Goal: Task Accomplishment & Management: Use online tool/utility

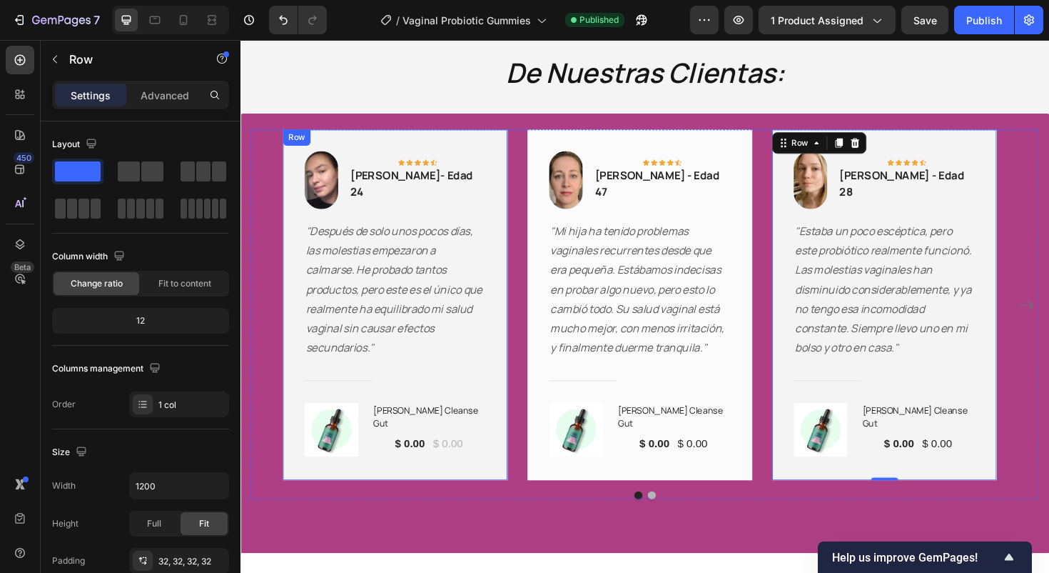
scroll to position [2561, 0]
click at [379, 291] on p ""Después de solo unos pocos días, las molestias empezaron a calmarse. He probad…" at bounding box center [404, 304] width 189 height 144
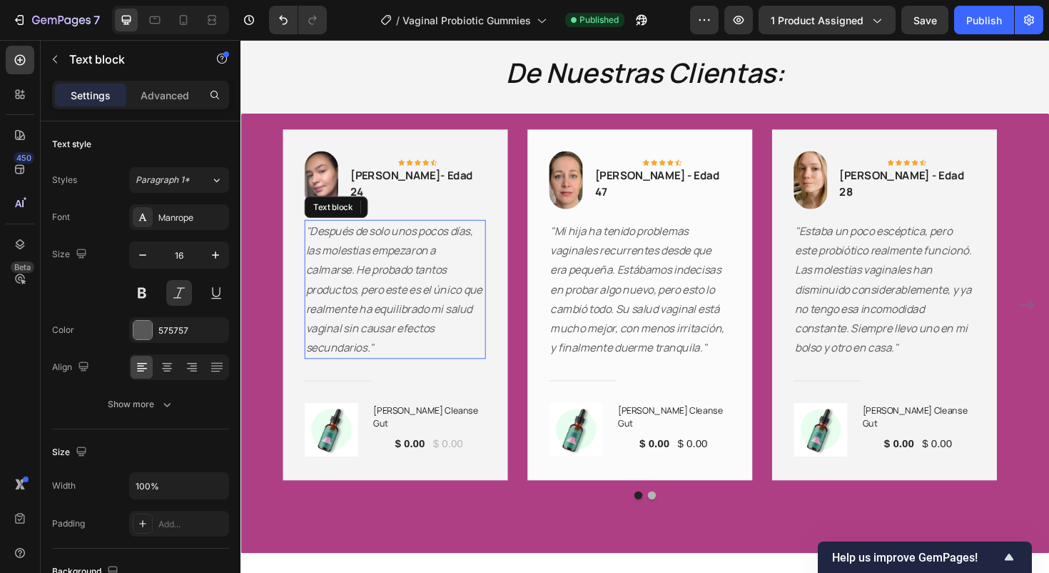
click at [373, 285] on p ""Después de solo unos pocos días, las molestias empezaron a calmarse. He probad…" at bounding box center [404, 304] width 189 height 144
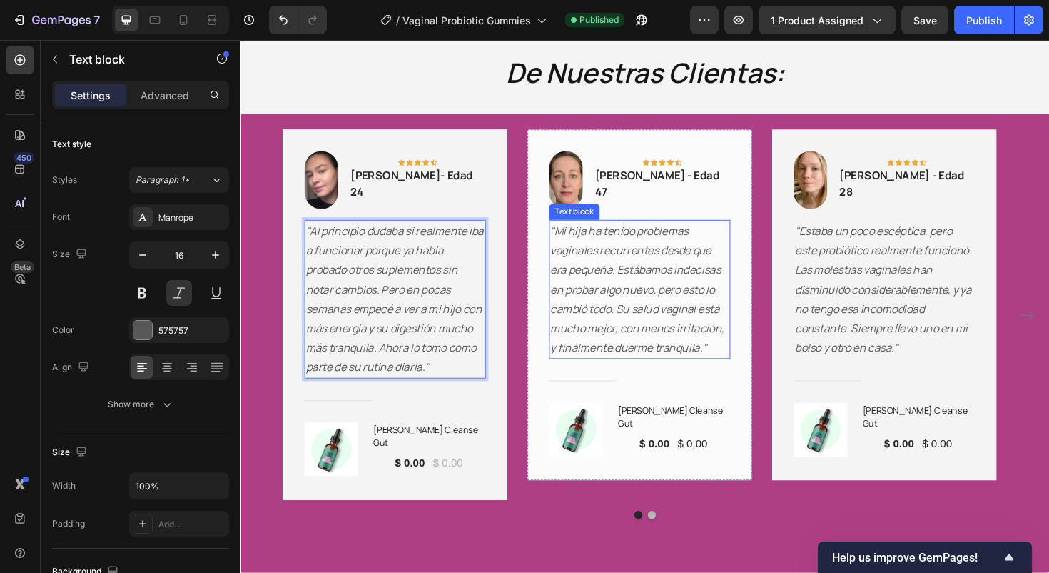
click at [683, 293] on p ""Mi hija ha tenido problemas vaginales recurrentes desde que era pequeña. Estáb…" at bounding box center [663, 304] width 189 height 144
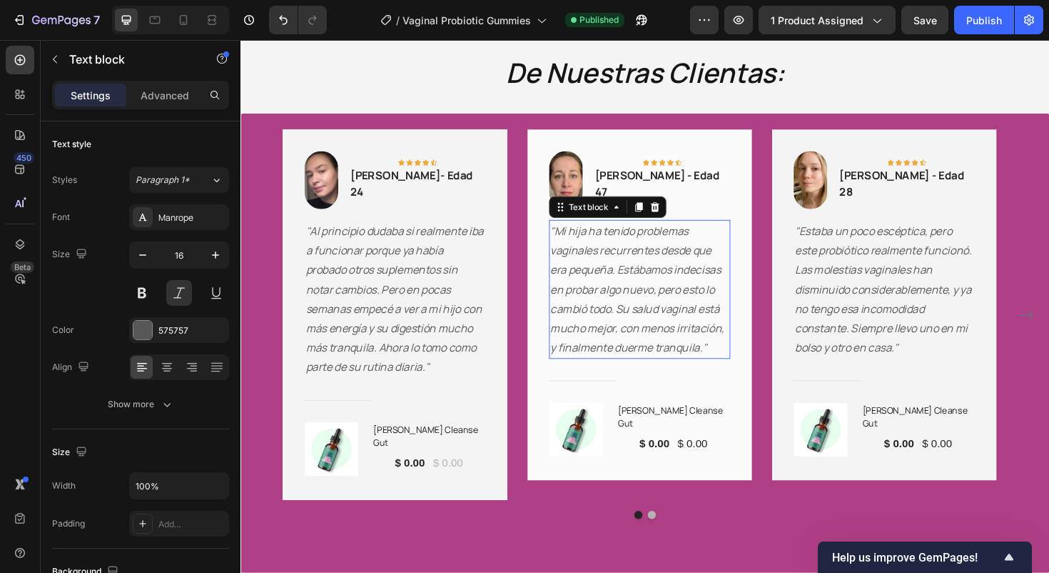
click at [683, 293] on p ""Mi hija ha tenido problemas vaginales recurrentes desde que era pequeña. Estáb…" at bounding box center [663, 304] width 189 height 144
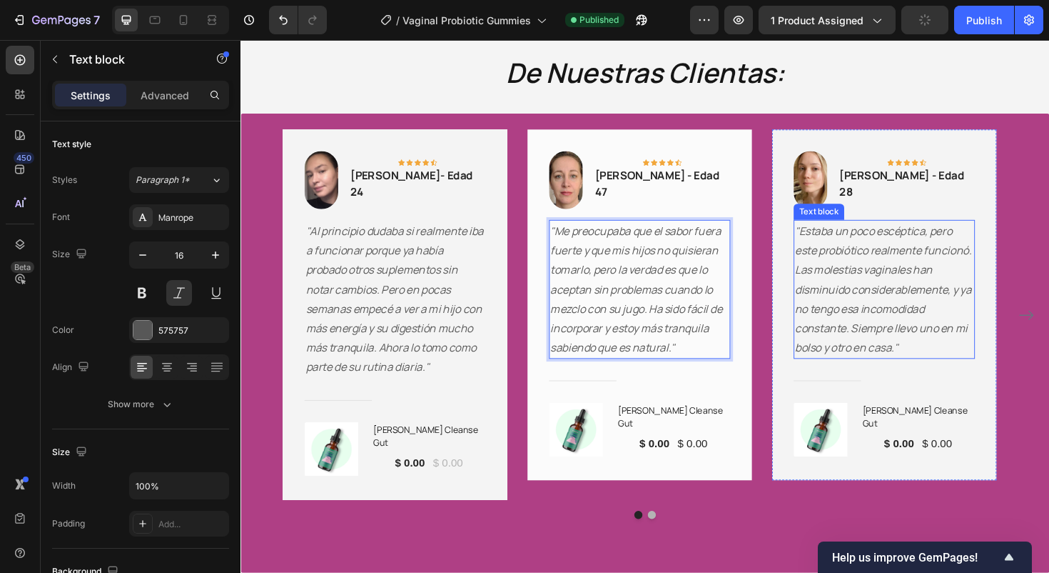
click at [905, 288] on icon ""Estaba un poco escéptica, pero este probiótico realmente funcionó. Las molesti…" at bounding box center [921, 303] width 187 height 139
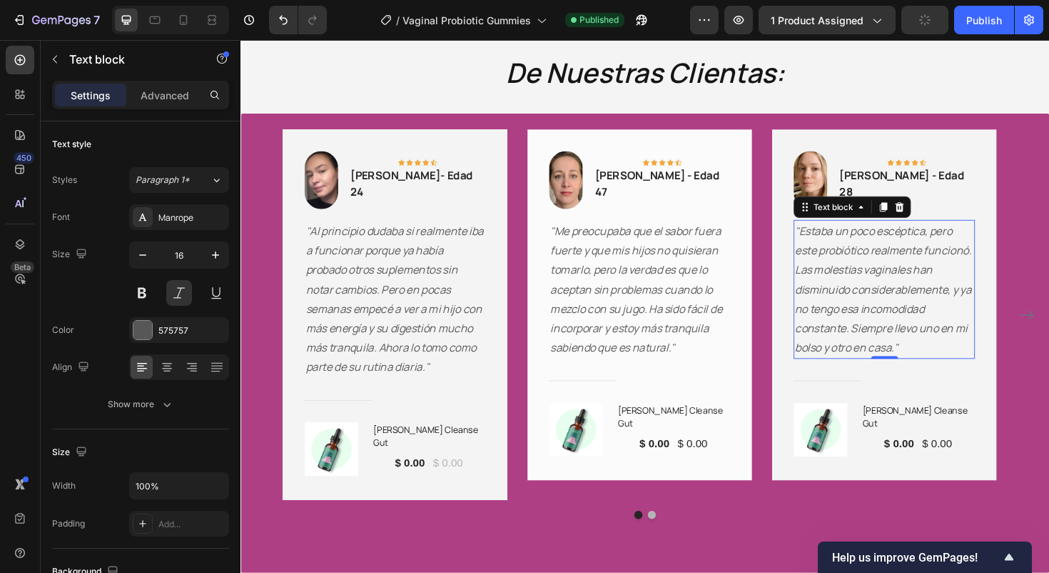
click at [905, 288] on icon ""Estaba un poco escéptica, pero este probiótico realmente funcionó. Las molesti…" at bounding box center [921, 303] width 187 height 139
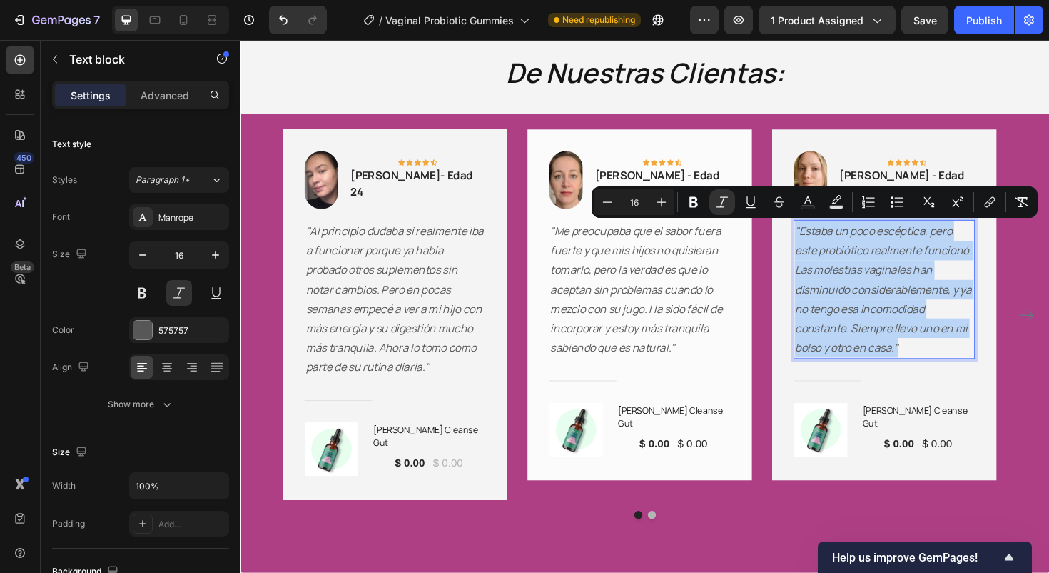
click at [917, 283] on icon ""Estaba un poco escéptica, pero este probiótico realmente funcionó. Las molesti…" at bounding box center [921, 303] width 187 height 139
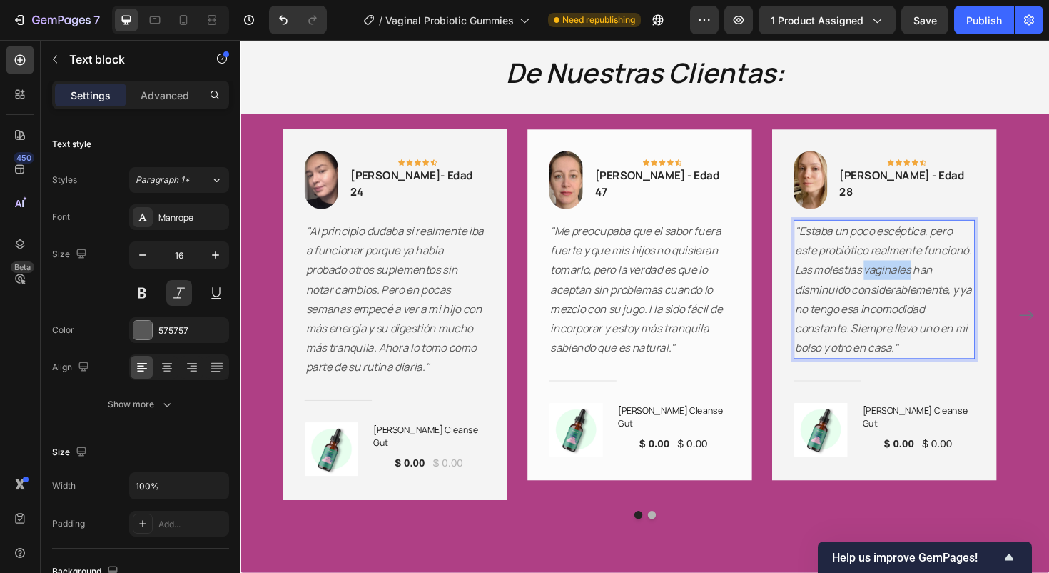
click at [917, 283] on icon ""Estaba un poco escéptica, pero este probiótico realmente funcionó. Las molesti…" at bounding box center [921, 303] width 187 height 139
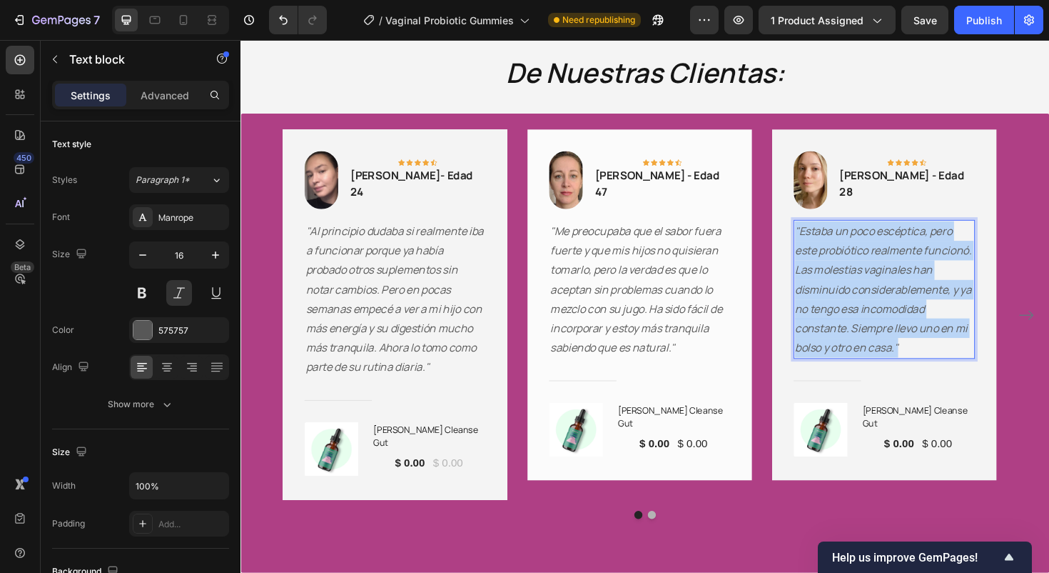
click at [917, 283] on icon ""Estaba un poco escéptica, pero este probiótico realmente funcionó. Las molesti…" at bounding box center [921, 303] width 187 height 139
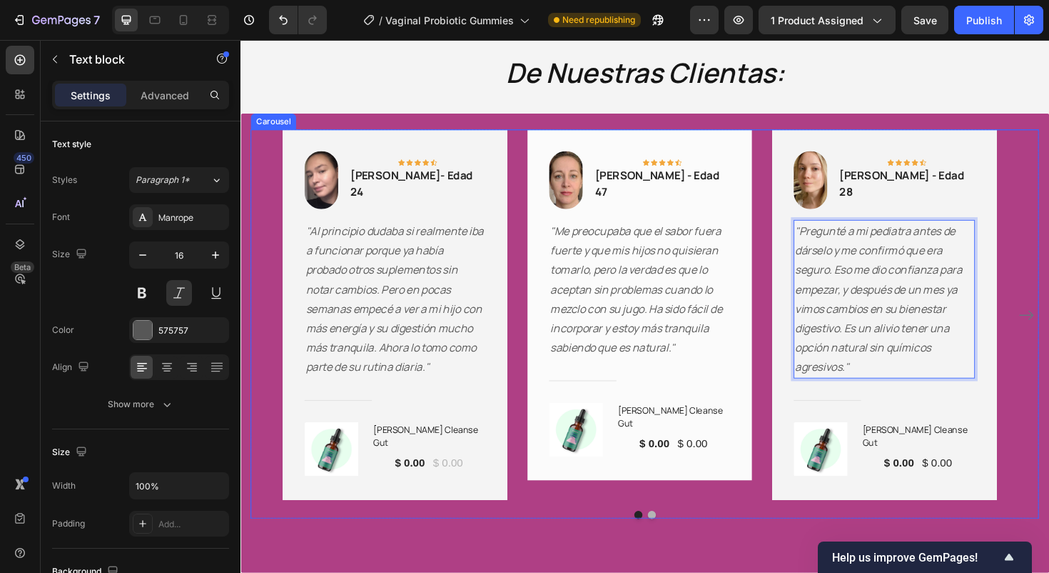
click at [672, 538] on button "Dot" at bounding box center [676, 542] width 9 height 9
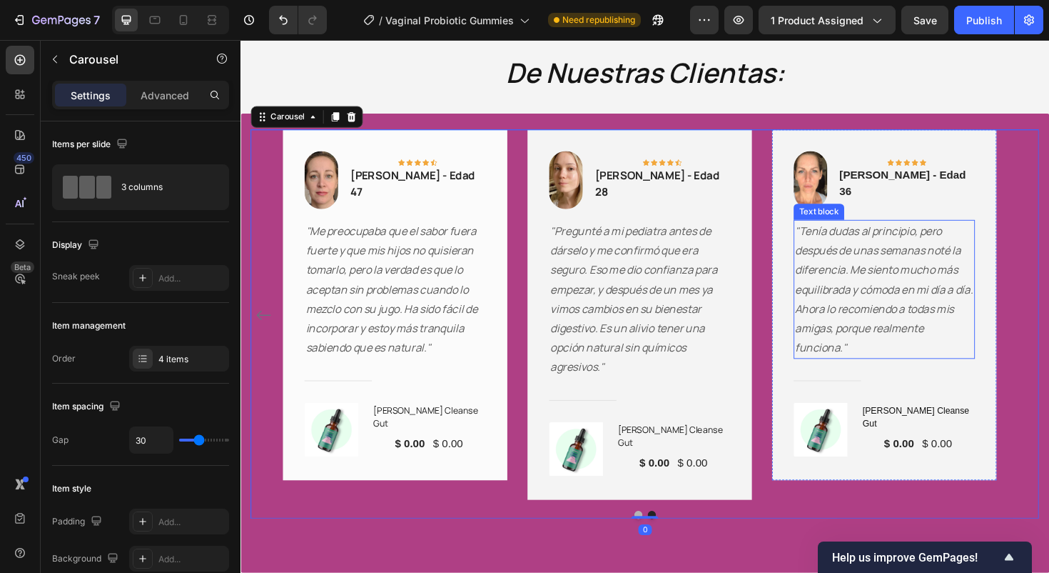
click at [896, 284] on p ""Tenía dudas al principio, pero después de unas semanas noté la diferencia. Me …" at bounding box center [922, 304] width 189 height 144
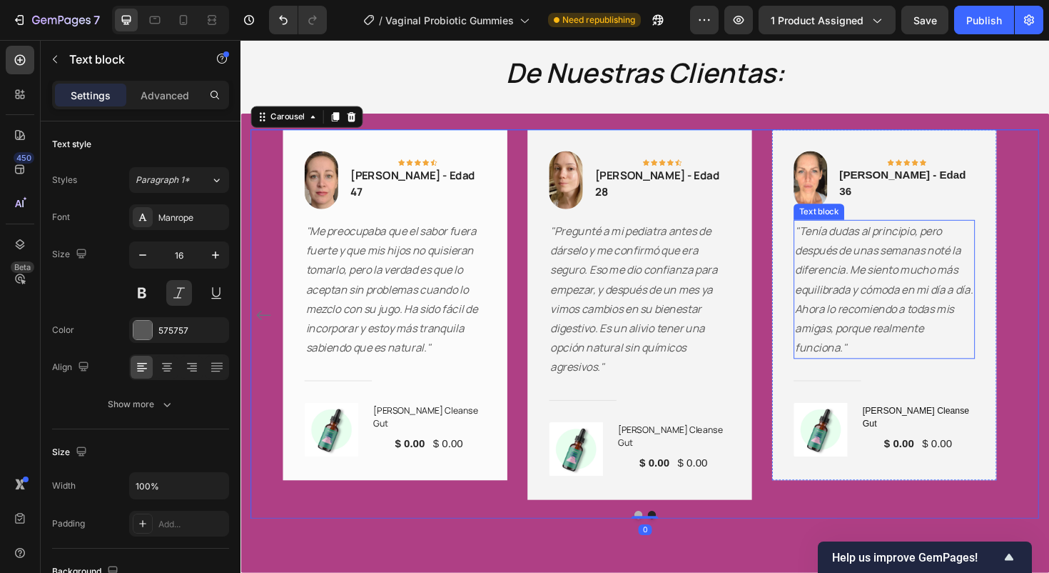
click at [896, 284] on p ""Tenía dudas al principio, pero después de unas semanas noté la diferencia. Me …" at bounding box center [922, 304] width 189 height 144
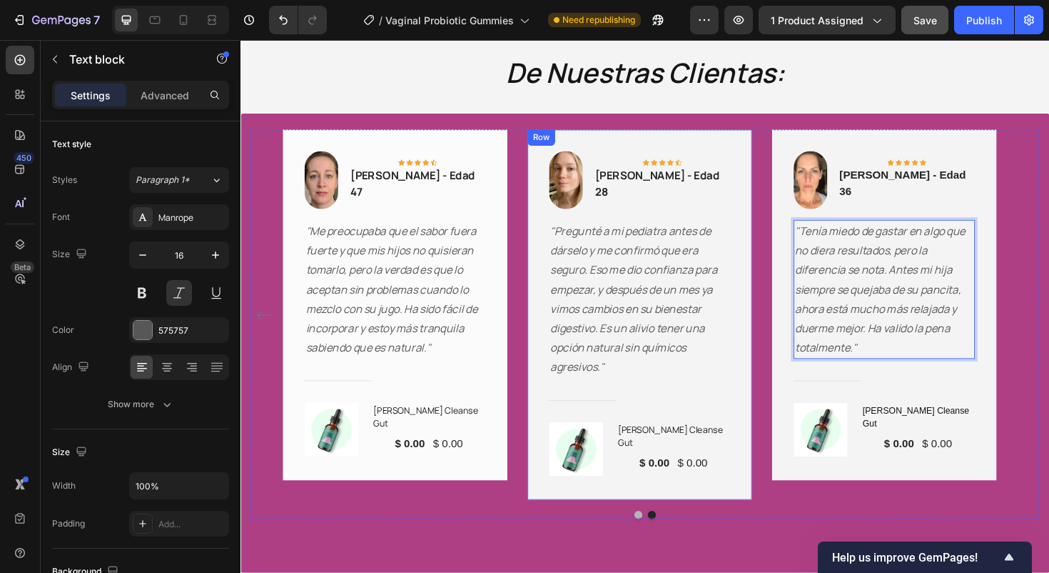
click at [926, 26] on div "Save" at bounding box center [926, 20] width 24 height 15
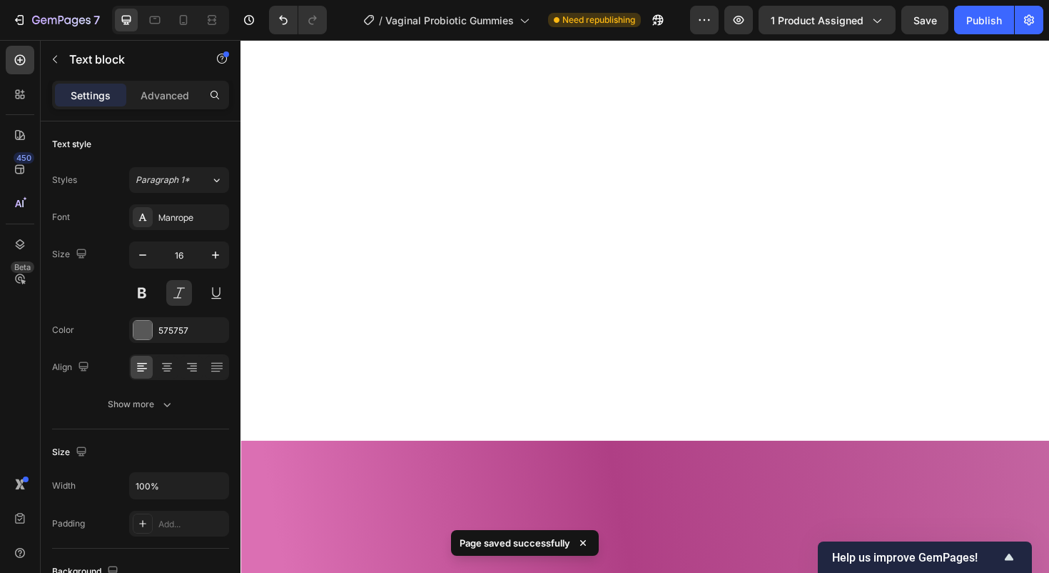
scroll to position [0, 0]
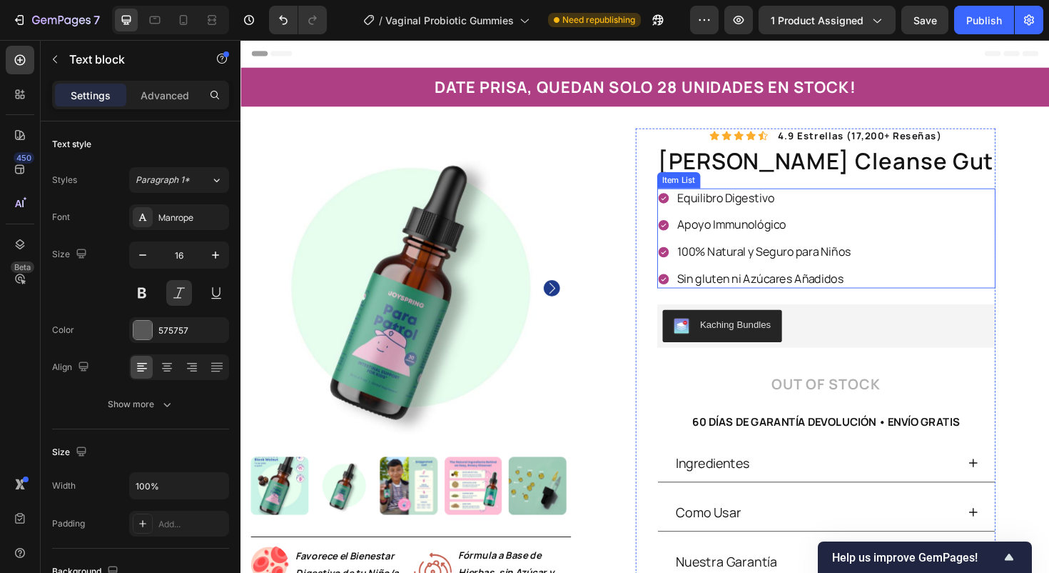
click at [825, 208] on p "Equilibro Digestivo" at bounding box center [795, 207] width 184 height 16
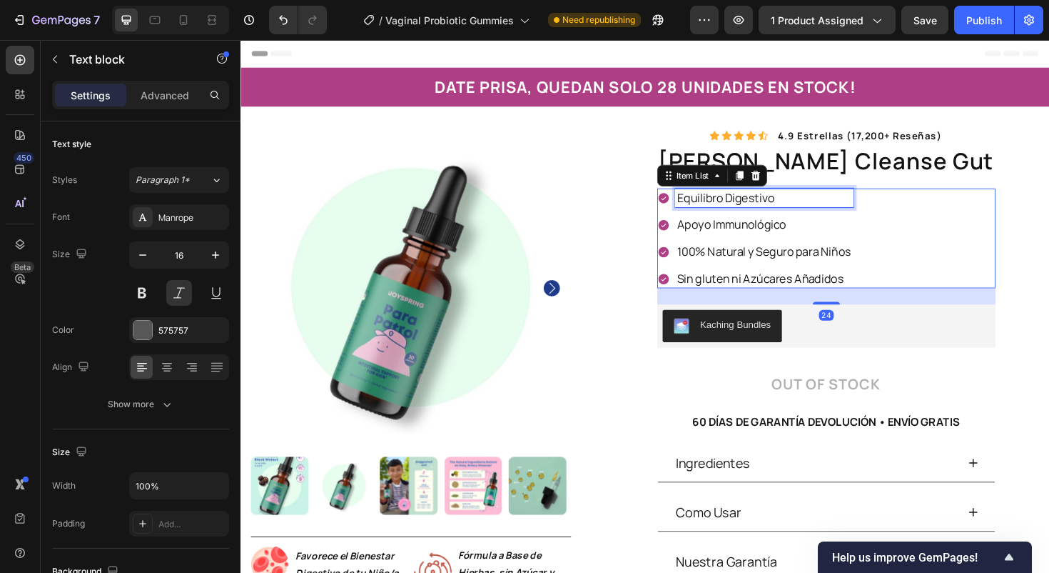
click at [825, 208] on p "Equilibro Digestivo" at bounding box center [795, 207] width 184 height 16
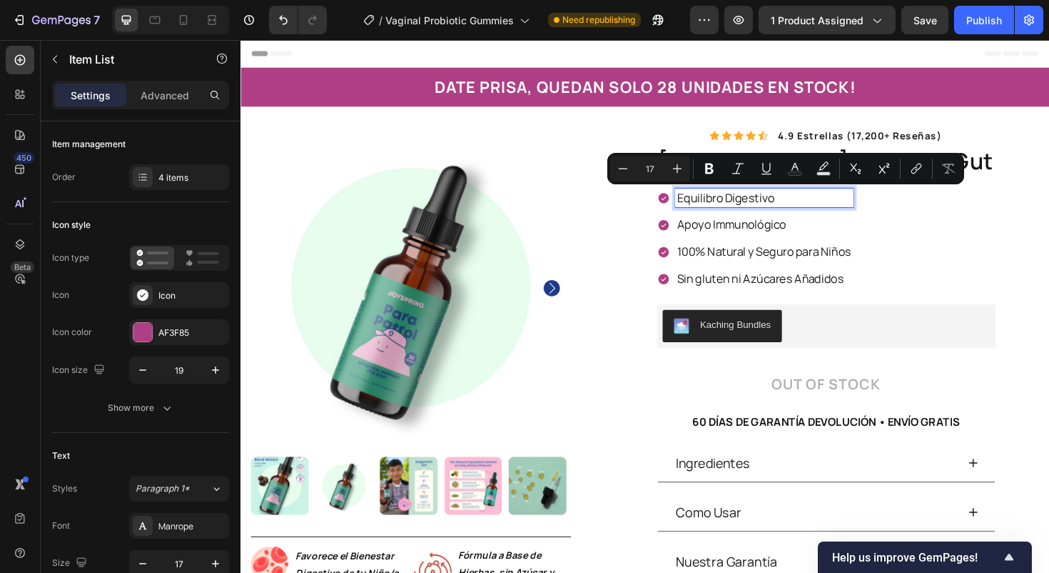
click at [847, 213] on p "Equilibro Digestivo" at bounding box center [795, 207] width 184 height 16
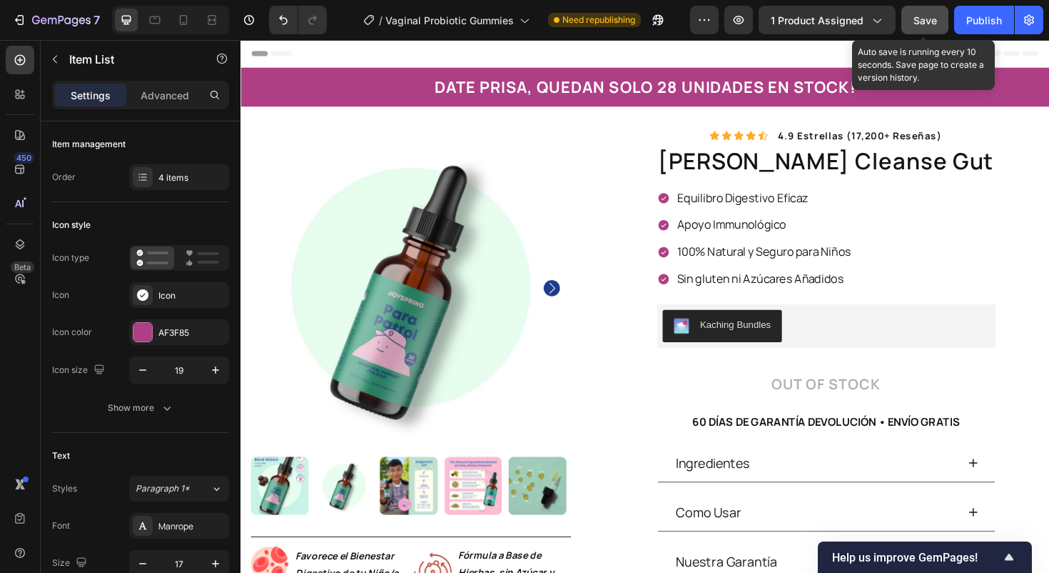
click at [935, 21] on span "Save" at bounding box center [926, 20] width 24 height 12
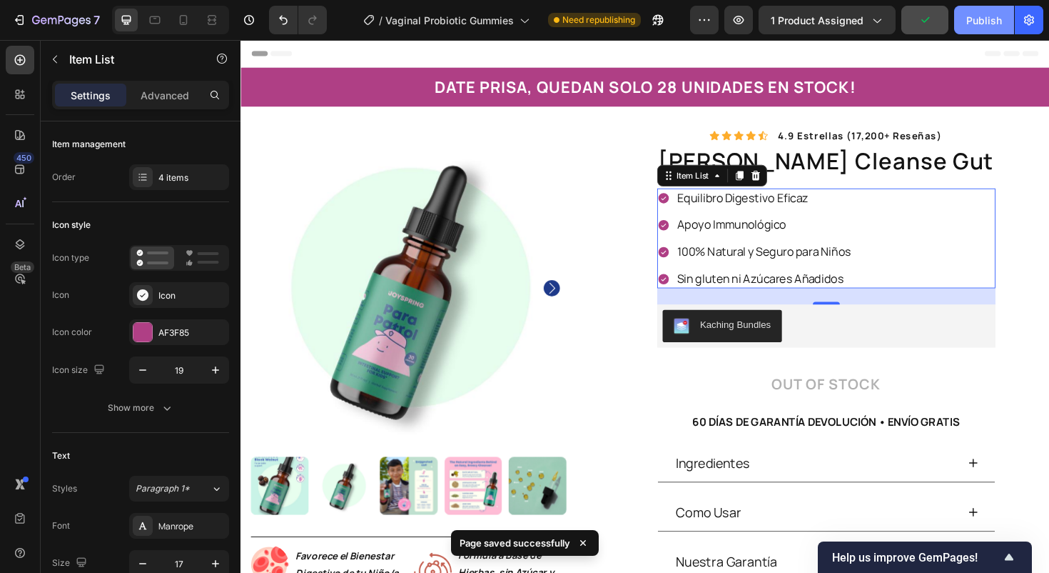
click at [979, 21] on div "Publish" at bounding box center [985, 20] width 36 height 15
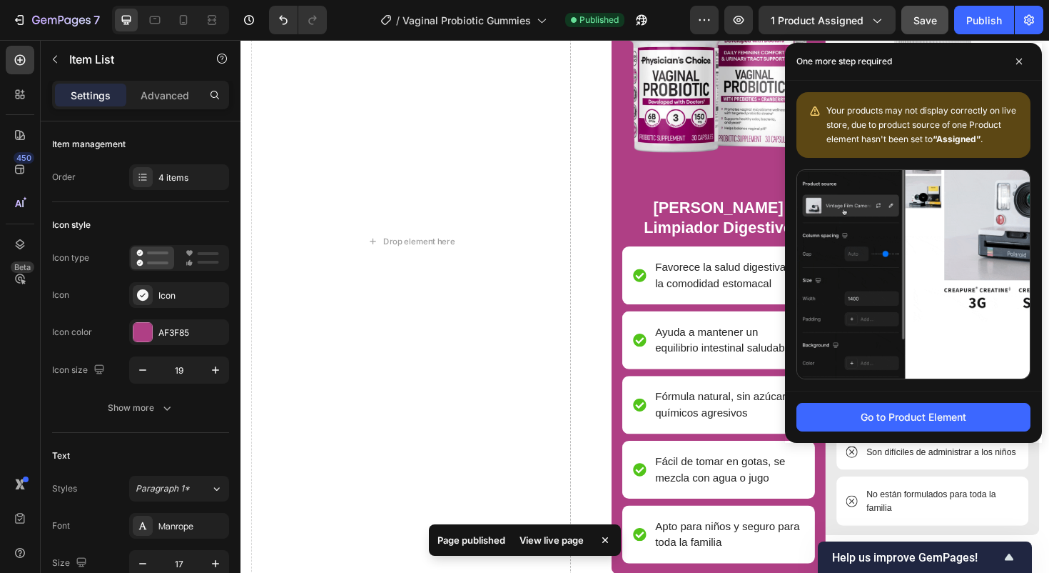
scroll to position [2202, 0]
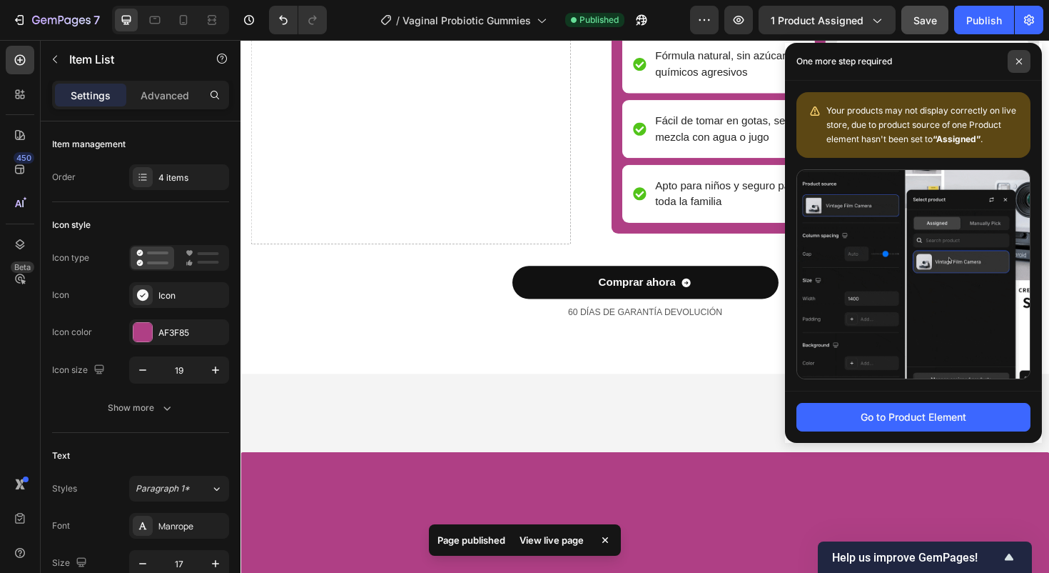
click at [1020, 58] on icon at bounding box center [1019, 61] width 7 height 7
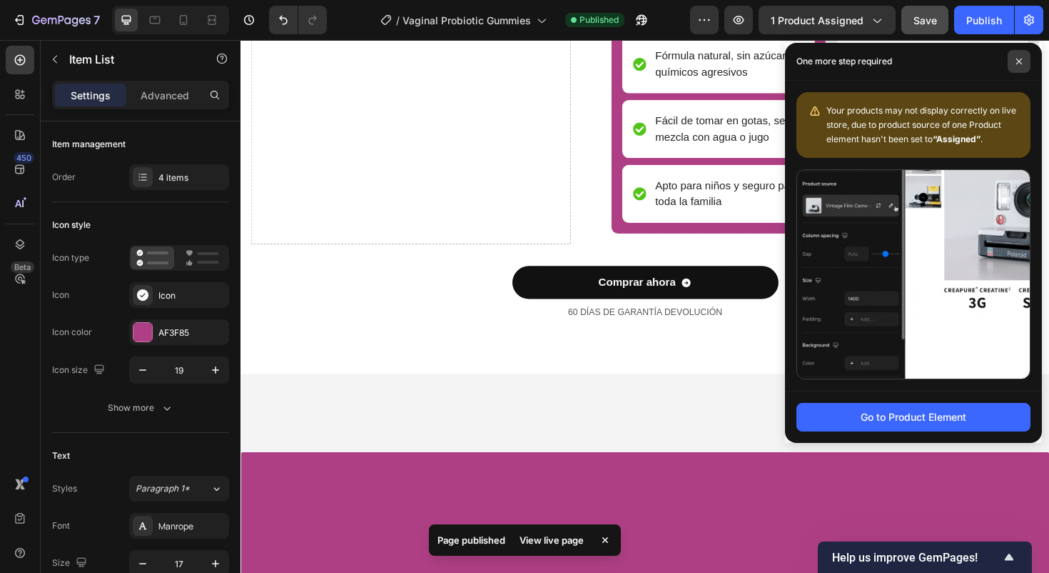
click at [1019, 65] on span at bounding box center [1019, 61] width 23 height 23
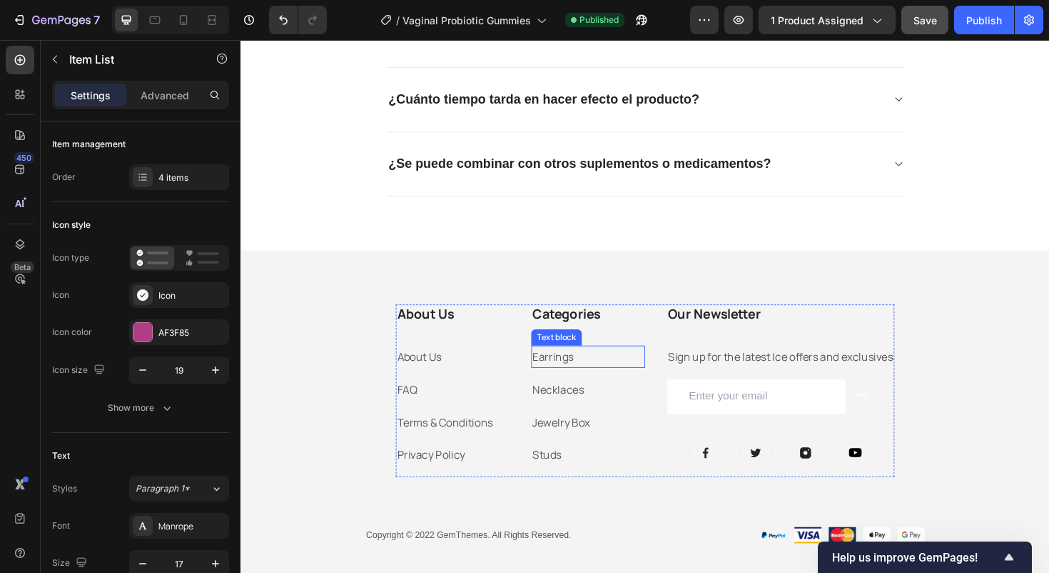
scroll to position [3596, 0]
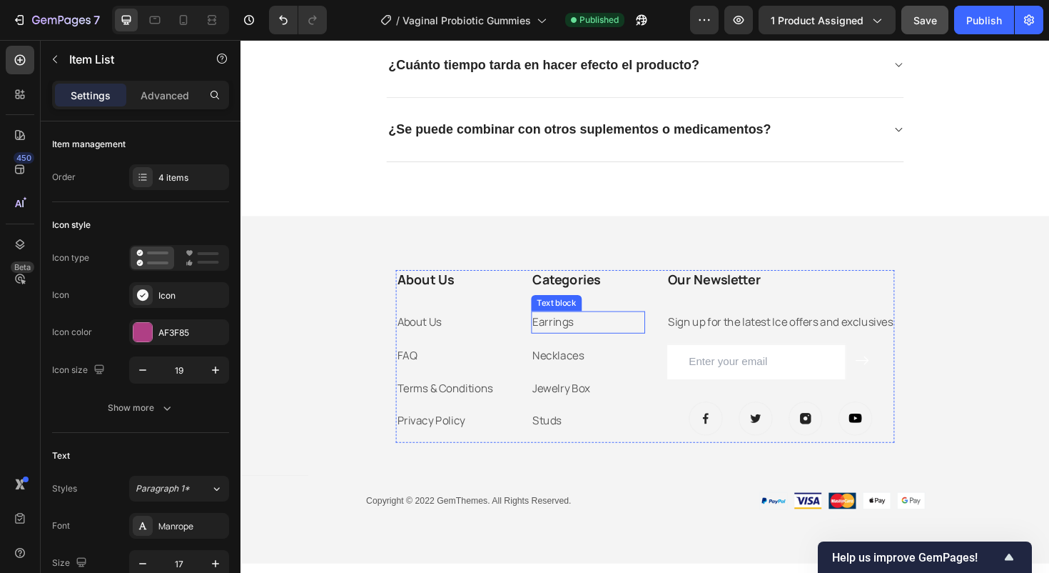
click at [578, 341] on link "Earrings" at bounding box center [572, 339] width 44 height 16
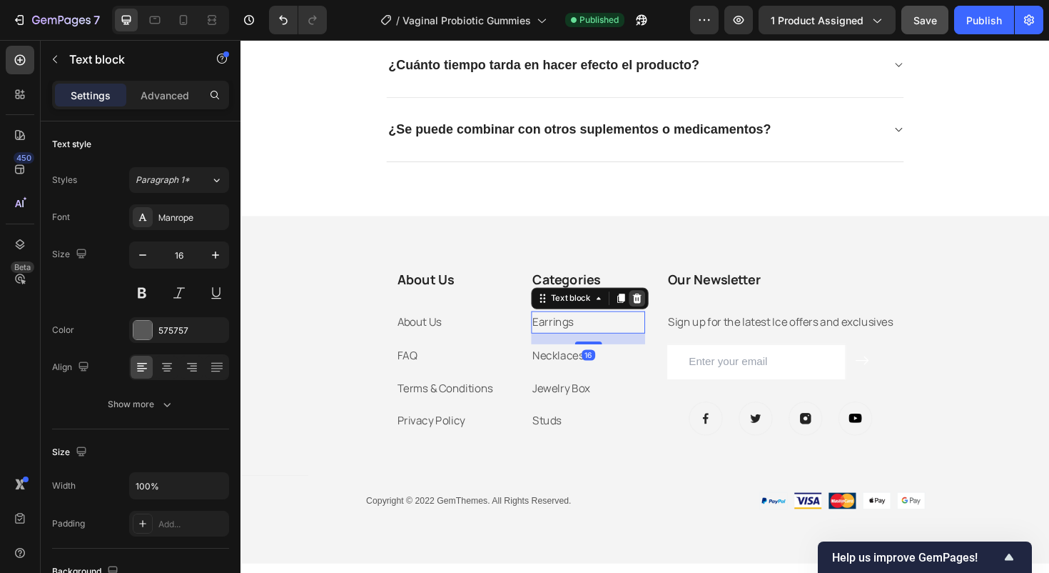
click at [656, 314] on icon at bounding box center [660, 313] width 9 height 10
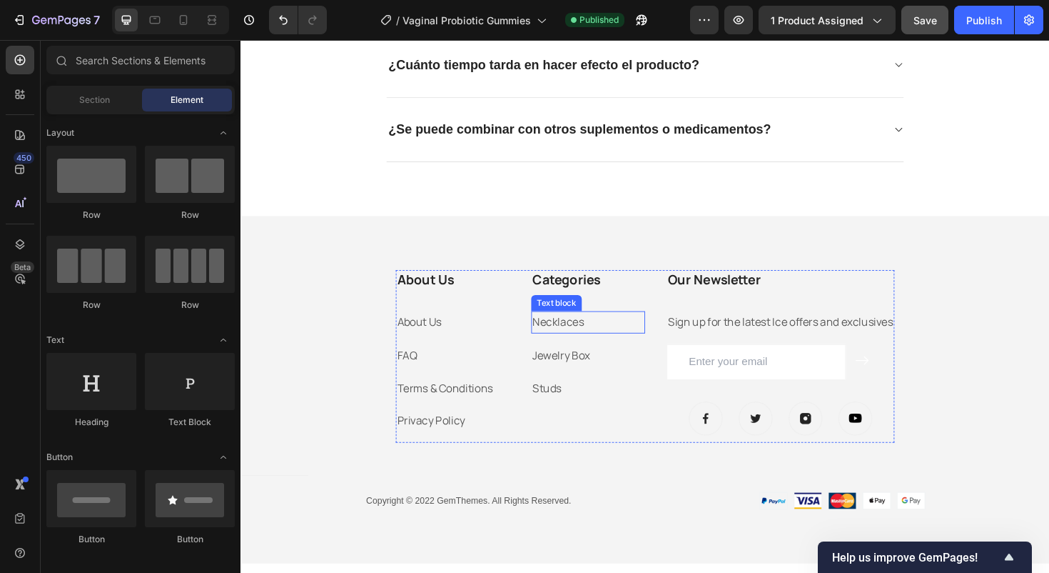
click at [604, 336] on p "Necklaces" at bounding box center [609, 338] width 118 height 21
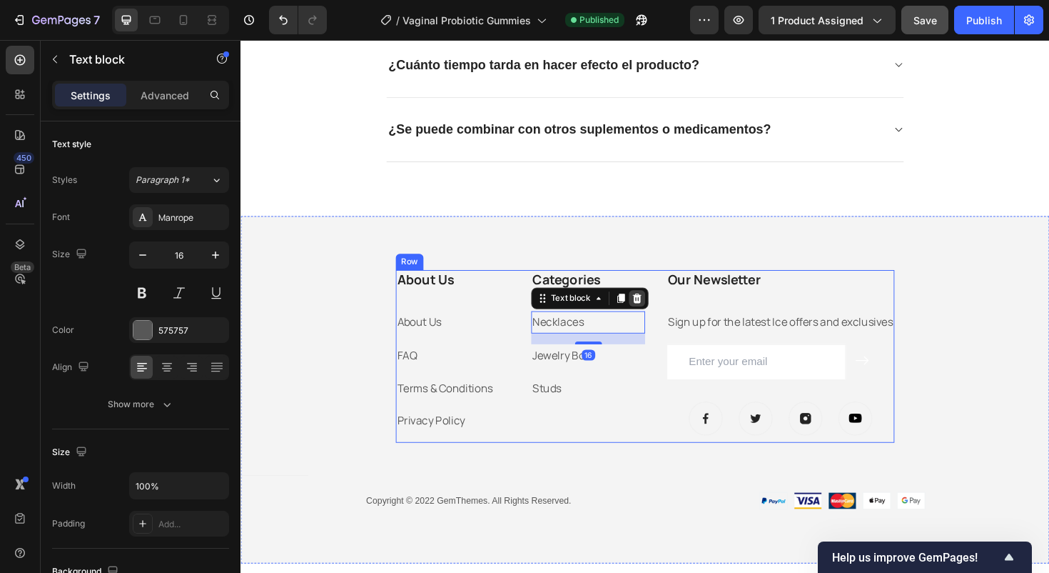
click at [656, 313] on icon at bounding box center [660, 313] width 9 height 10
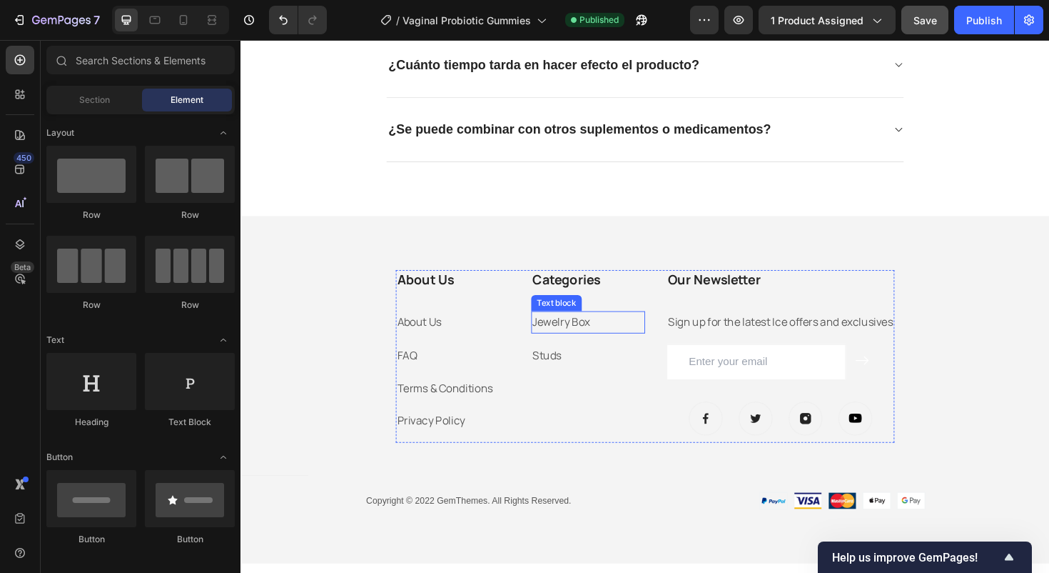
click at [612, 341] on p "Jewelry Box" at bounding box center [609, 338] width 118 height 21
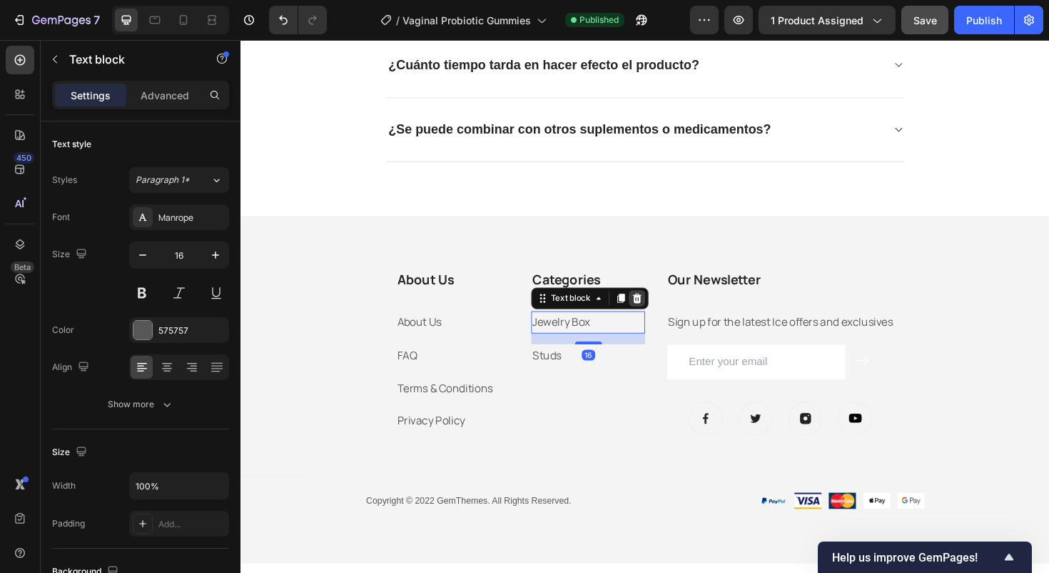
click at [655, 312] on icon at bounding box center [660, 313] width 11 height 11
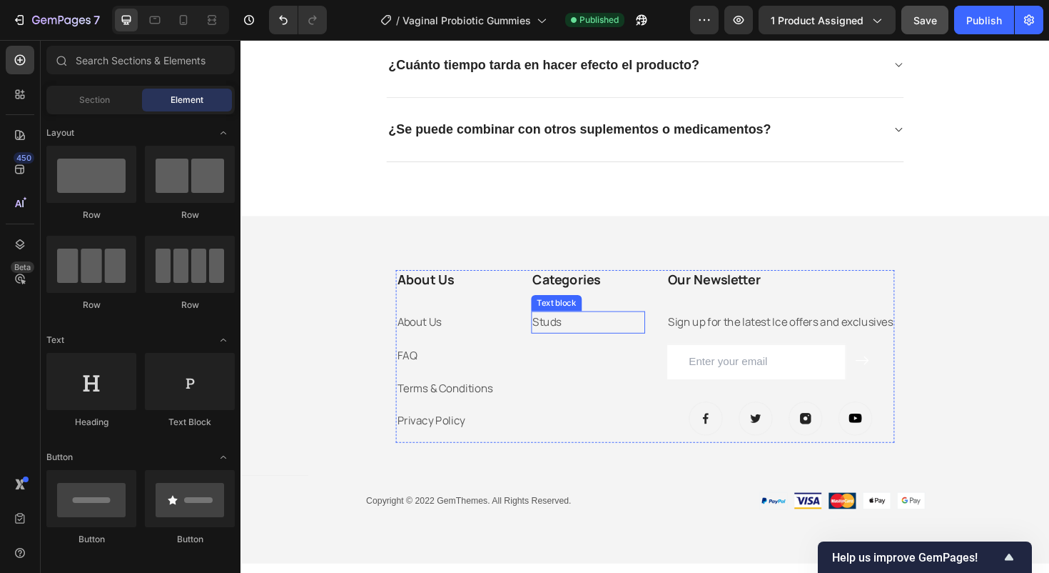
click at [613, 345] on p "Studs" at bounding box center [609, 338] width 118 height 21
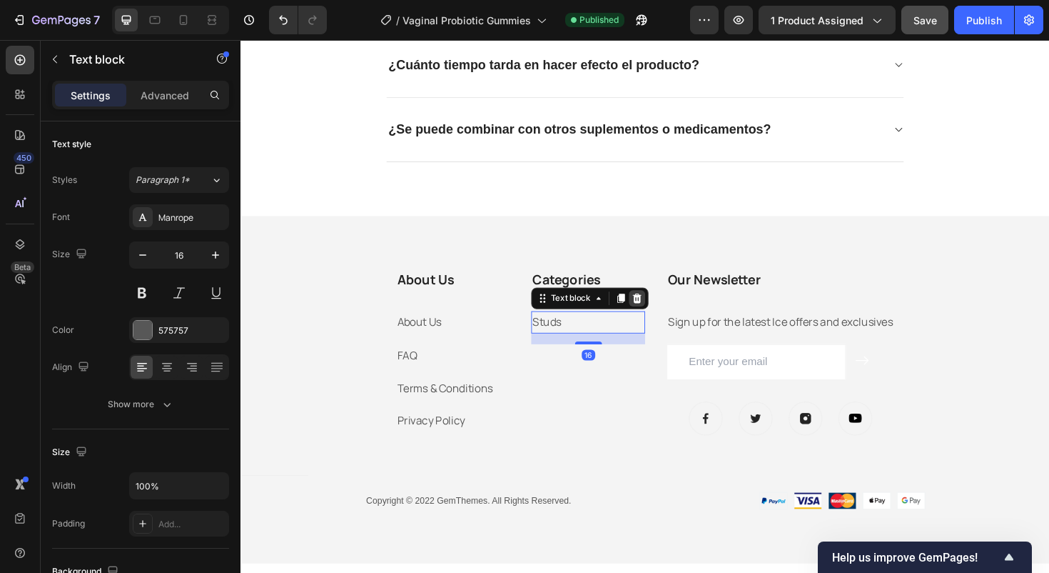
click at [657, 316] on icon at bounding box center [660, 313] width 9 height 10
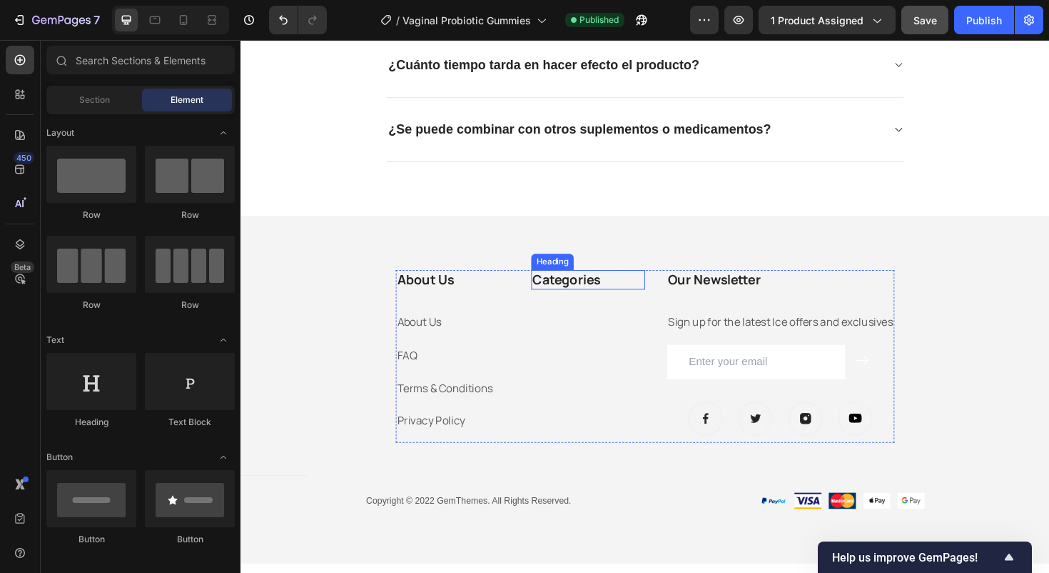
click at [609, 290] on h3 "Categories" at bounding box center [608, 293] width 121 height 21
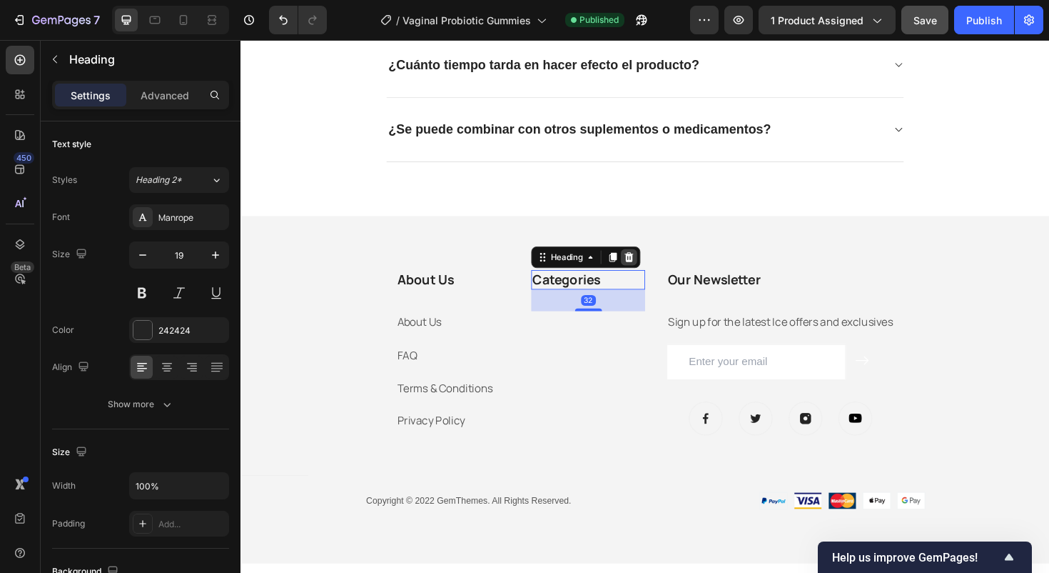
click at [647, 266] on icon at bounding box center [651, 270] width 9 height 10
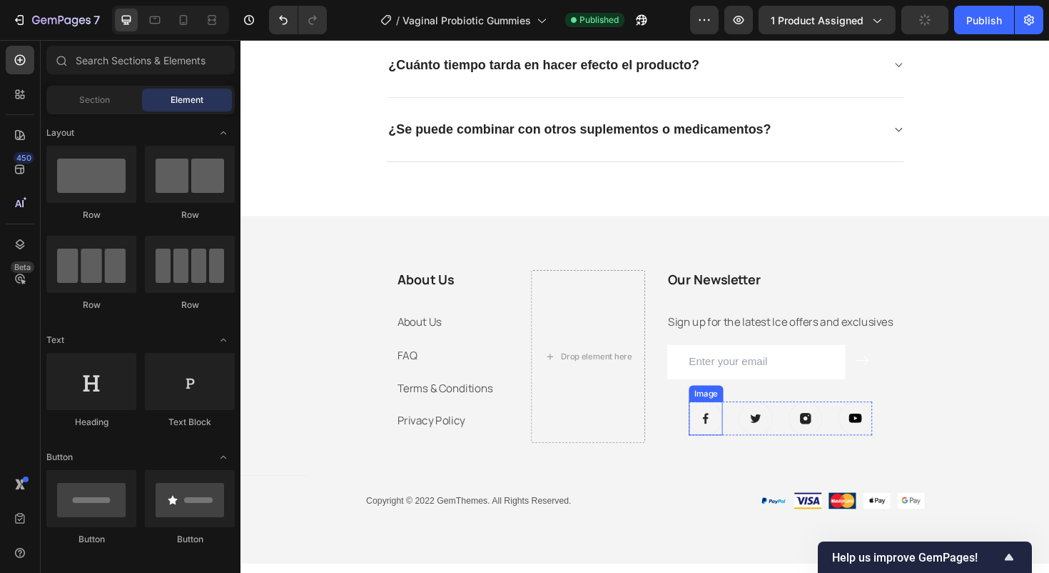
click at [727, 435] on img at bounding box center [733, 441] width 36 height 36
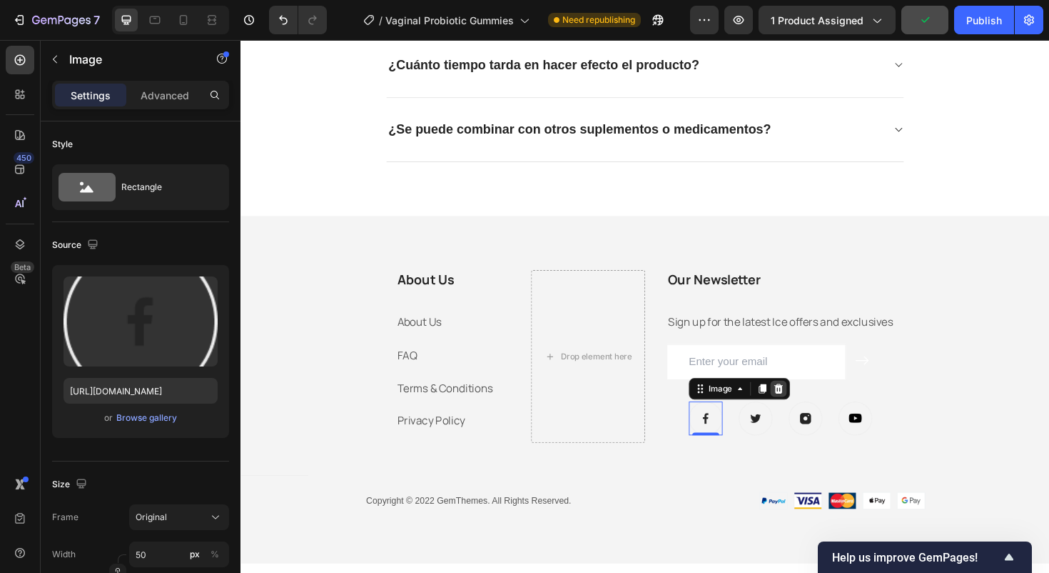
click at [806, 410] on icon at bounding box center [810, 409] width 9 height 10
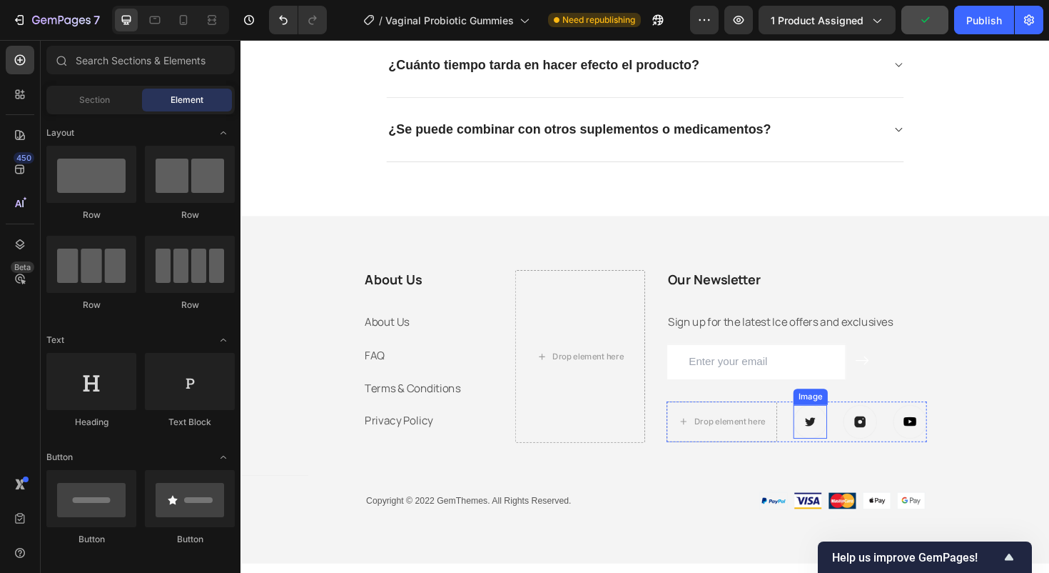
click at [834, 440] on img at bounding box center [844, 444] width 36 height 36
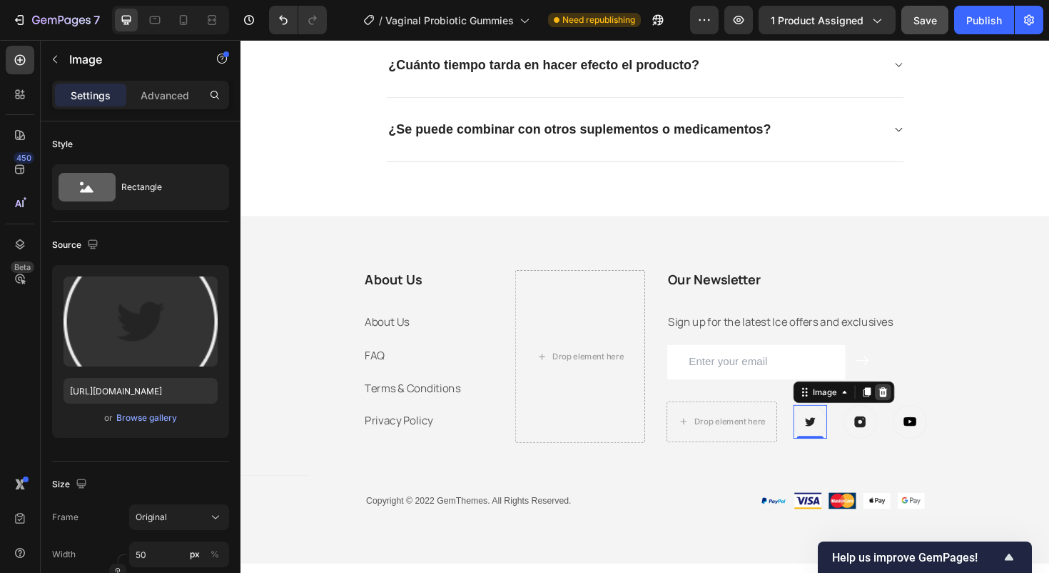
click at [918, 414] on icon at bounding box center [921, 413] width 9 height 10
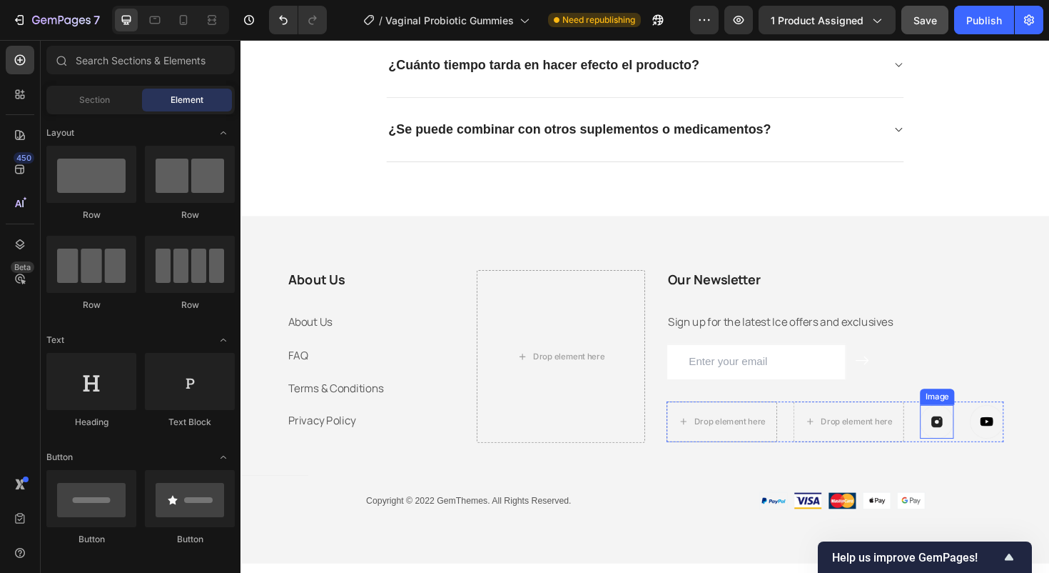
click at [975, 441] on img at bounding box center [978, 444] width 36 height 36
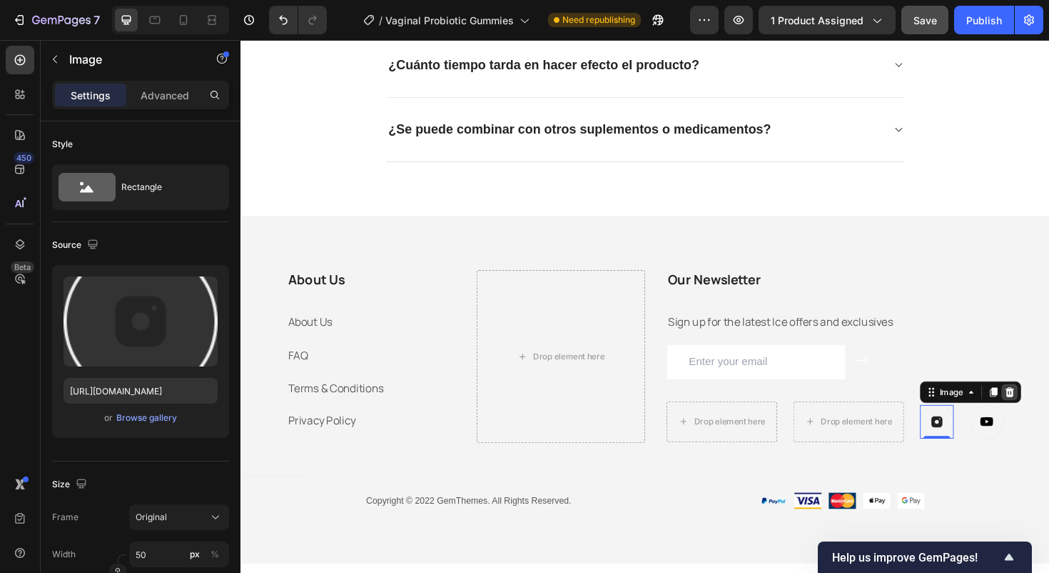
click at [1049, 413] on icon at bounding box center [1054, 412] width 11 height 11
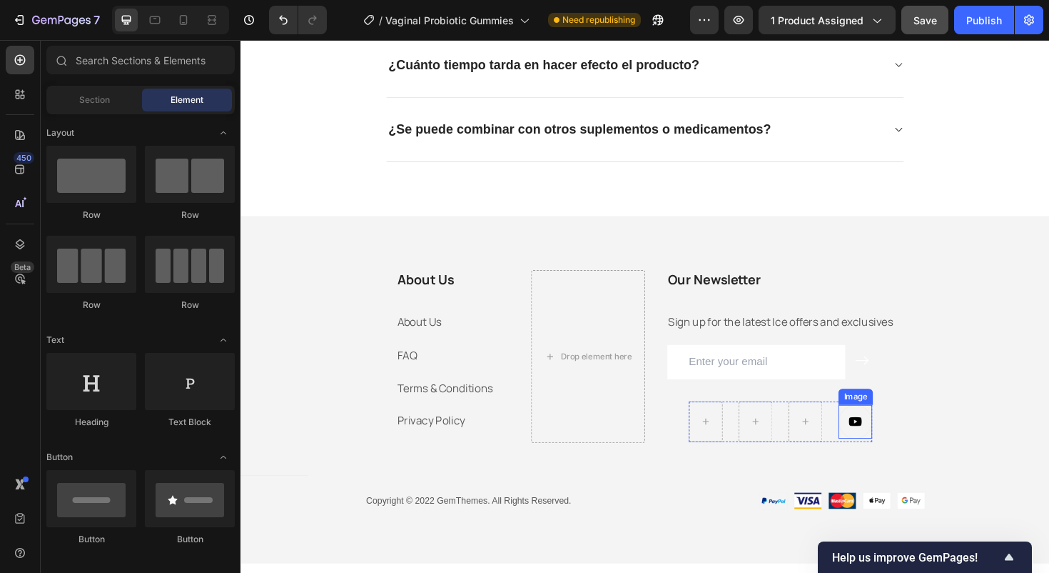
click at [894, 438] on img at bounding box center [892, 444] width 36 height 36
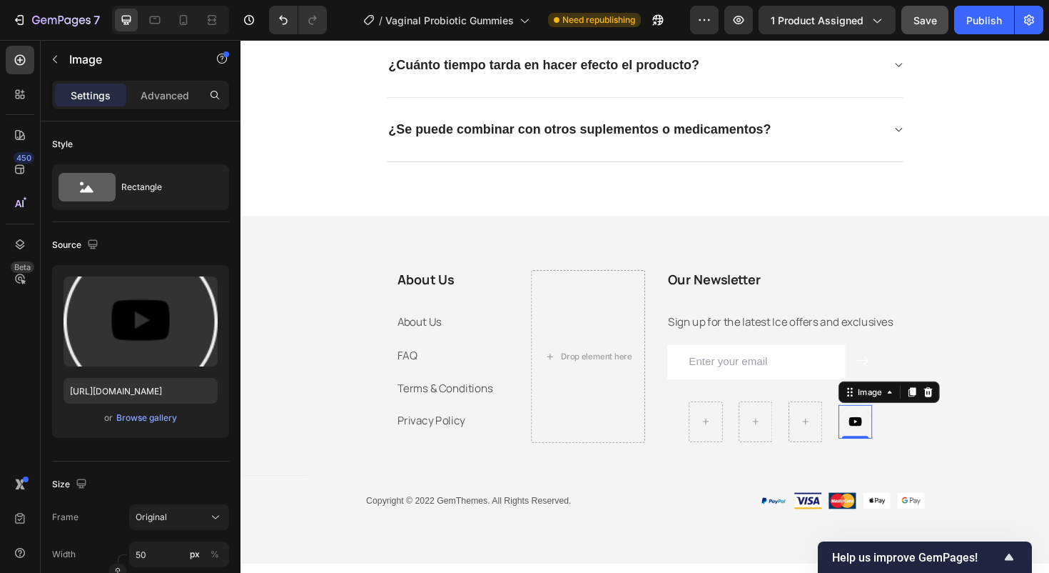
click at [967, 411] on icon at bounding box center [968, 413] width 9 height 10
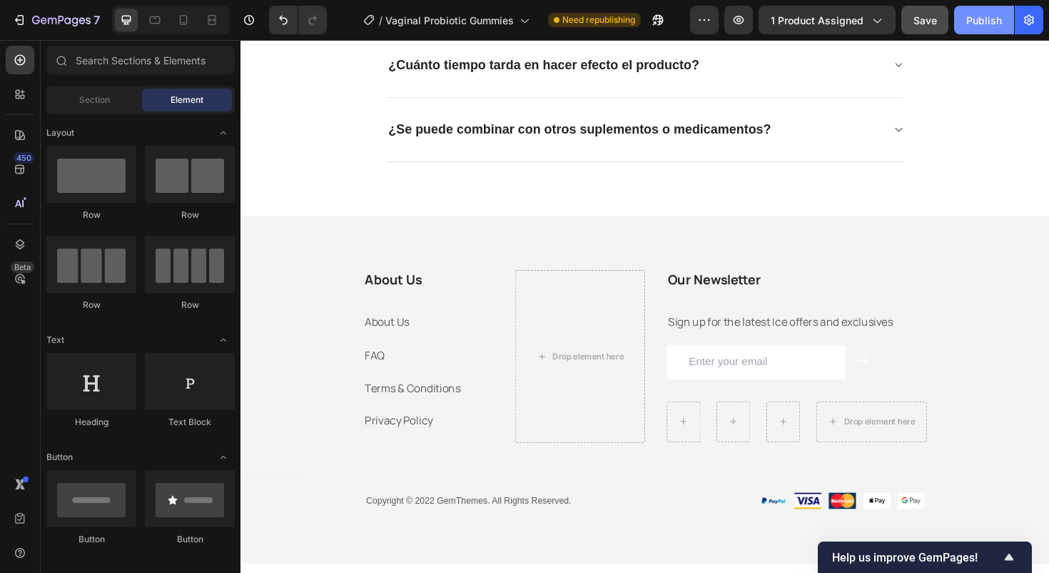
click at [989, 28] on button "Publish" at bounding box center [984, 20] width 60 height 29
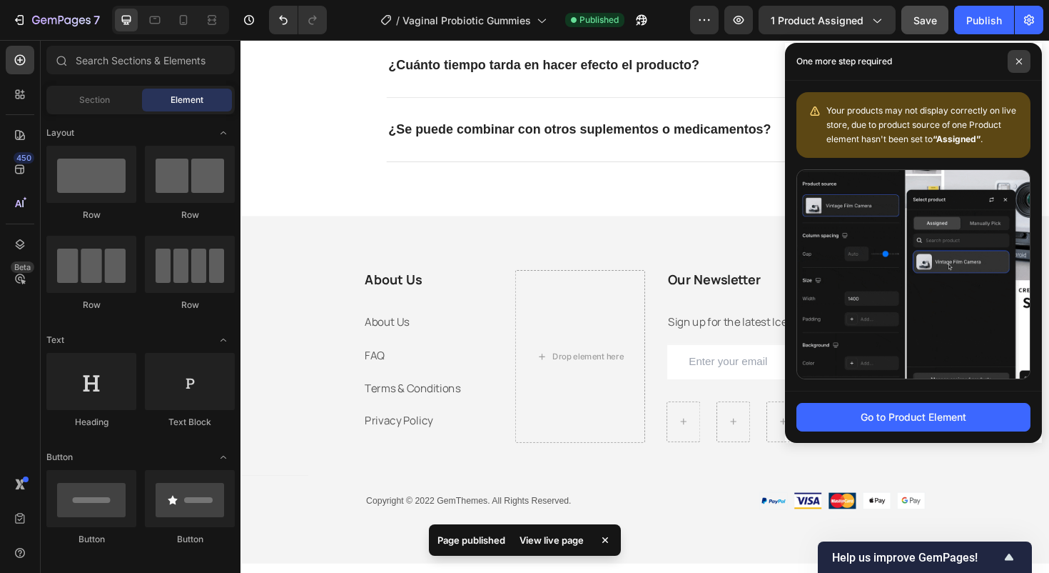
click at [1026, 59] on span at bounding box center [1019, 61] width 23 height 23
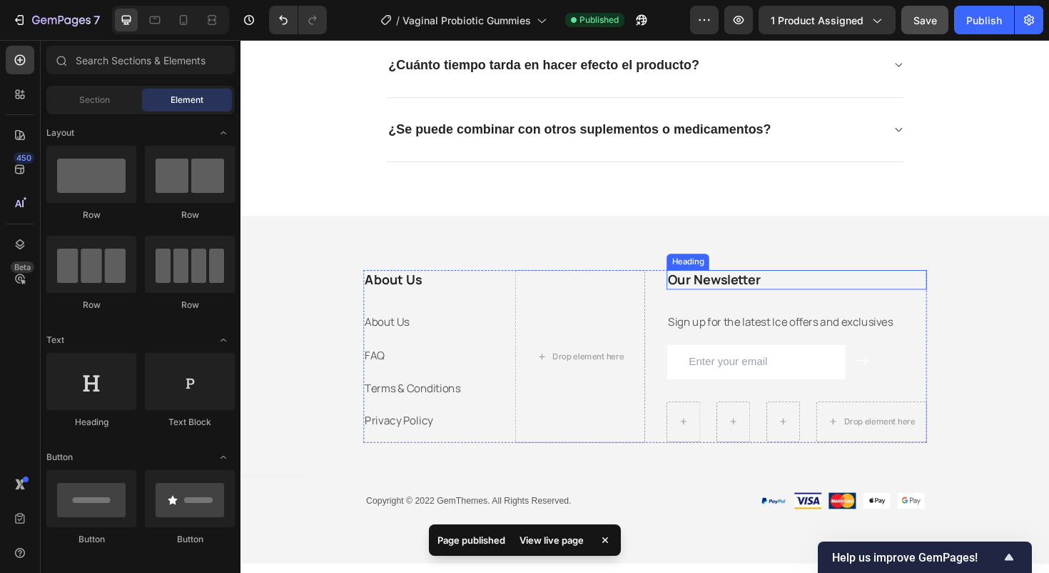
click at [746, 297] on h3 "Our Newsletter" at bounding box center [830, 293] width 276 height 21
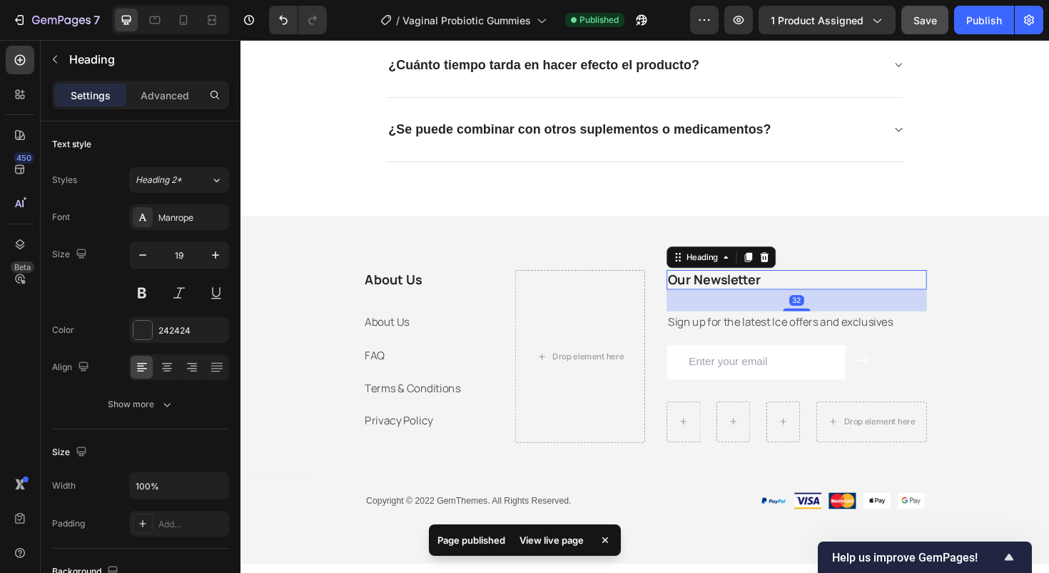
click at [742, 296] on h3 "Our Newsletter" at bounding box center [830, 293] width 276 height 21
click at [742, 296] on p "Our Newsletter" at bounding box center [829, 294] width 273 height 18
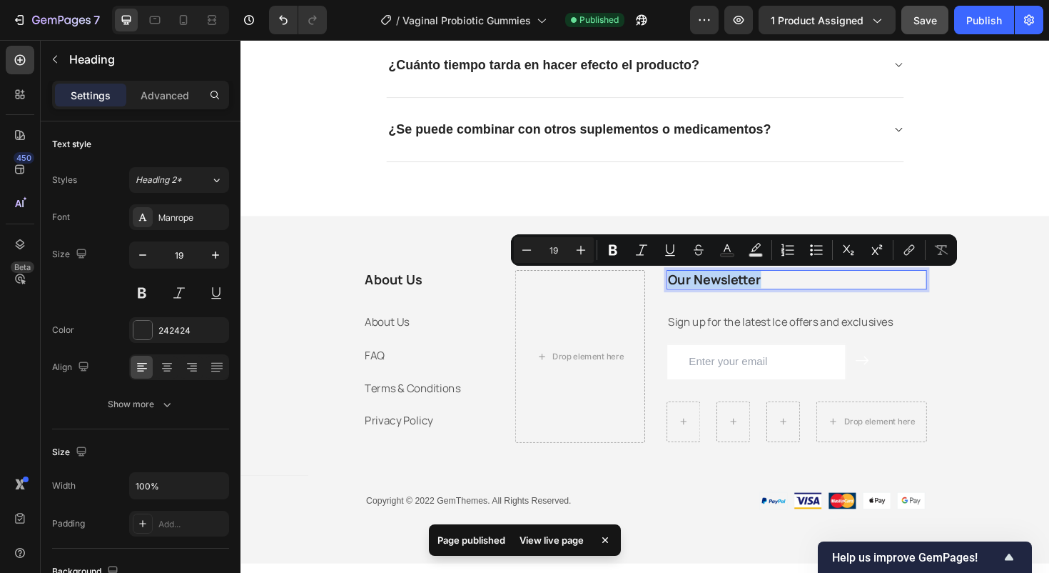
click at [742, 296] on p "Our Newsletter" at bounding box center [829, 294] width 273 height 18
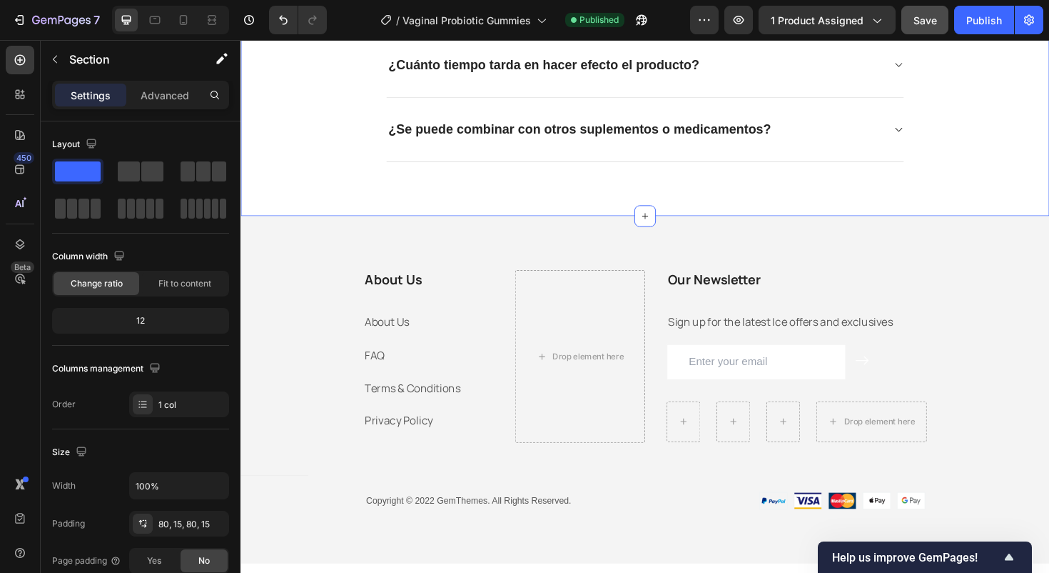
click at [930, 21] on span "Save" at bounding box center [926, 20] width 24 height 12
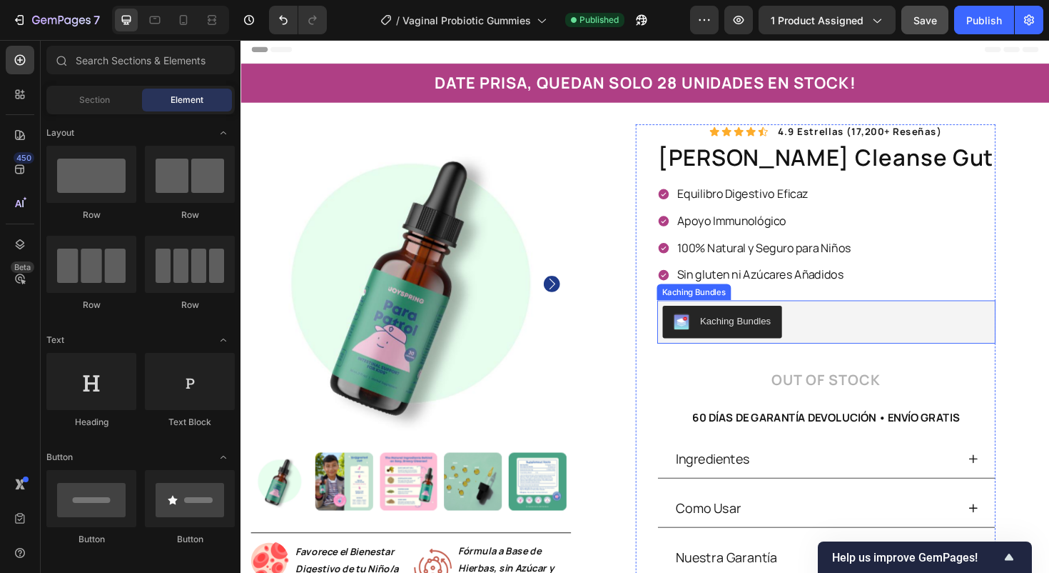
scroll to position [0, 0]
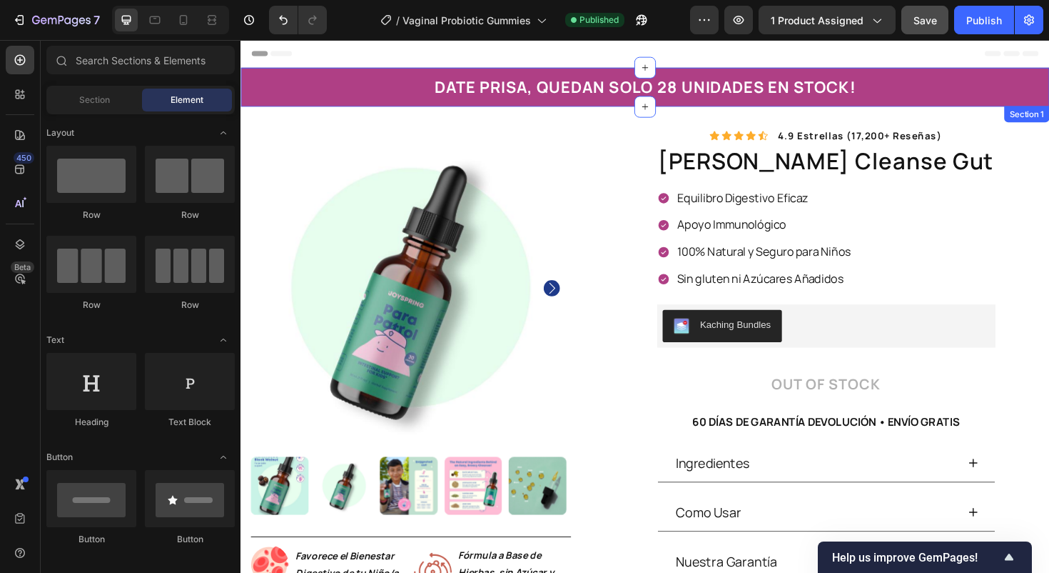
click at [351, 85] on div "DATE PRISA, QUEDAN SOLO 28 UNIDADES EN STOCK! Heading Row" at bounding box center [668, 90] width 835 height 24
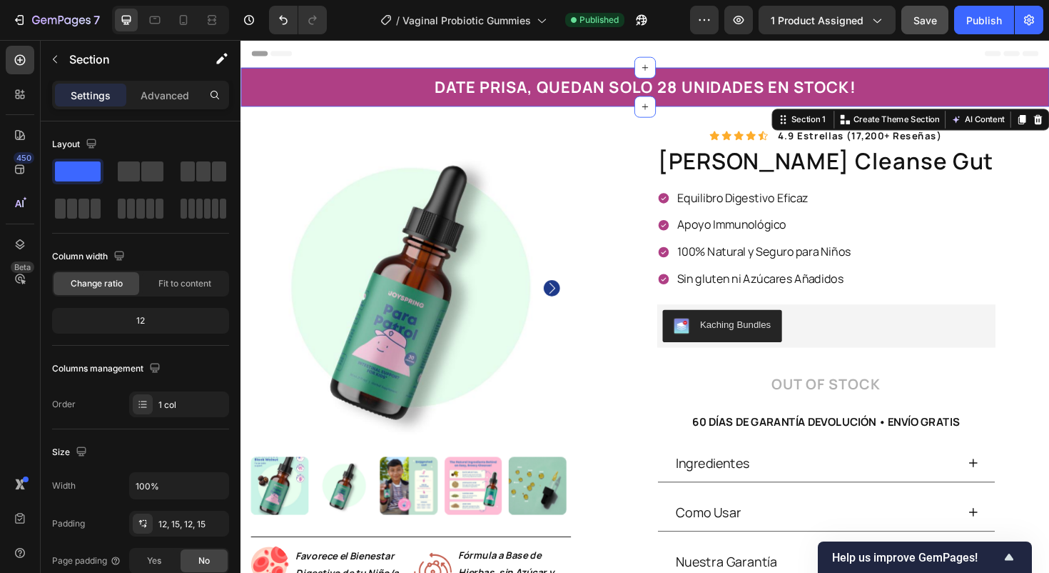
scroll to position [379, 0]
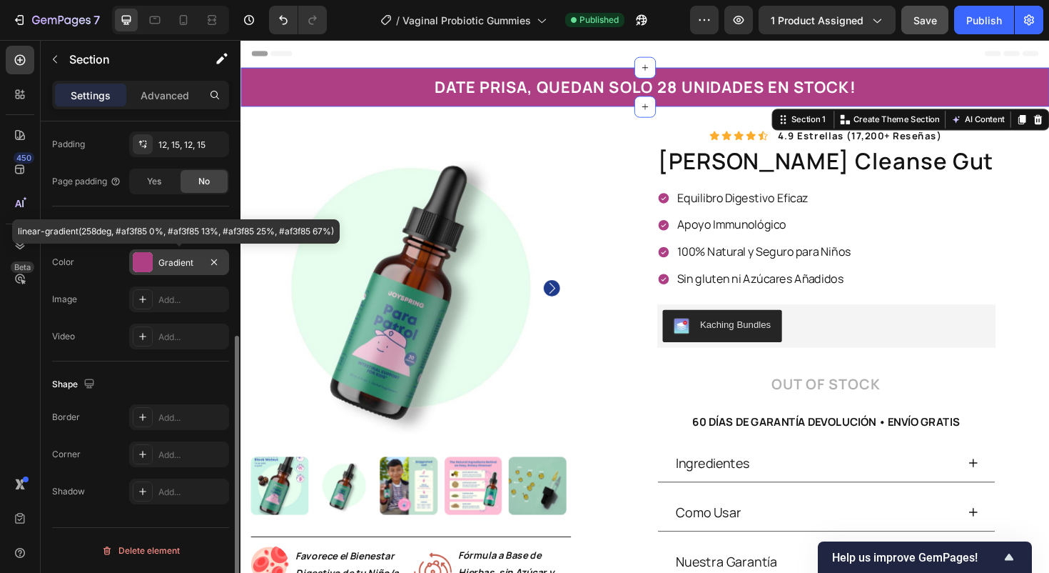
click at [170, 263] on div "Gradient" at bounding box center [178, 262] width 41 height 13
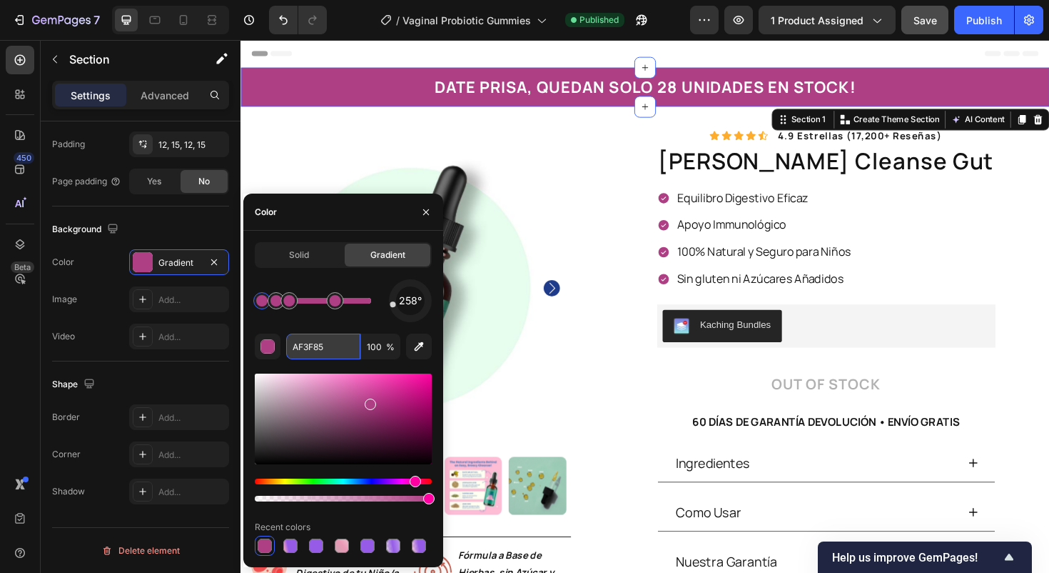
click at [321, 343] on input "AF3F85" at bounding box center [323, 346] width 74 height 26
paste input "#caf3e7"
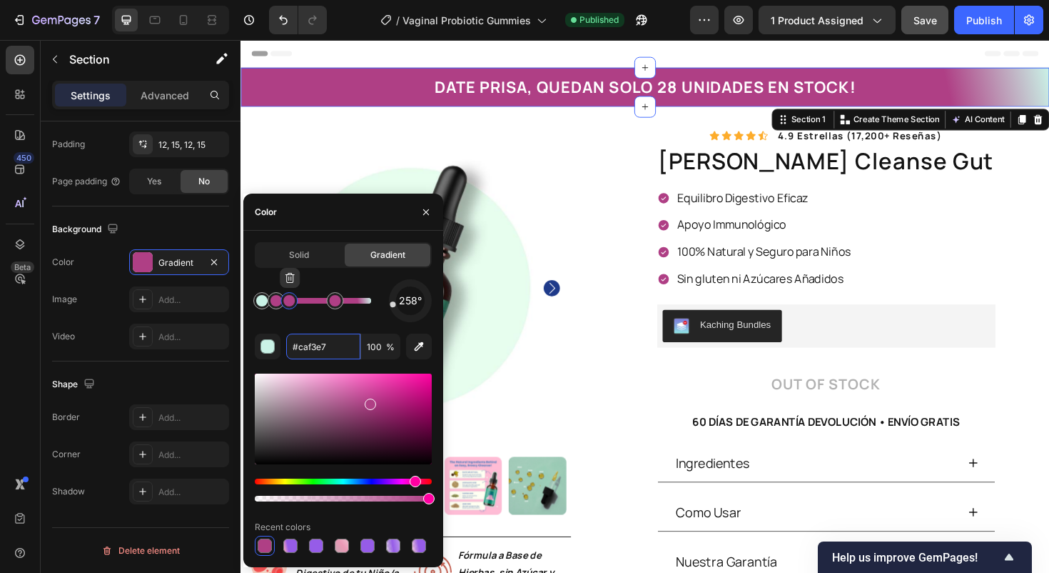
click at [278, 306] on div at bounding box center [289, 301] width 26 height 26
click at [338, 352] on input "#caf3e7" at bounding box center [323, 346] width 74 height 26
paste input "#"
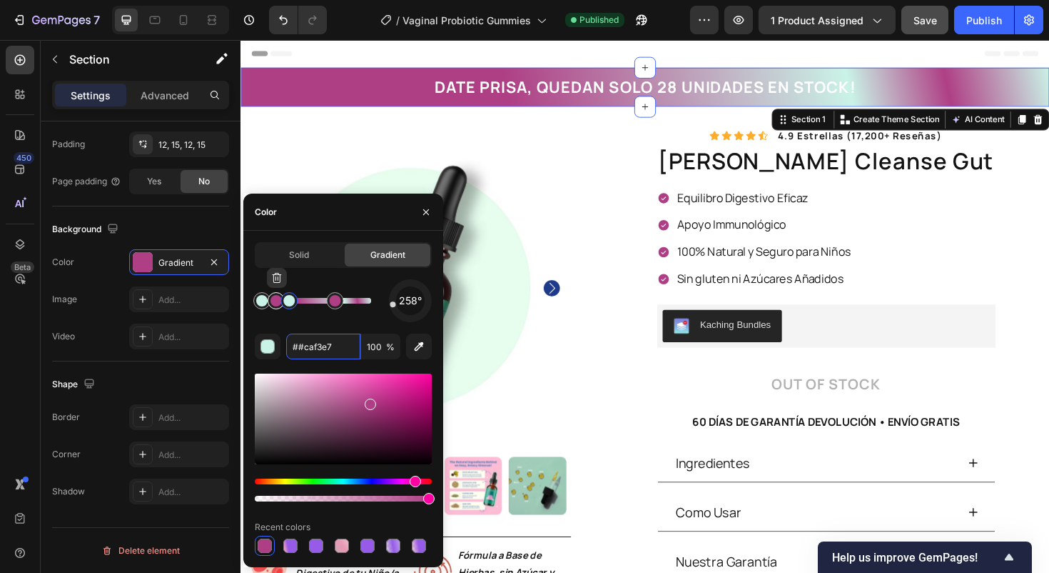
click at [274, 303] on div at bounding box center [276, 300] width 11 height 11
click at [318, 348] on input "##caf3e7" at bounding box center [323, 346] width 74 height 26
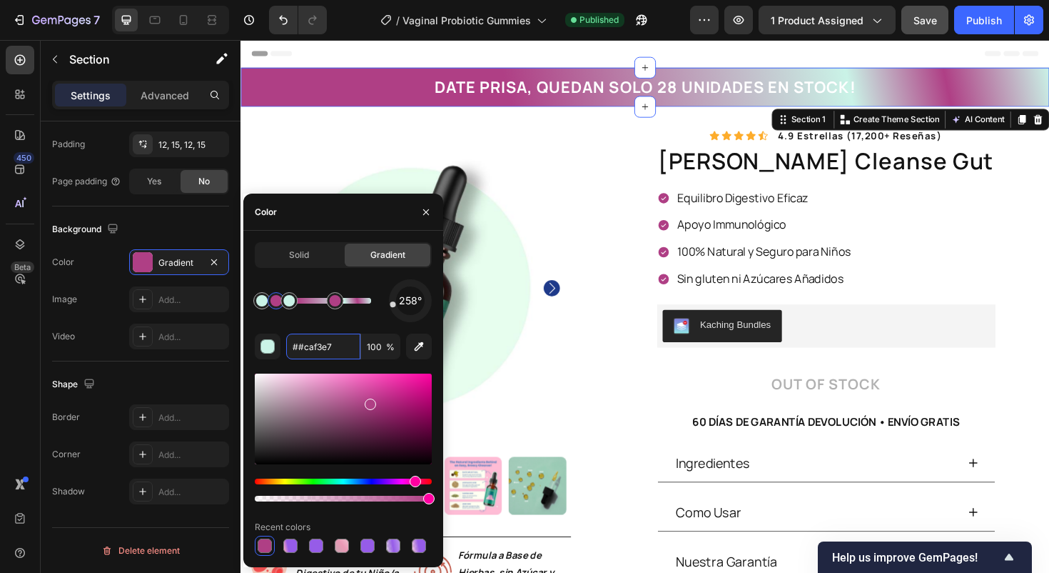
paste input "text"
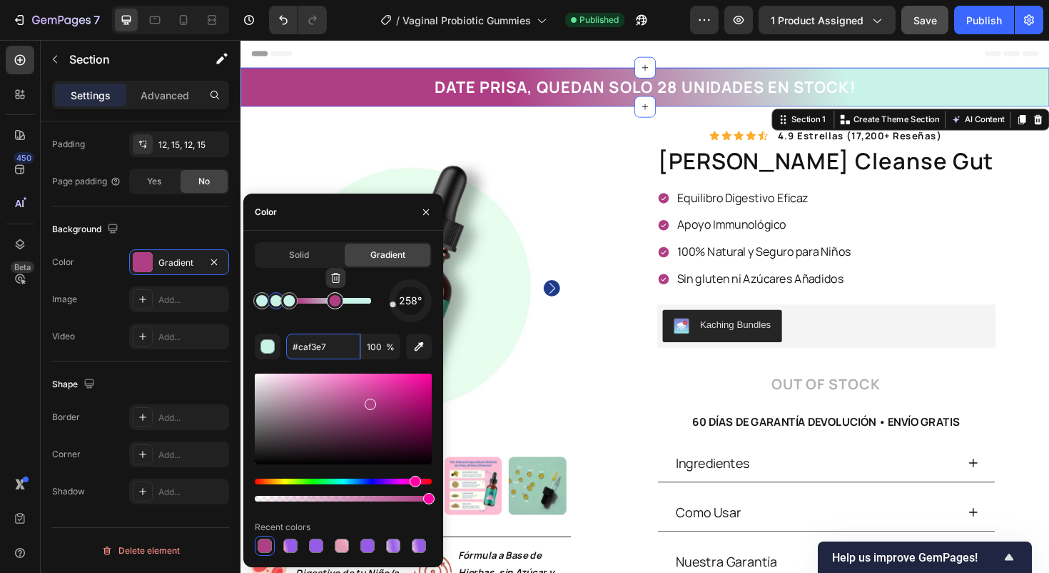
click at [338, 300] on div at bounding box center [335, 300] width 11 height 11
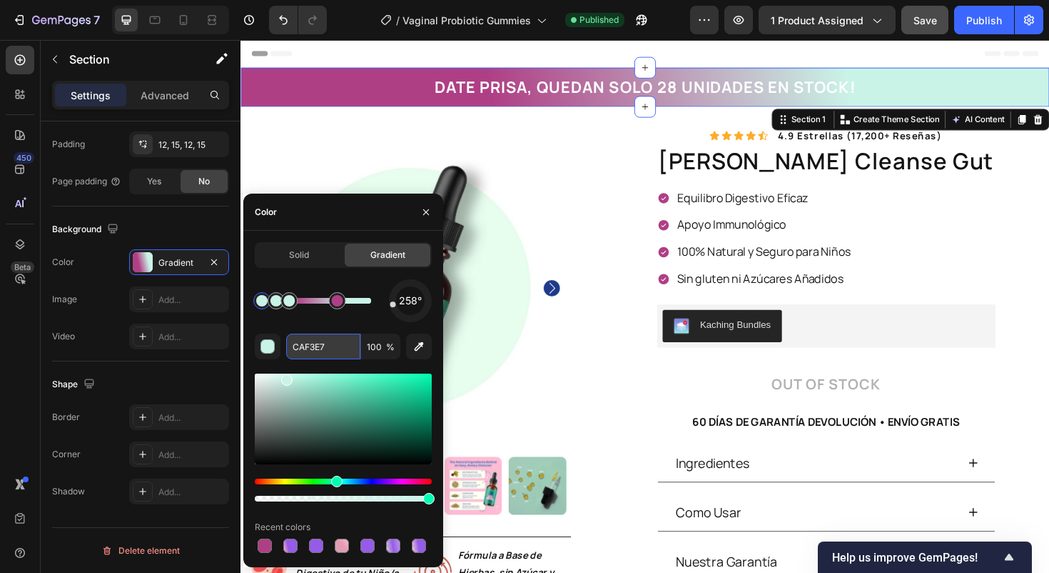
click at [334, 343] on input "CAF3E7" at bounding box center [323, 346] width 74 height 26
paste input "#caf3e"
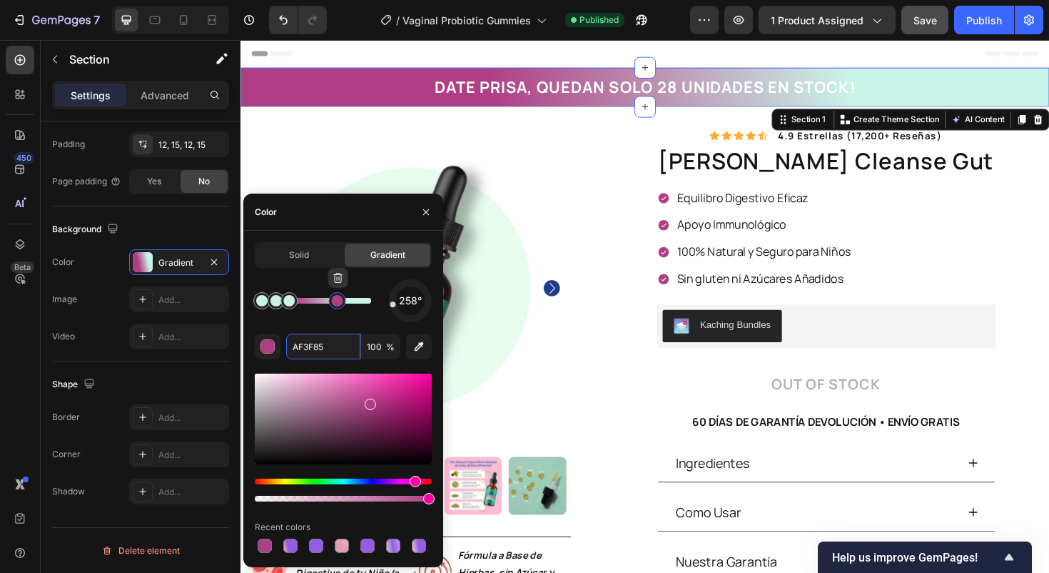
click at [338, 305] on div at bounding box center [337, 300] width 11 height 11
click at [316, 352] on input "AF3F85" at bounding box center [323, 346] width 74 height 26
paste input "#caf3e7"
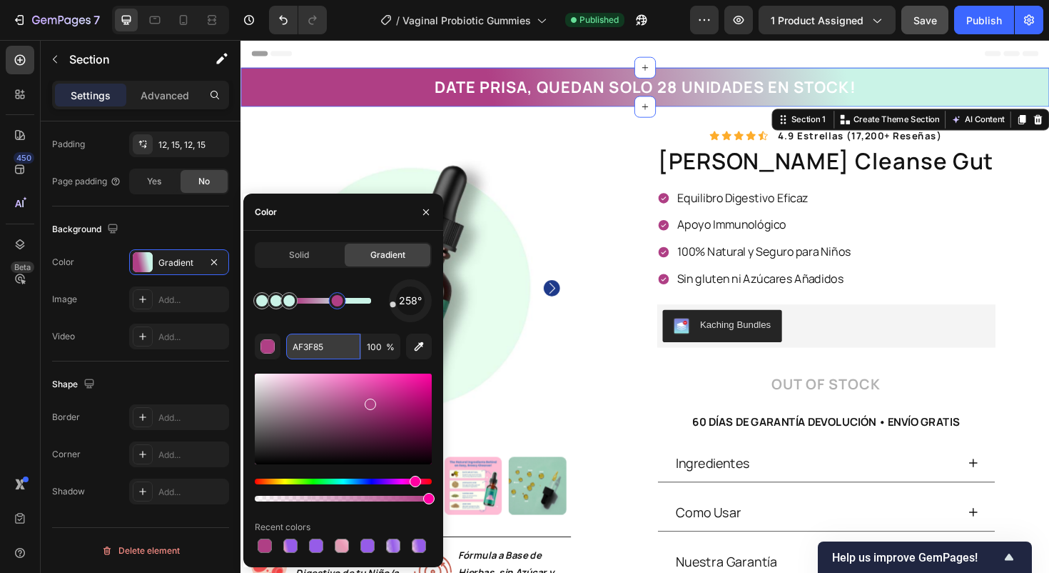
type input "#caf3e7"
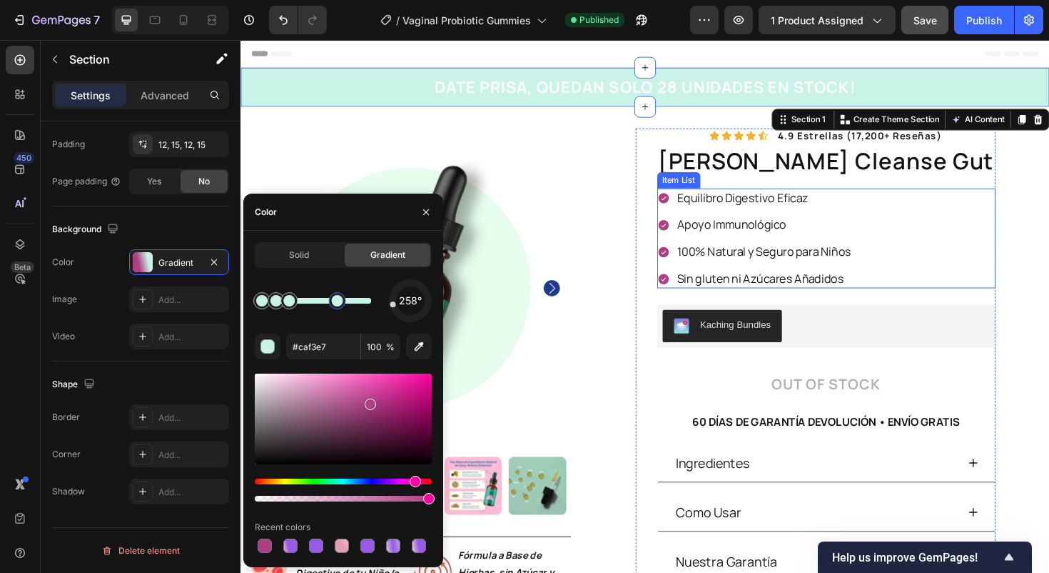
click at [693, 209] on icon at bounding box center [687, 206] width 11 height 11
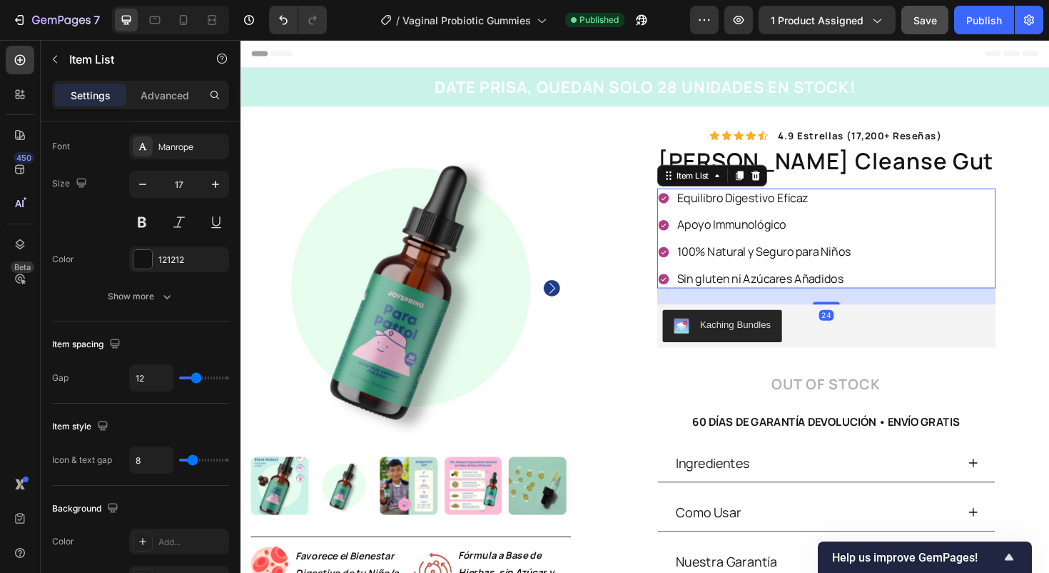
scroll to position [0, 0]
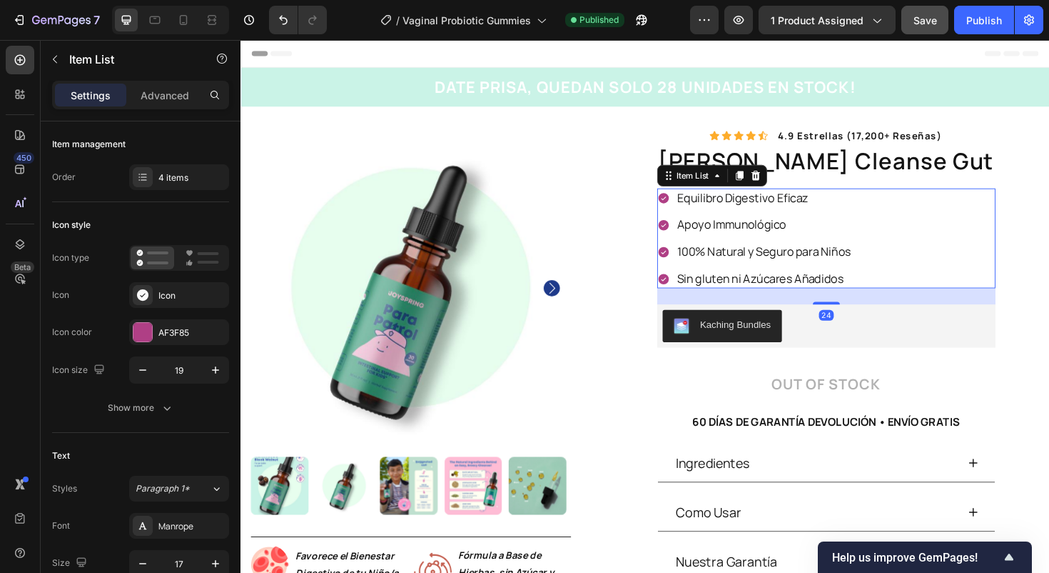
click at [693, 205] on icon at bounding box center [687, 206] width 11 height 11
click at [166, 328] on div "AF3F85" at bounding box center [178, 332] width 41 height 13
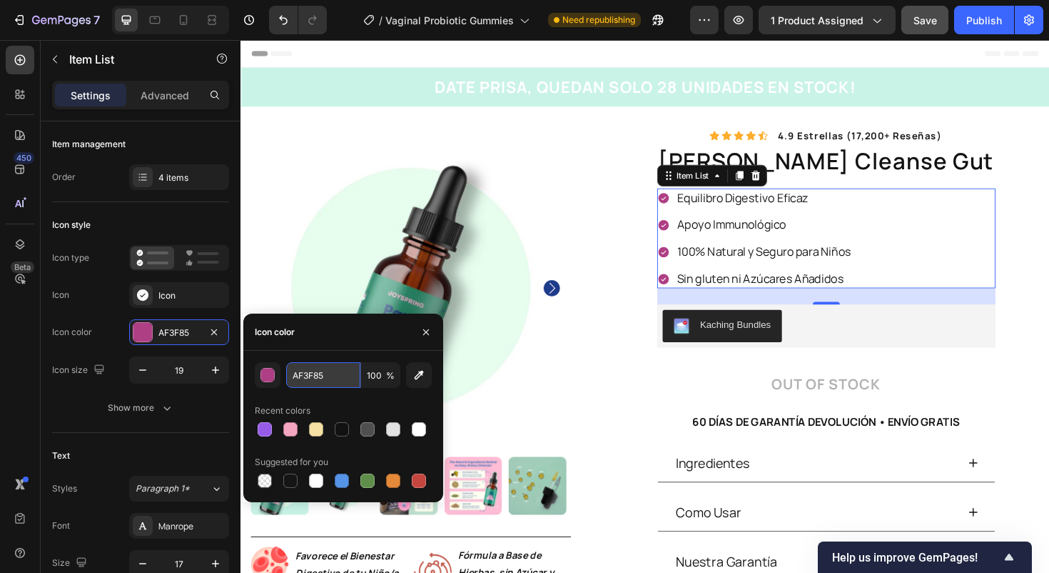
click at [325, 380] on input "AF3F85" at bounding box center [323, 375] width 74 height 26
paste input "#caf3e7"
type input "#caf3e7"
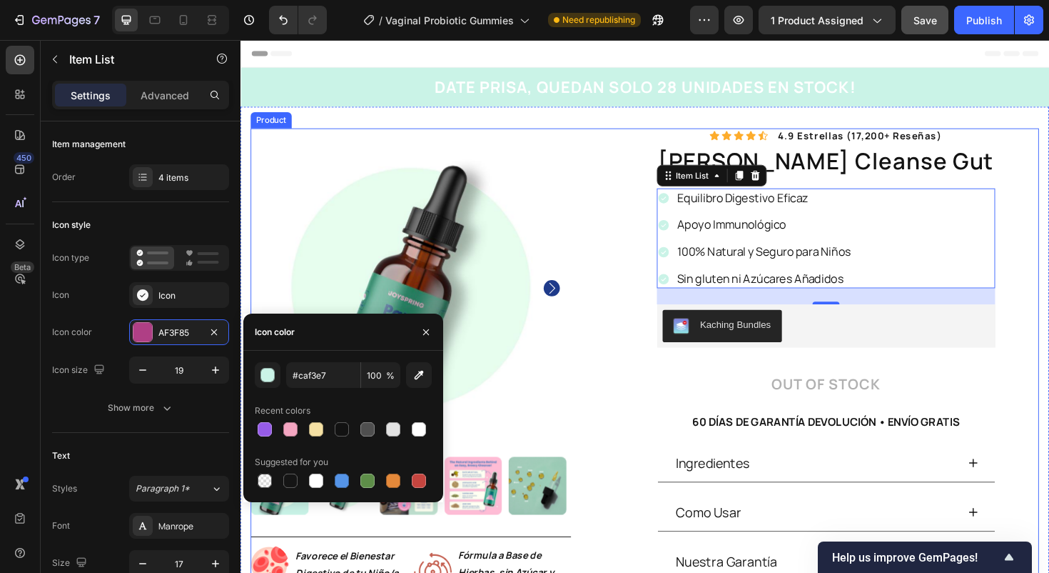
click at [655, 261] on div "Icon Icon Icon Icon Icon Icon List 4.9 estrellas (17,200+ reseñas) Text Block R…" at bounding box center [849, 387] width 475 height 508
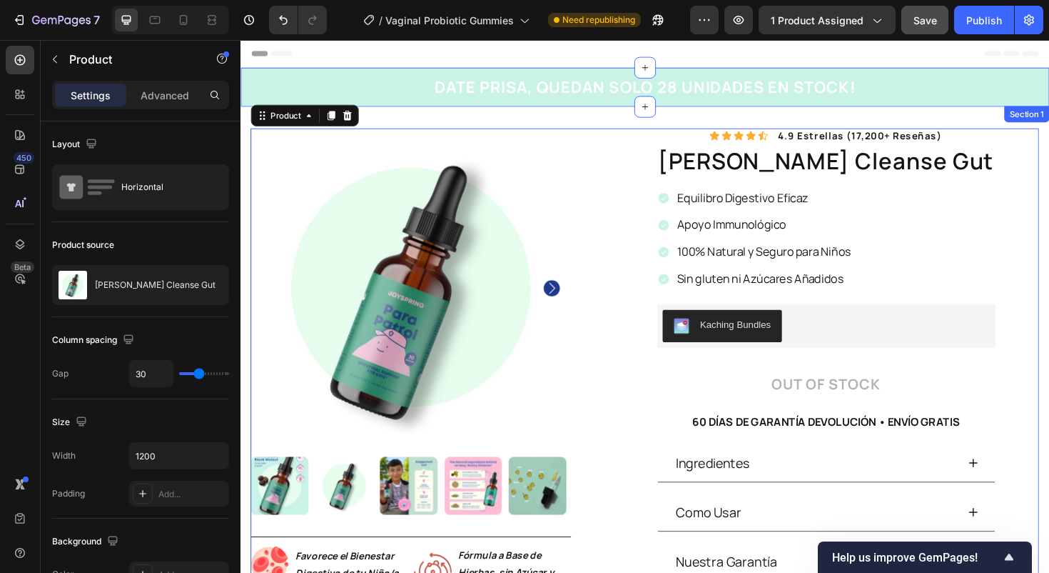
click at [336, 79] on div "DATE PRISA, QUEDAN SOLO 28 UNIDADES EN STOCK! Heading Row" at bounding box center [668, 90] width 835 height 24
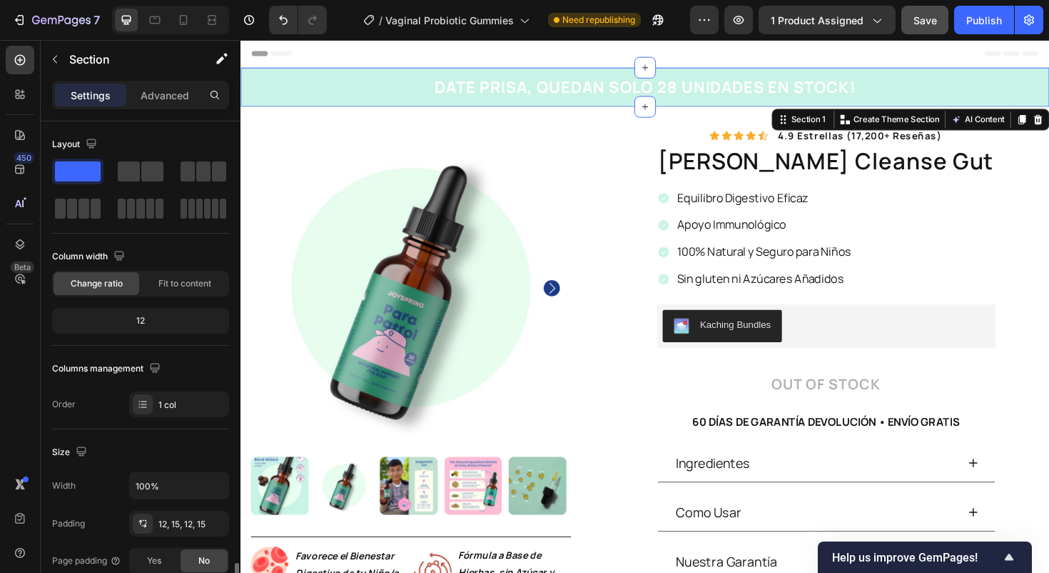
scroll to position [379, 0]
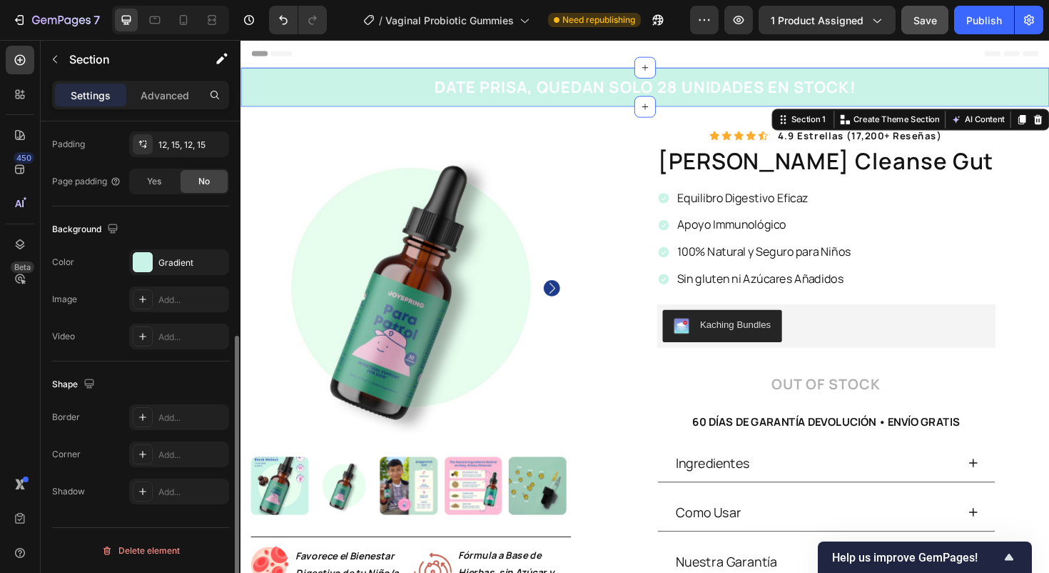
click at [206, 243] on div "Background The changes might be hidden by the video. Color Gradient Image Add..…" at bounding box center [140, 283] width 177 height 155
click at [197, 259] on div "Gradient" at bounding box center [178, 262] width 41 height 13
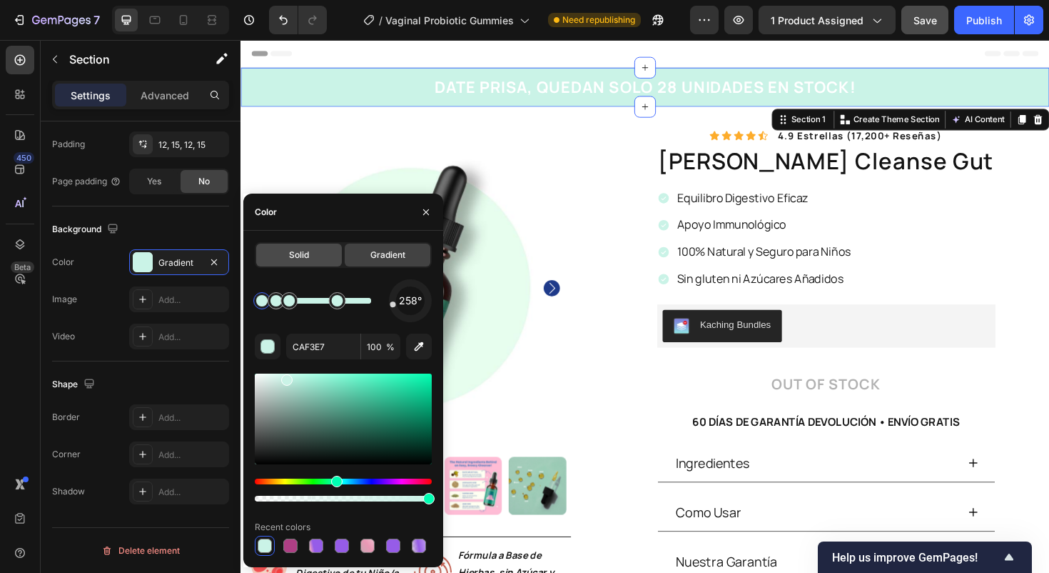
click at [308, 261] on div "Solid" at bounding box center [299, 254] width 86 height 23
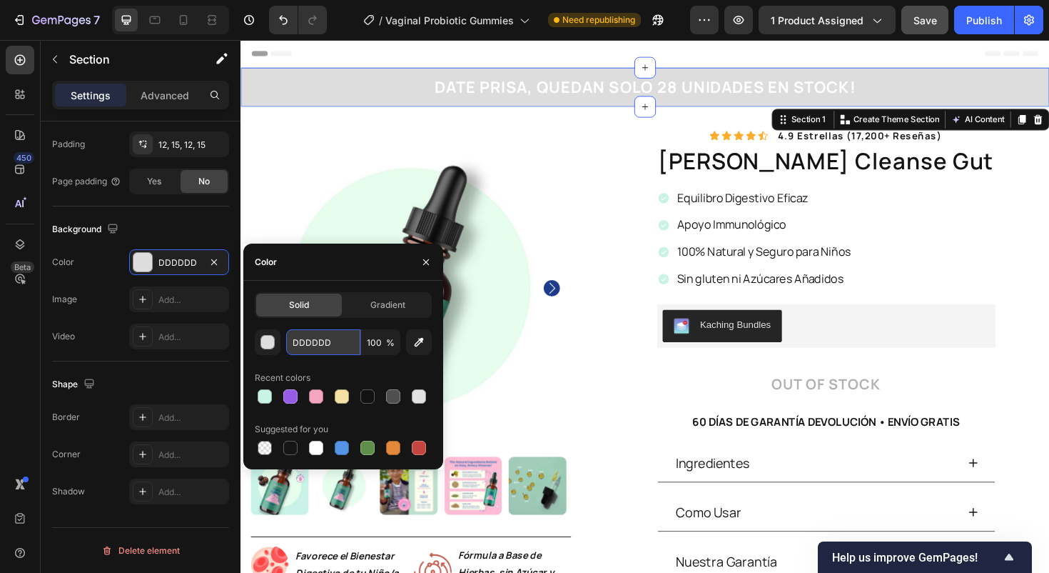
click at [331, 344] on input "DDDDDD" at bounding box center [323, 342] width 74 height 26
paste input "#caf3e7"
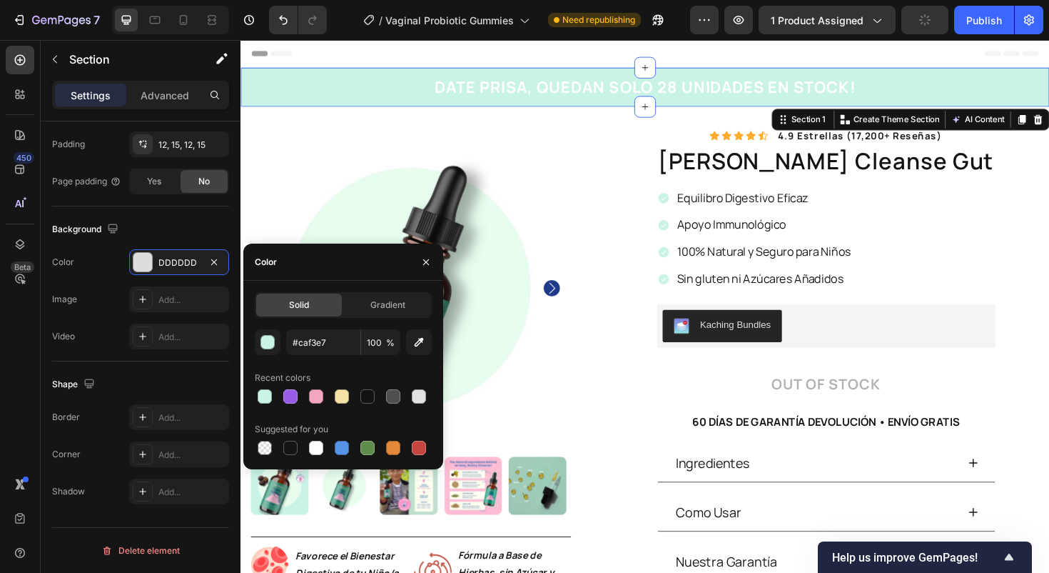
click at [370, 363] on div "#caf3e7 100 % Recent colors Suggested for you" at bounding box center [343, 393] width 177 height 128
click at [333, 345] on input "CAF3E7" at bounding box center [323, 342] width 74 height 26
click at [262, 342] on div "button" at bounding box center [268, 343] width 14 height 14
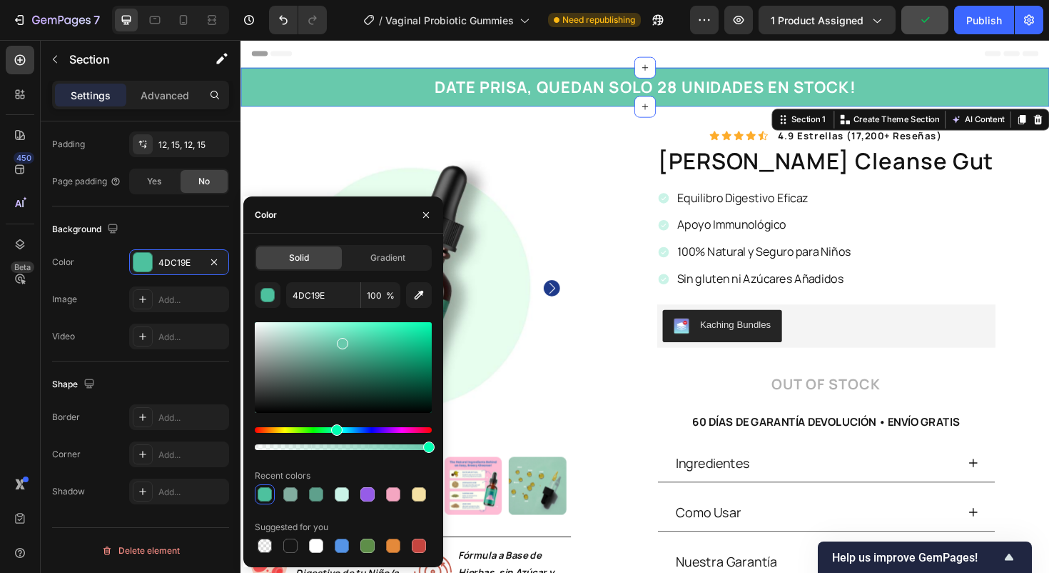
type input "68C9AC"
drag, startPoint x: 356, startPoint y: 323, endPoint x: 341, endPoint y: 341, distance: 22.8
click at [341, 341] on div at bounding box center [343, 367] width 177 height 91
click at [341, 295] on input "68C9AC" at bounding box center [323, 295] width 74 height 26
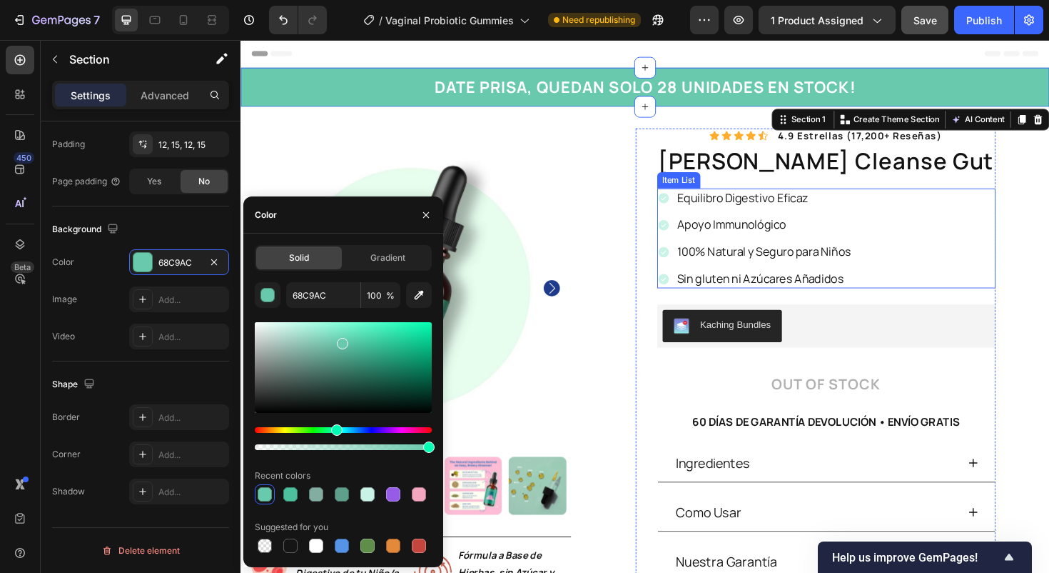
click at [693, 206] on icon at bounding box center [687, 206] width 11 height 11
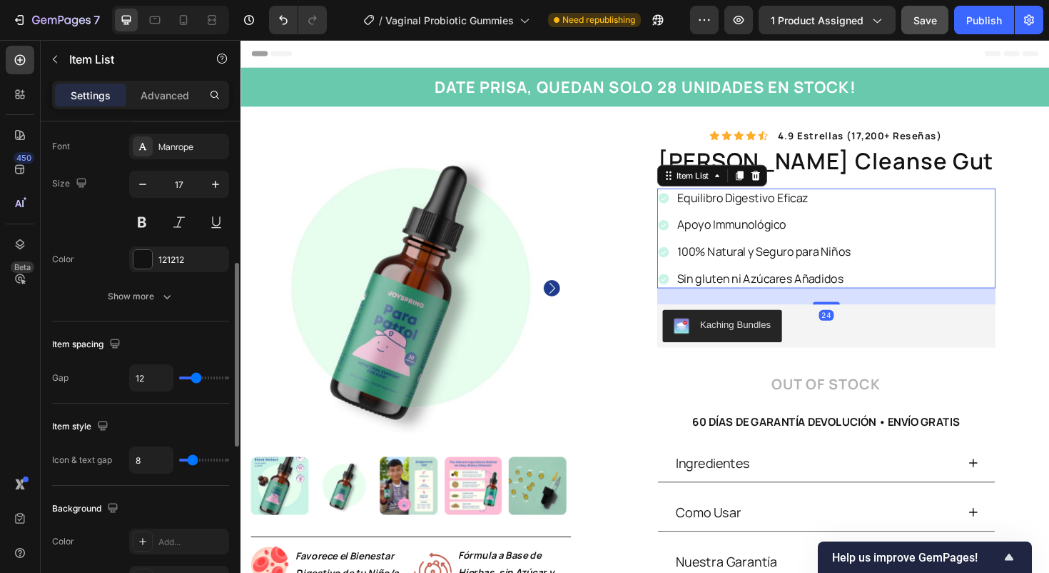
scroll to position [0, 0]
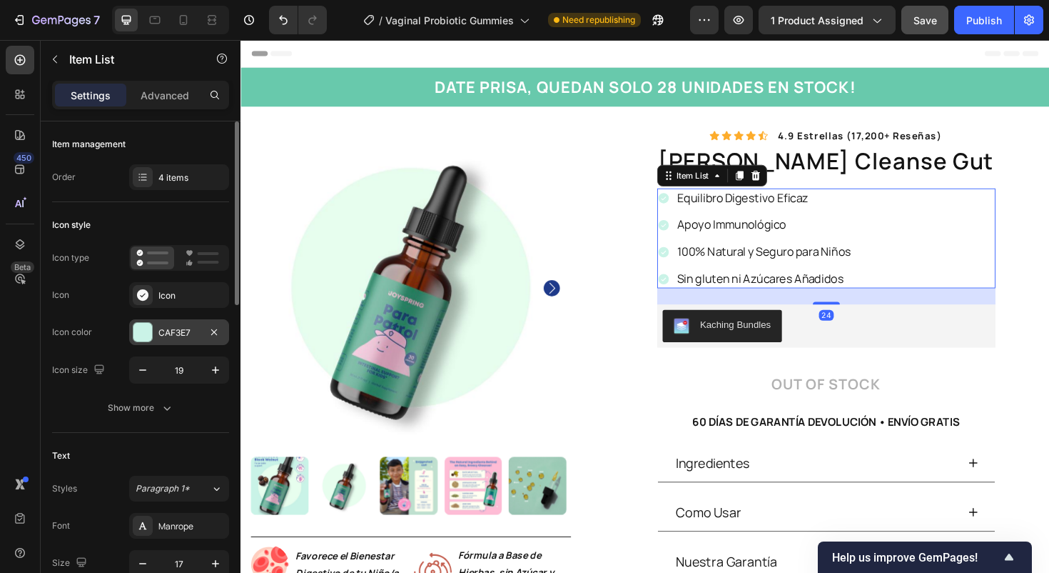
click at [163, 335] on div "CAF3E7" at bounding box center [178, 332] width 41 height 13
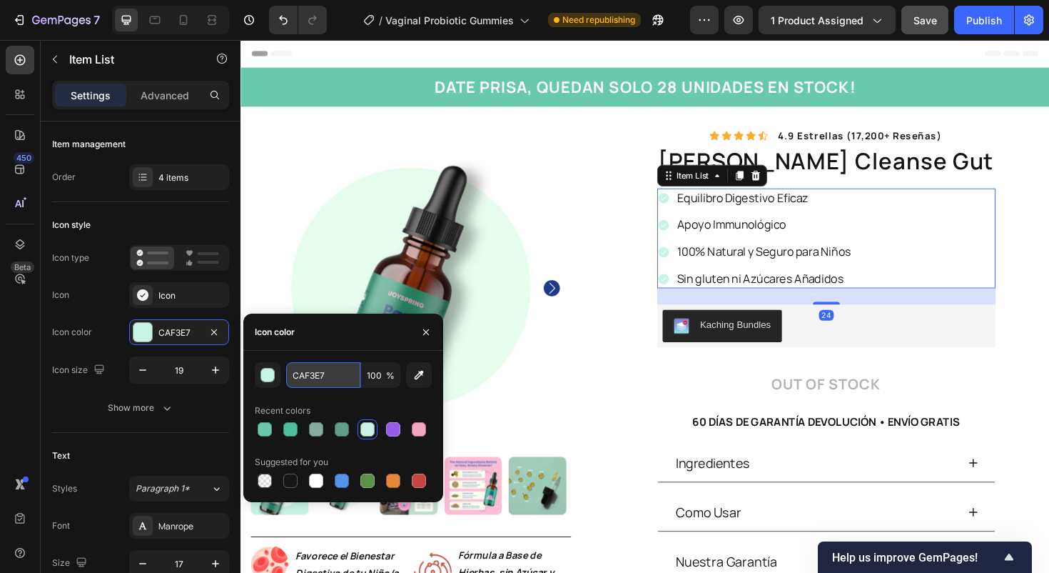
click at [312, 380] on input "CAF3E7" at bounding box center [323, 375] width 74 height 26
paste input "68C9AC"
type input "68C9AC"
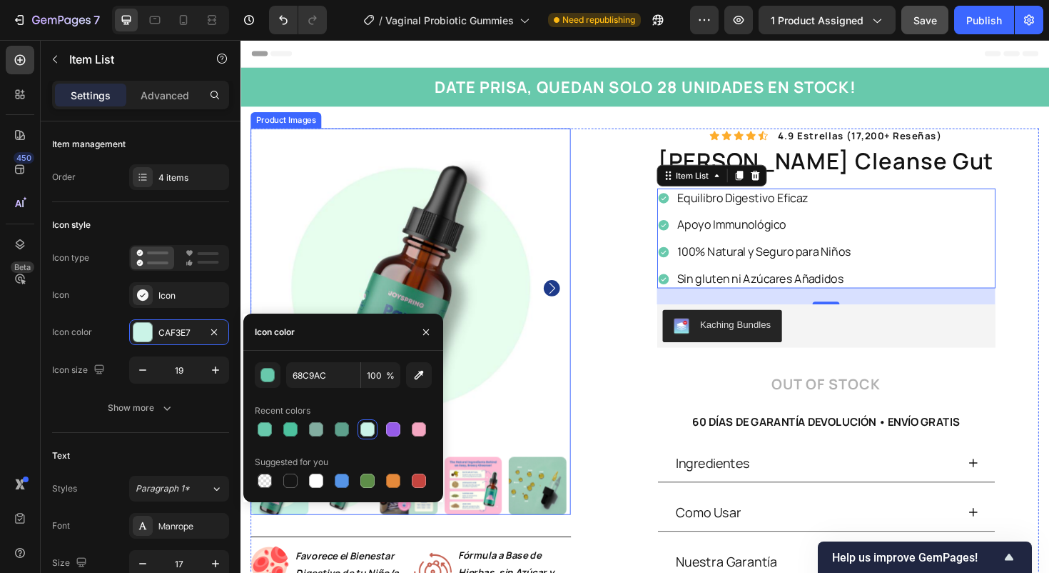
click at [562, 336] on img at bounding box center [420, 302] width 339 height 339
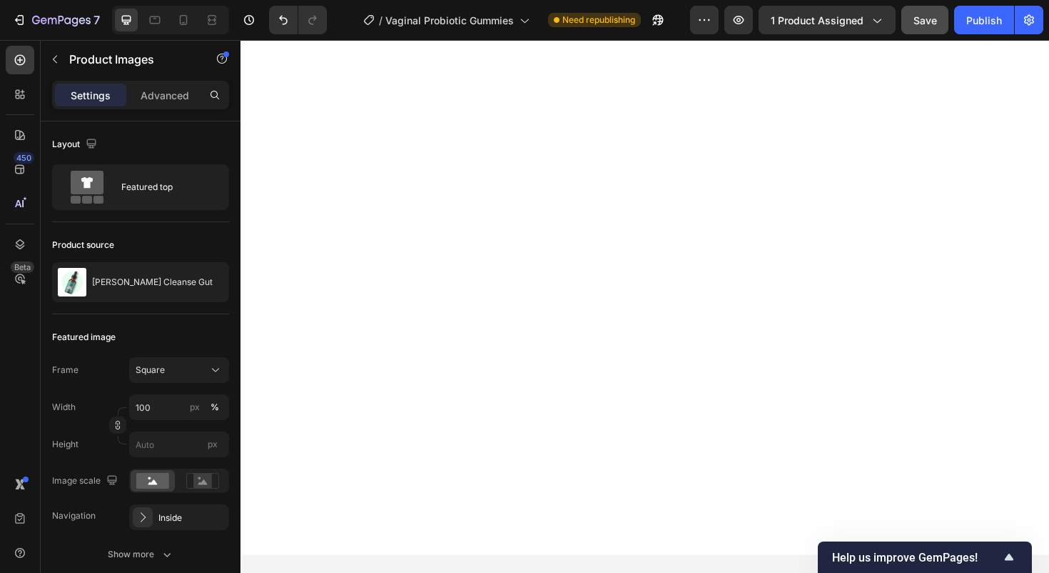
scroll to position [1078, 0]
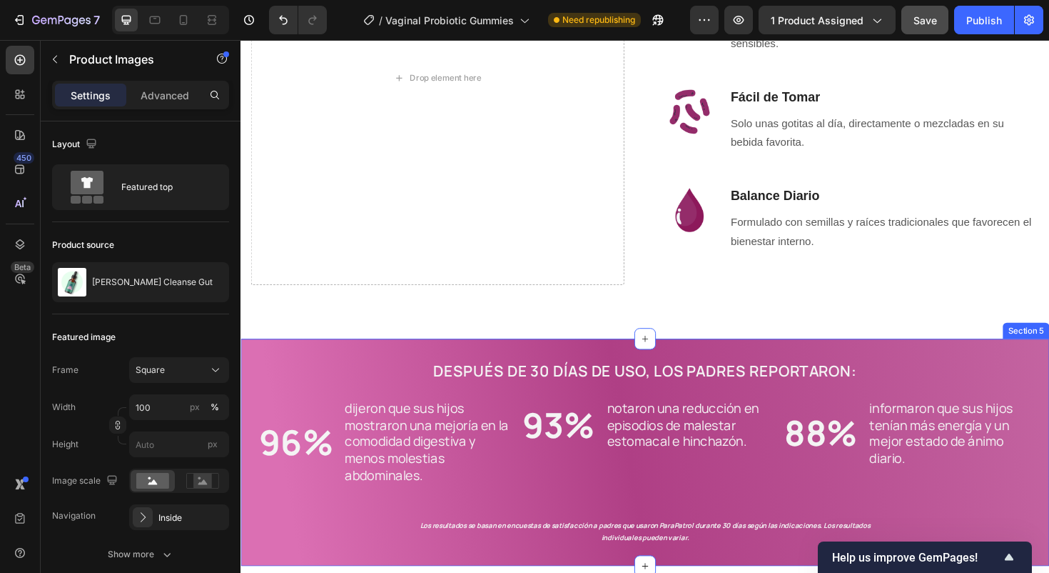
click at [277, 375] on div "DESPUÉS DE 30 DÍAS DE USO, LOS PADRES REPORTARON: Heading Row Row 96% Heading d…" at bounding box center [669, 467] width 828 height 211
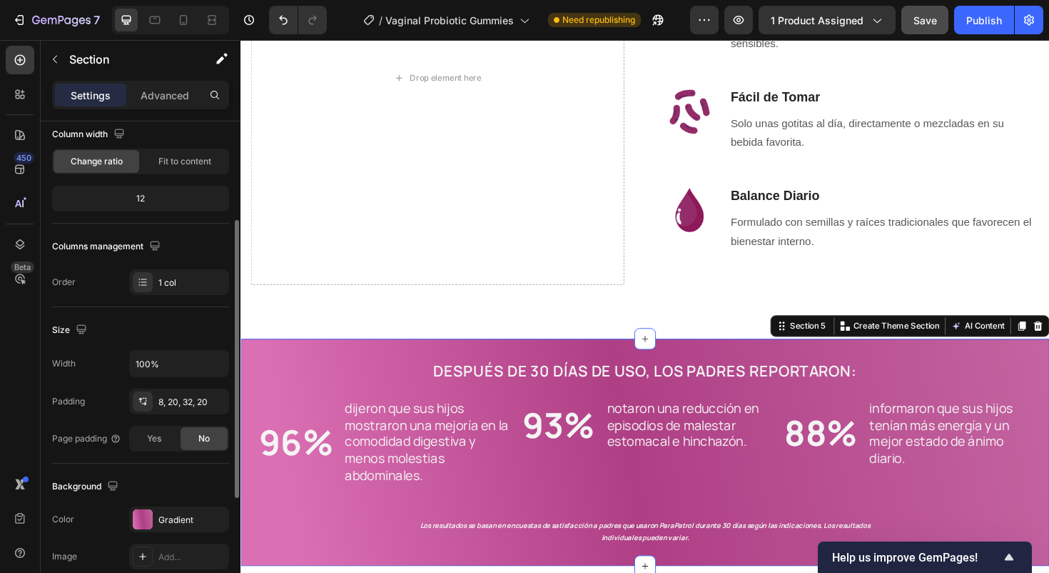
scroll to position [141, 0]
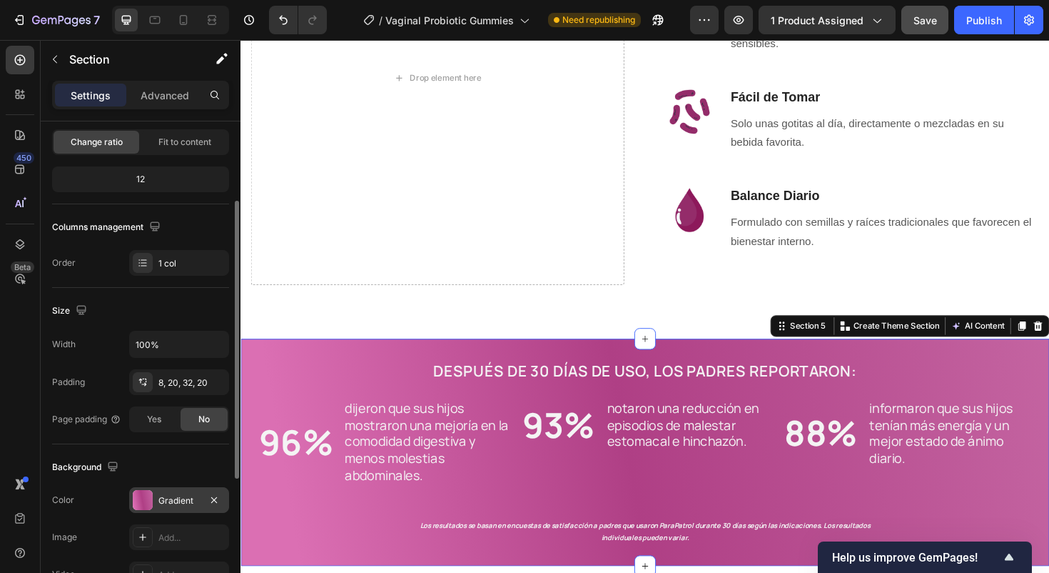
click at [189, 506] on div "Gradient" at bounding box center [179, 500] width 100 height 26
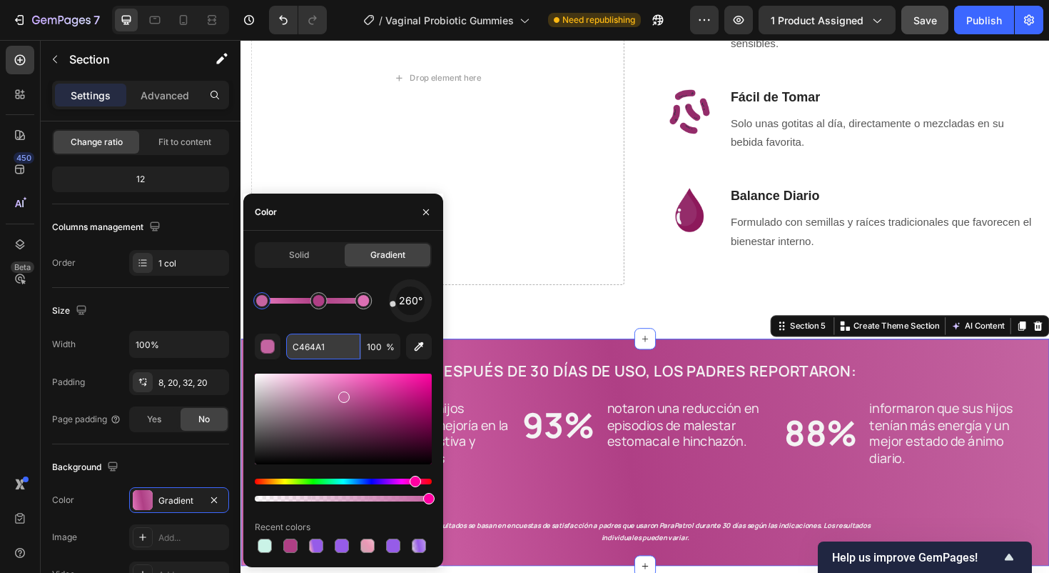
click at [331, 341] on input "C464A1" at bounding box center [323, 346] width 74 height 26
paste input "68C9AC"
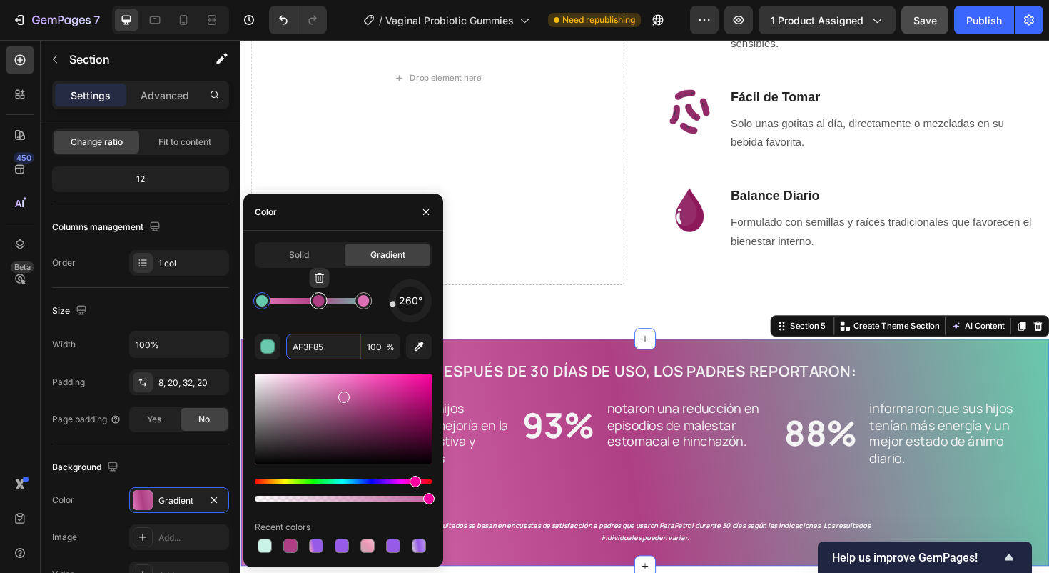
click at [320, 301] on div at bounding box center [318, 300] width 11 height 11
click at [329, 348] on input "AF3F85" at bounding box center [323, 346] width 74 height 26
click at [328, 348] on input "AF3F85" at bounding box center [323, 346] width 74 height 26
paste input "68C9AC"
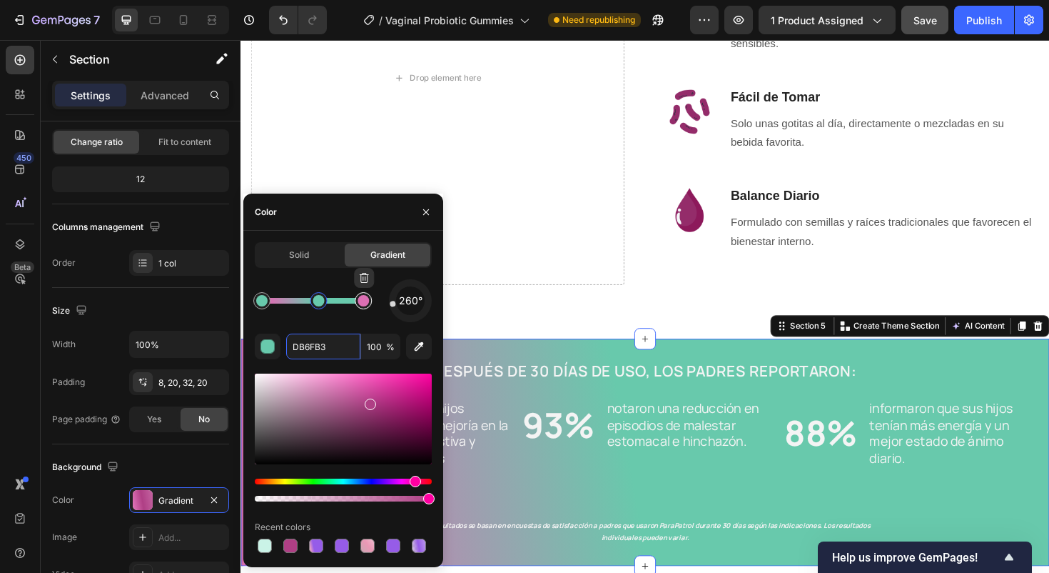
click at [365, 307] on div at bounding box center [363, 300] width 17 height 17
click at [337, 346] on input "DB6FB3" at bounding box center [323, 346] width 74 height 26
paste input "68C9AC"
type input "68C9AC"
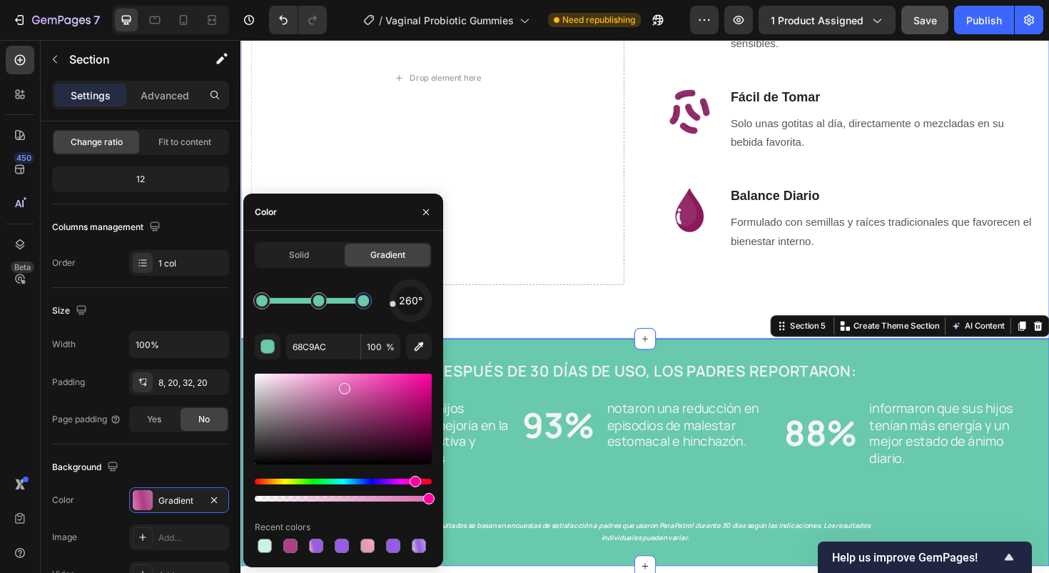
click at [540, 325] on div "Apoya el Bienestar Digestivo de tu Peque con Naturalidad Heading Un mix de 11 h…" at bounding box center [669, 25] width 857 height 661
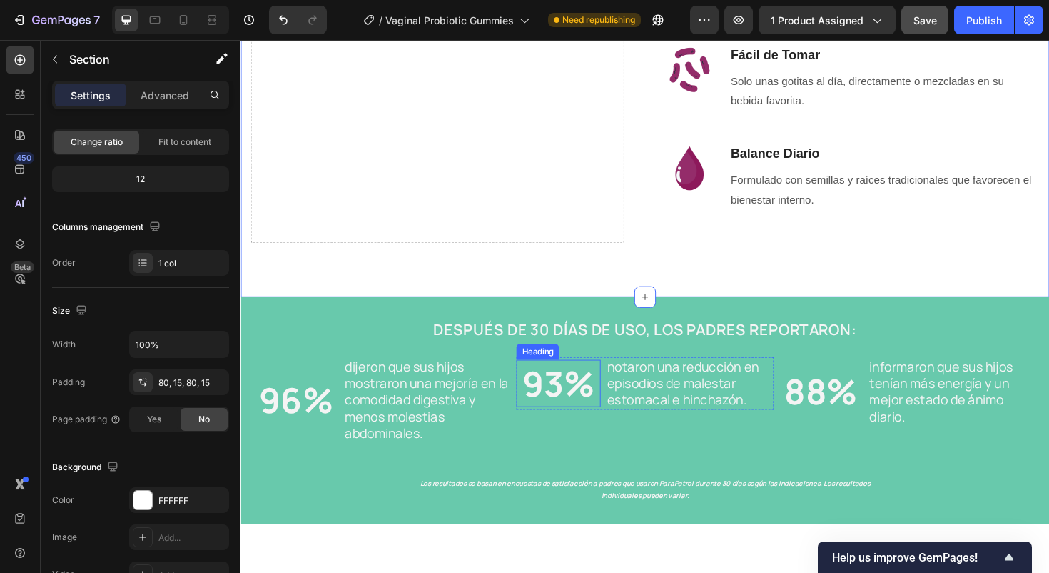
scroll to position [1156, 0]
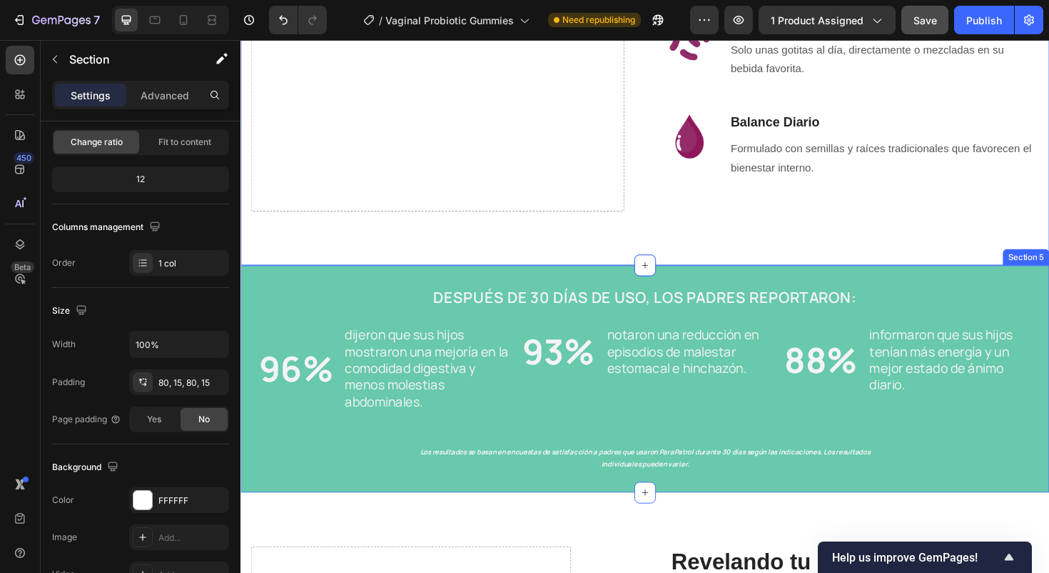
click at [369, 303] on div "DESPUÉS DE 30 DÍAS DE USO, LOS PADRES REPORTARON: Heading Row Row 96% Heading d…" at bounding box center [669, 389] width 828 height 211
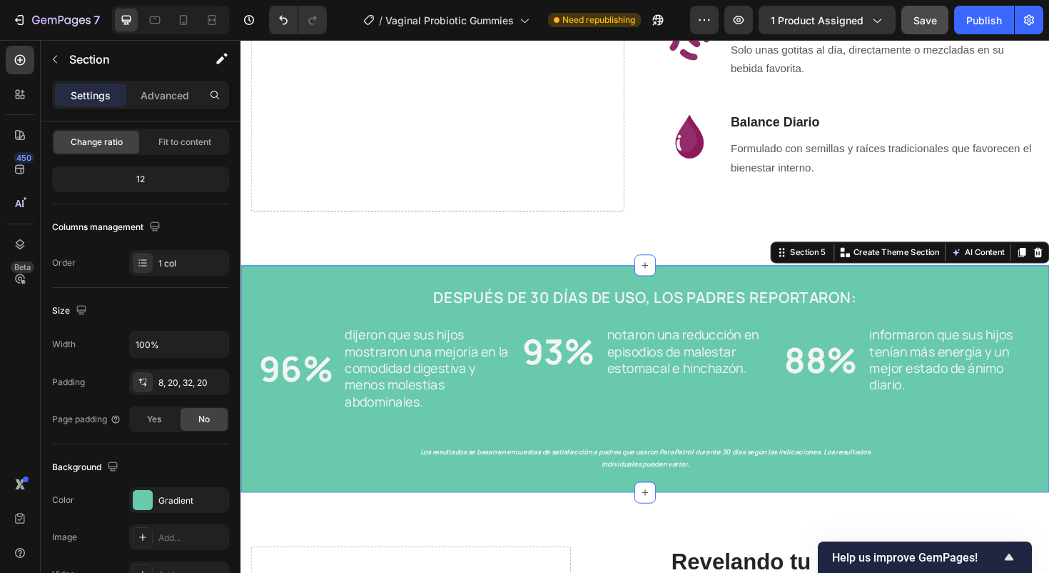
click at [368, 304] on div "DESPUÉS DE 30 DÍAS DE USO, LOS PADRES REPORTARON: Heading Row Row 96% Heading d…" at bounding box center [669, 389] width 828 height 211
click at [190, 499] on div "Gradient" at bounding box center [178, 500] width 41 height 13
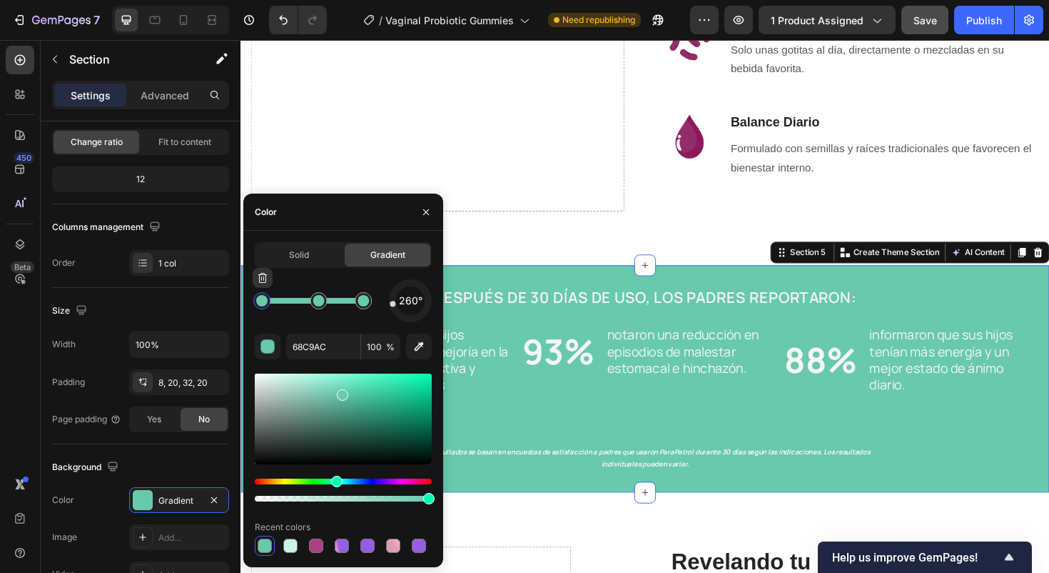
click at [264, 300] on div at bounding box center [261, 300] width 11 height 11
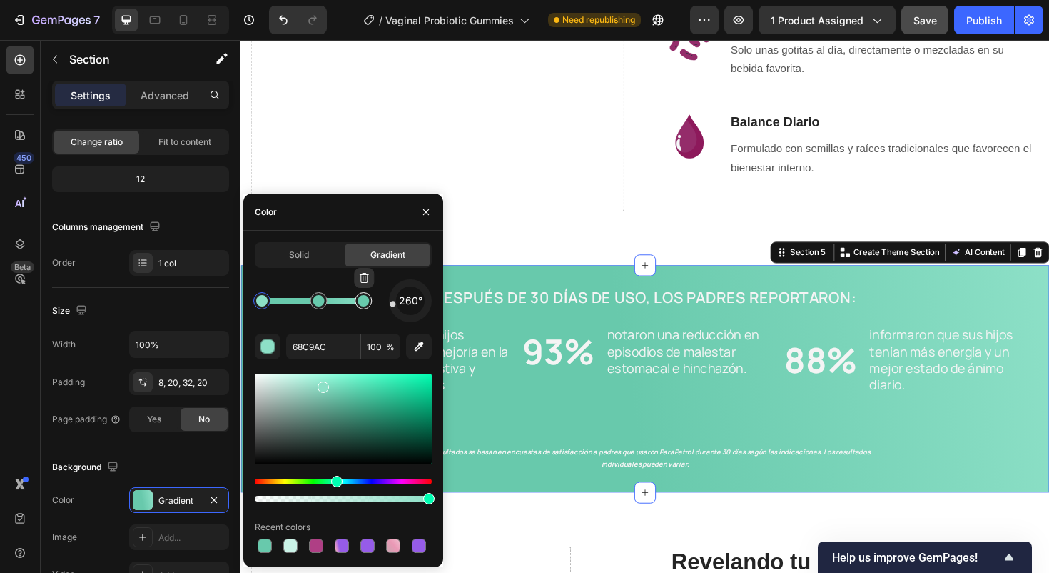
click at [369, 306] on div at bounding box center [363, 300] width 11 height 11
click at [316, 392] on div at bounding box center [317, 394] width 11 height 11
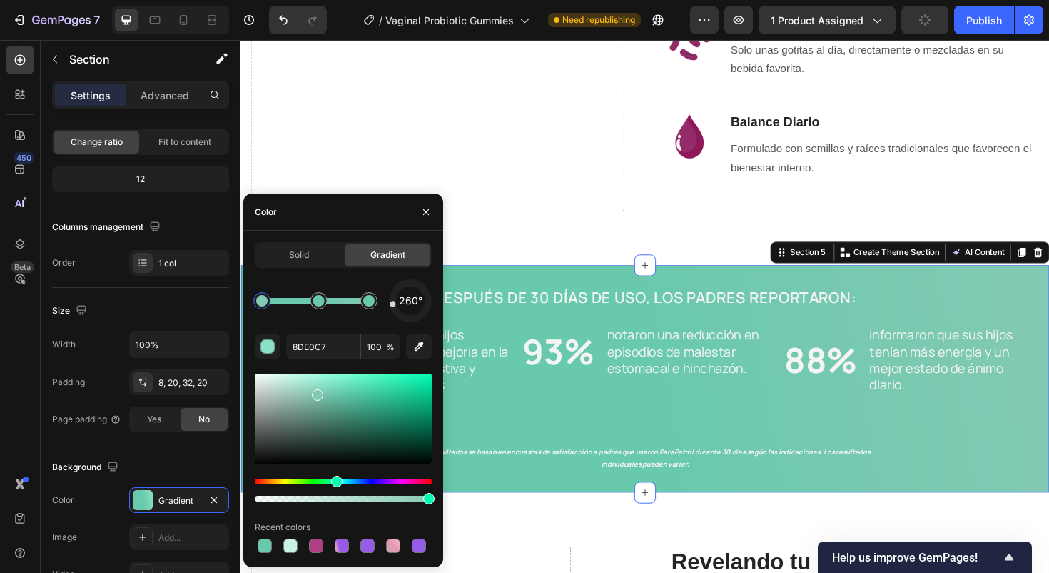
drag, startPoint x: 588, startPoint y: 246, endPoint x: 485, endPoint y: 255, distance: 103.2
click at [420, 209] on icon "button" at bounding box center [425, 211] width 11 height 11
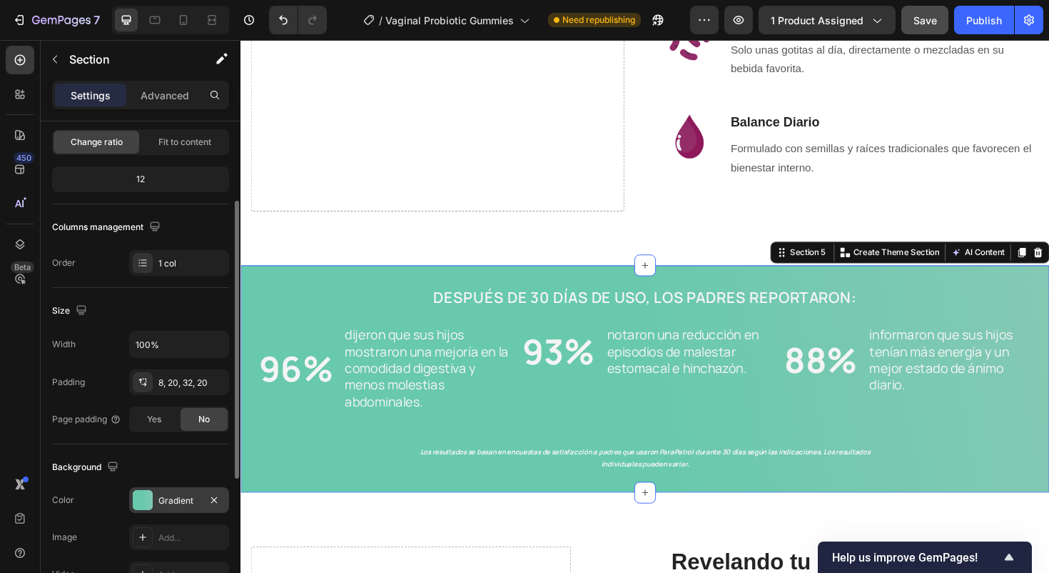
click at [183, 488] on div "Gradient" at bounding box center [179, 500] width 100 height 26
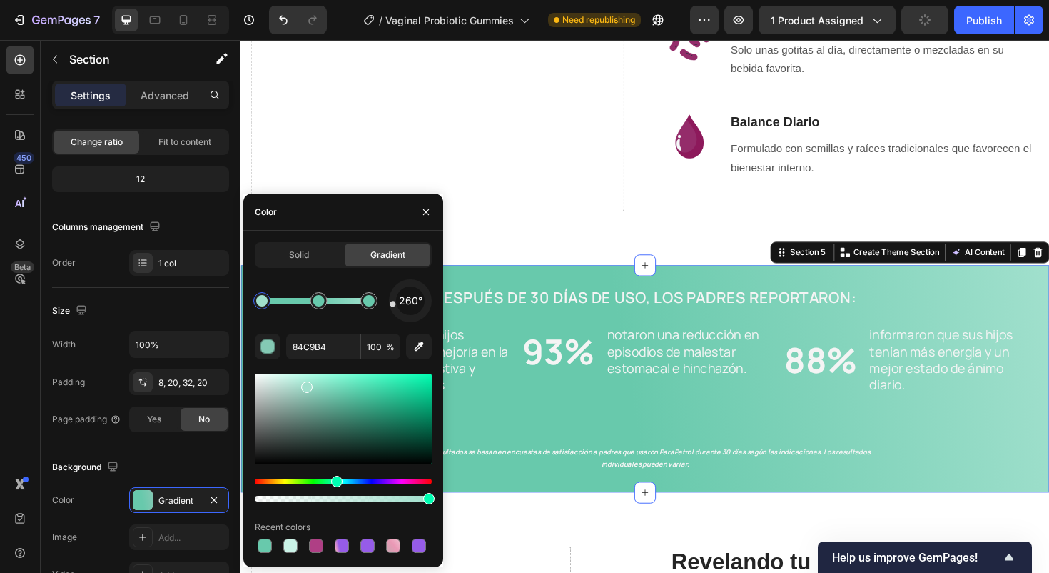
drag, startPoint x: 318, startPoint y: 393, endPoint x: 306, endPoint y: 384, distance: 15.3
click at [306, 384] on div at bounding box center [306, 386] width 11 height 11
click at [324, 304] on div at bounding box center [319, 300] width 17 height 17
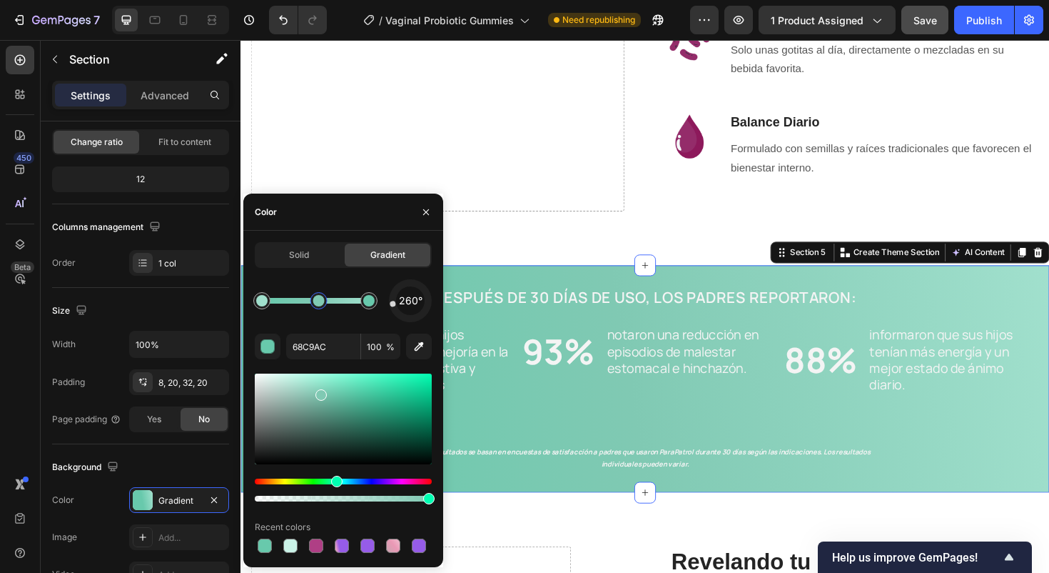
drag, startPoint x: 307, startPoint y: 386, endPoint x: 320, endPoint y: 392, distance: 14.1
click at [320, 392] on div at bounding box center [343, 418] width 177 height 91
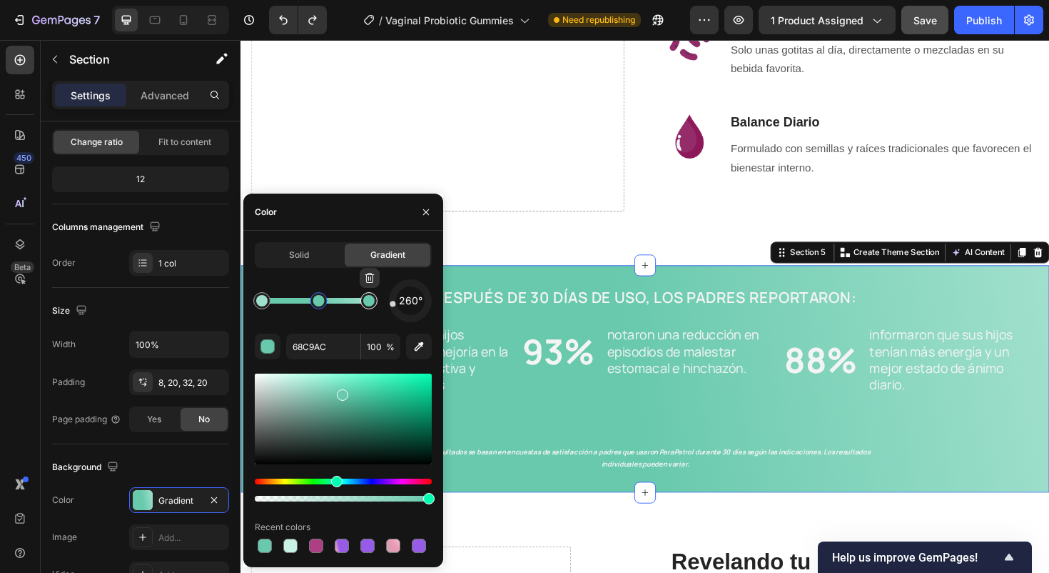
click at [366, 301] on div at bounding box center [368, 300] width 11 height 11
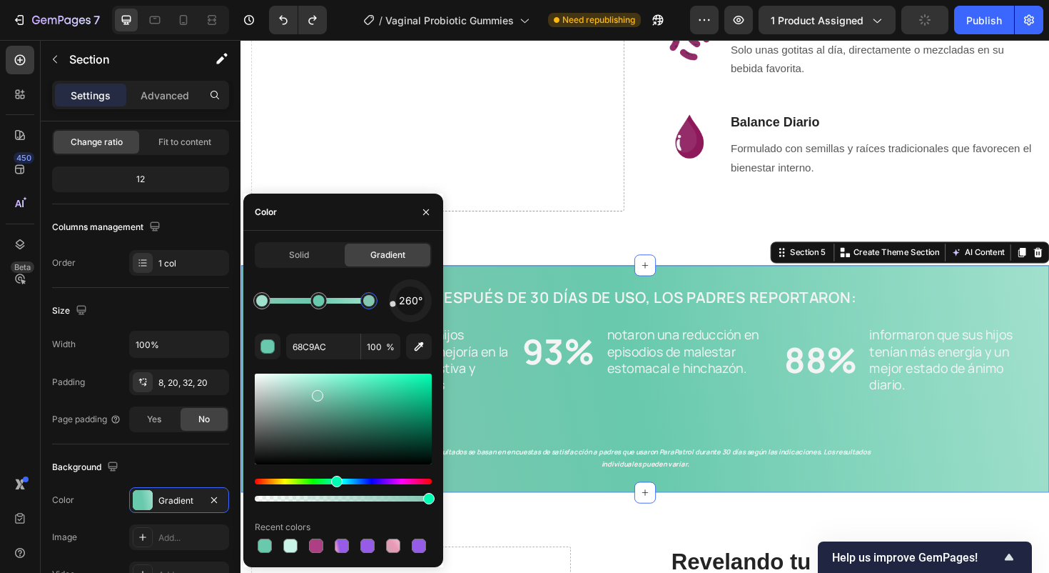
drag, startPoint x: 342, startPoint y: 395, endPoint x: 316, endPoint y: 393, distance: 26.5
click at [316, 393] on div at bounding box center [317, 395] width 11 height 11
click at [429, 214] on icon "button" at bounding box center [425, 211] width 11 height 11
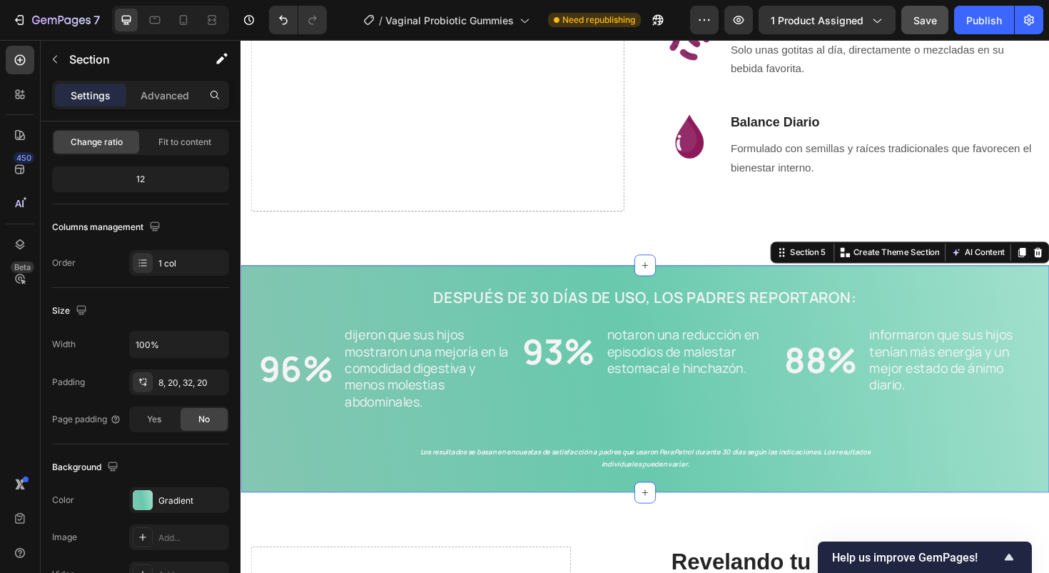
click at [378, 311] on div "DESPUÉS DE 30 DÍAS DE USO, LOS PADRES REPORTARON: Heading Row Row 96% Heading d…" at bounding box center [669, 389] width 828 height 211
click at [156, 500] on div "Gradient" at bounding box center [179, 500] width 100 height 26
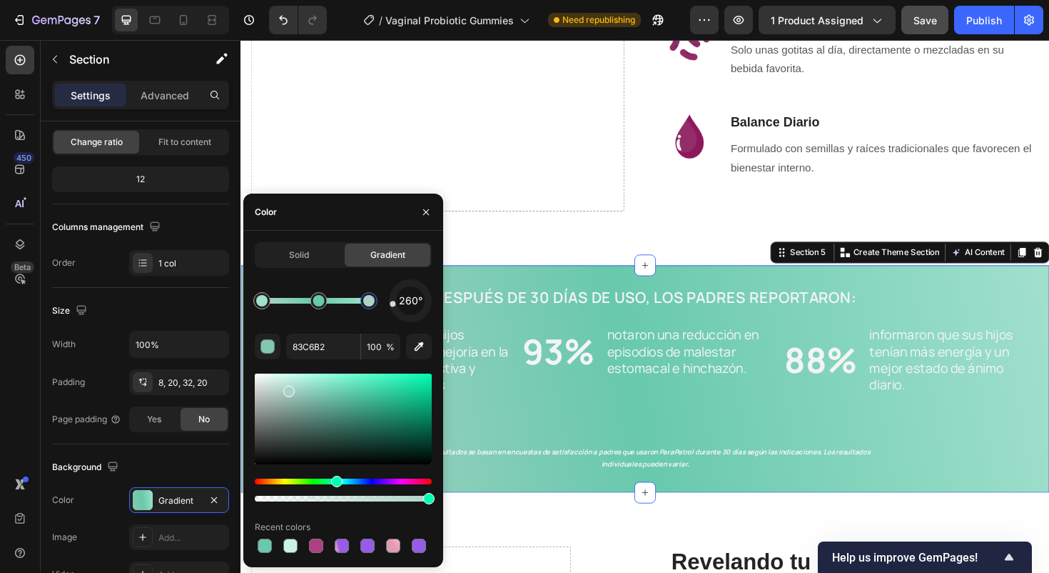
drag, startPoint x: 313, startPoint y: 391, endPoint x: 293, endPoint y: 377, distance: 25.1
click at [288, 388] on div at bounding box center [288, 390] width 11 height 11
type input "ADD3C8"
click at [430, 206] on icon "button" at bounding box center [425, 211] width 11 height 11
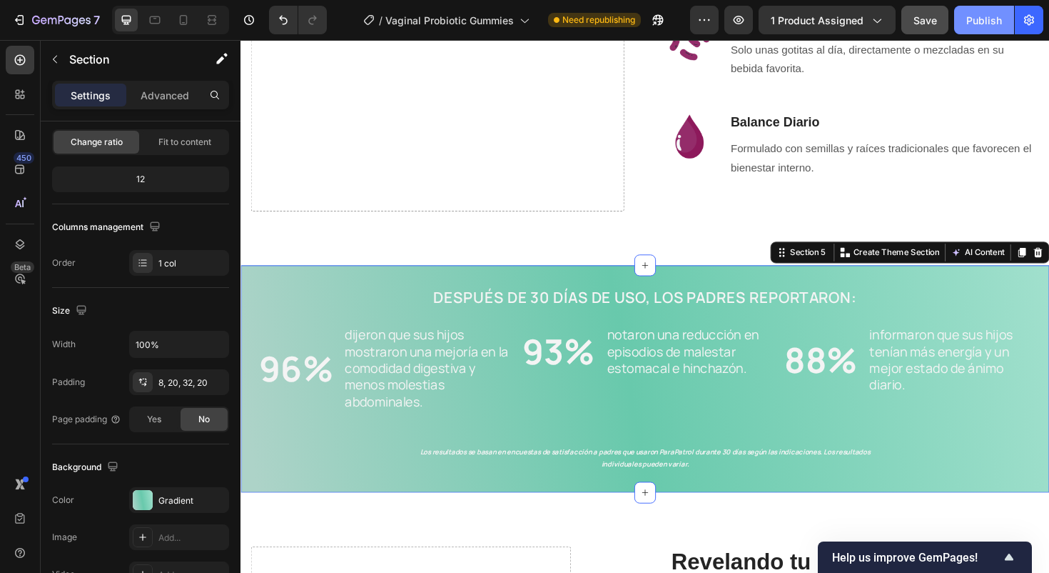
click at [979, 27] on div "Publish" at bounding box center [985, 20] width 36 height 15
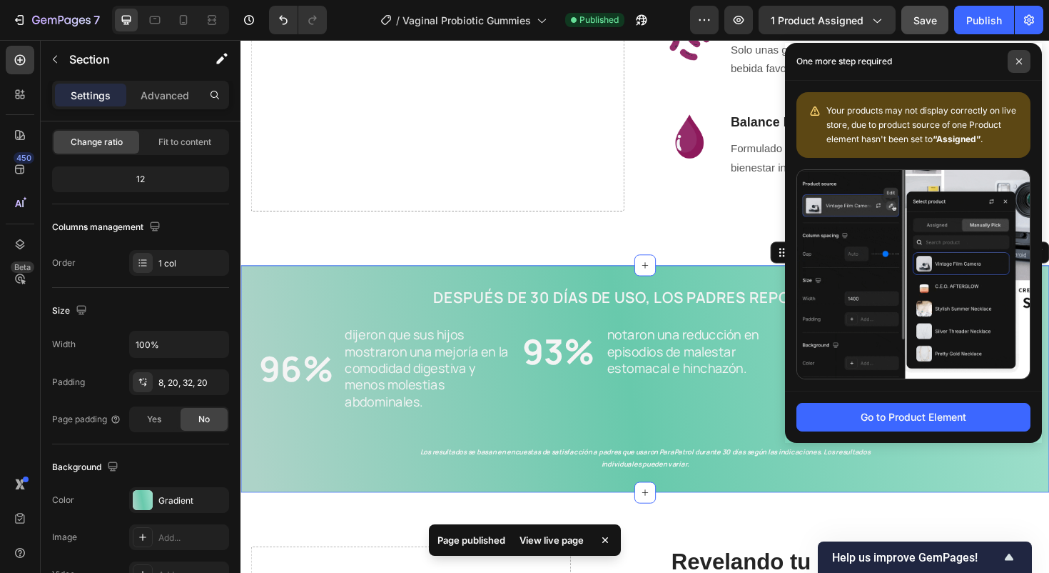
click at [1024, 61] on span at bounding box center [1019, 61] width 23 height 23
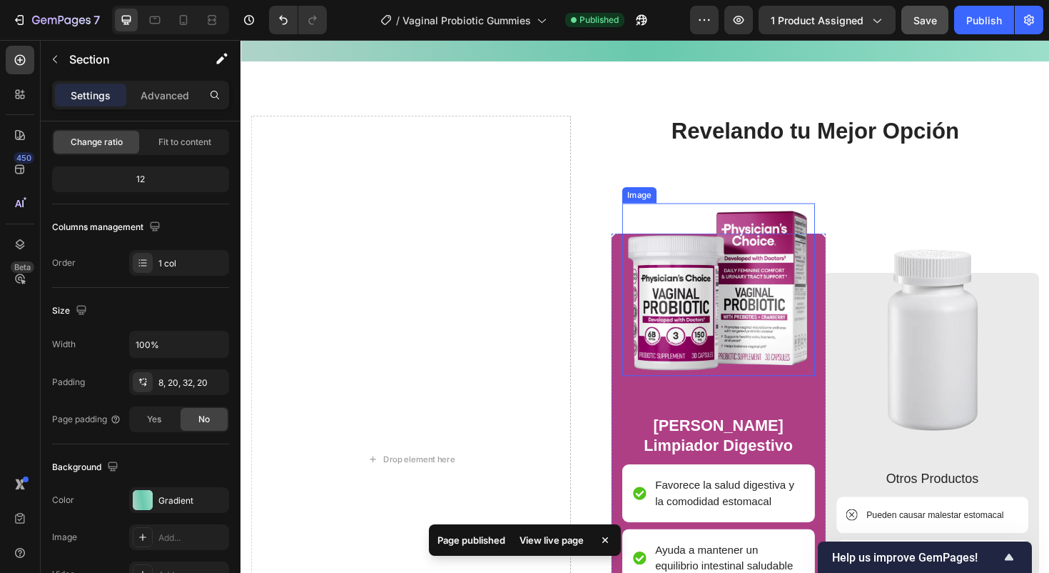
scroll to position [1879, 0]
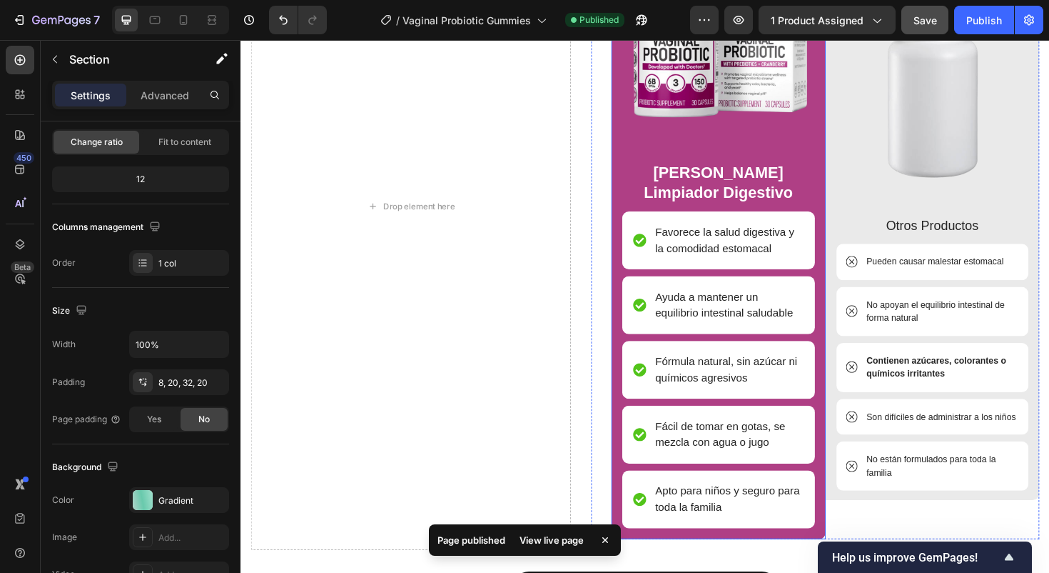
click at [635, 188] on div "Image [PERSON_NAME] Limpiador Digestivo Text Block Favorece la salud digestiva …" at bounding box center [746, 272] width 227 height 591
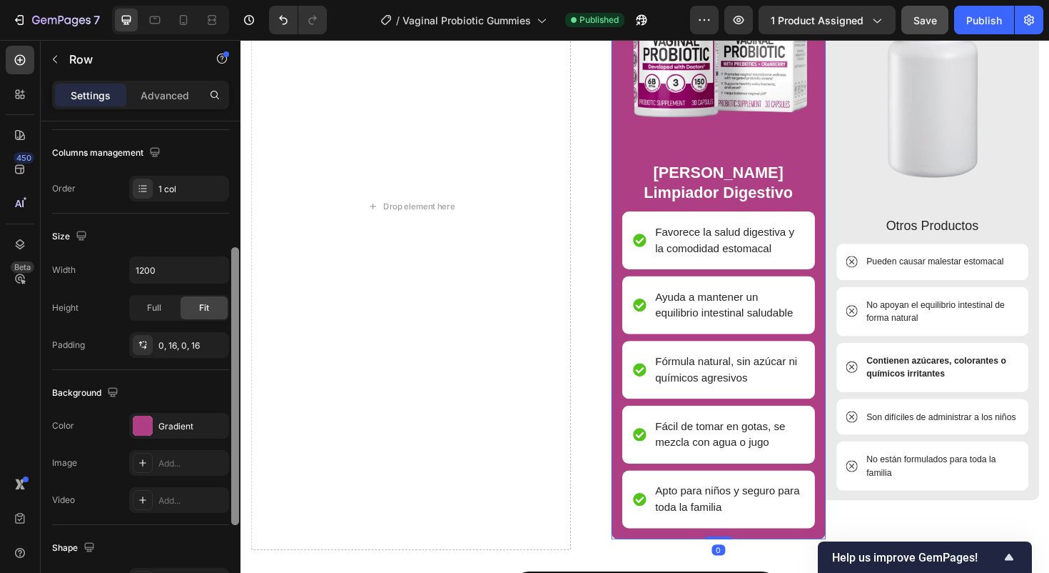
scroll to position [218, 0]
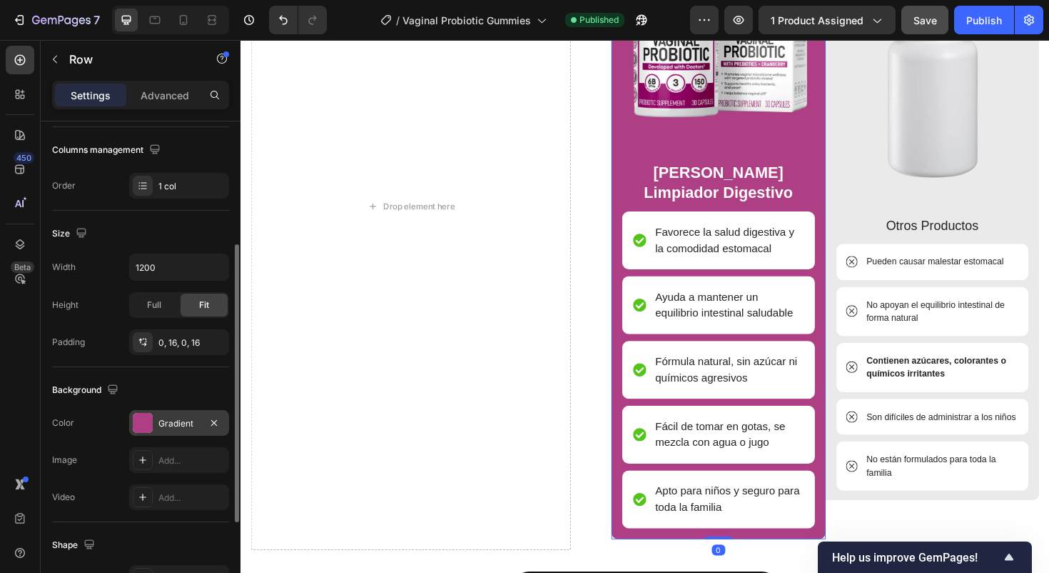
click at [195, 429] on div "Gradient" at bounding box center [179, 423] width 100 height 26
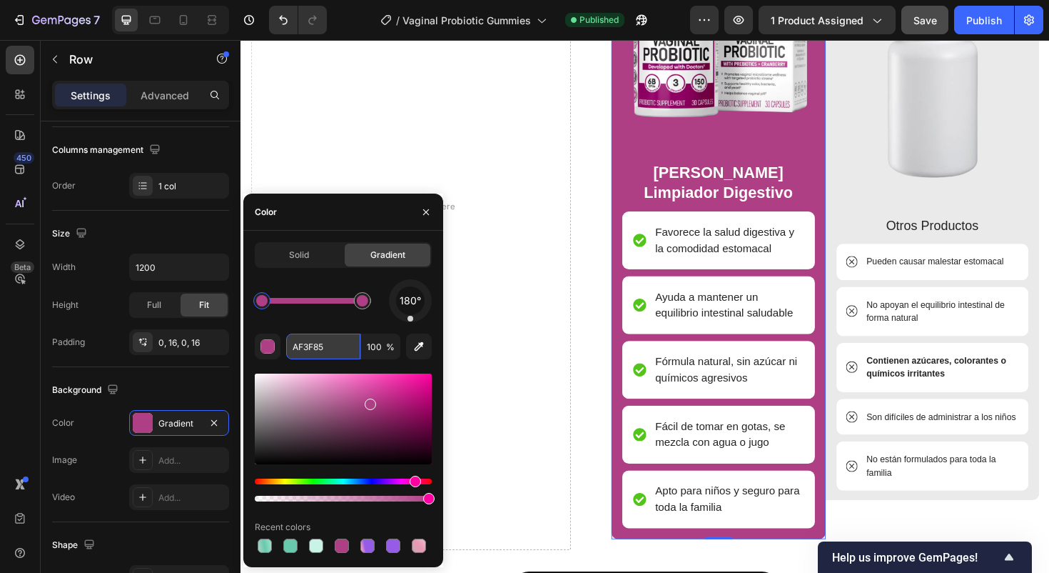
click at [330, 349] on input "AF3F85" at bounding box center [323, 346] width 74 height 26
paste input "68C9AC"
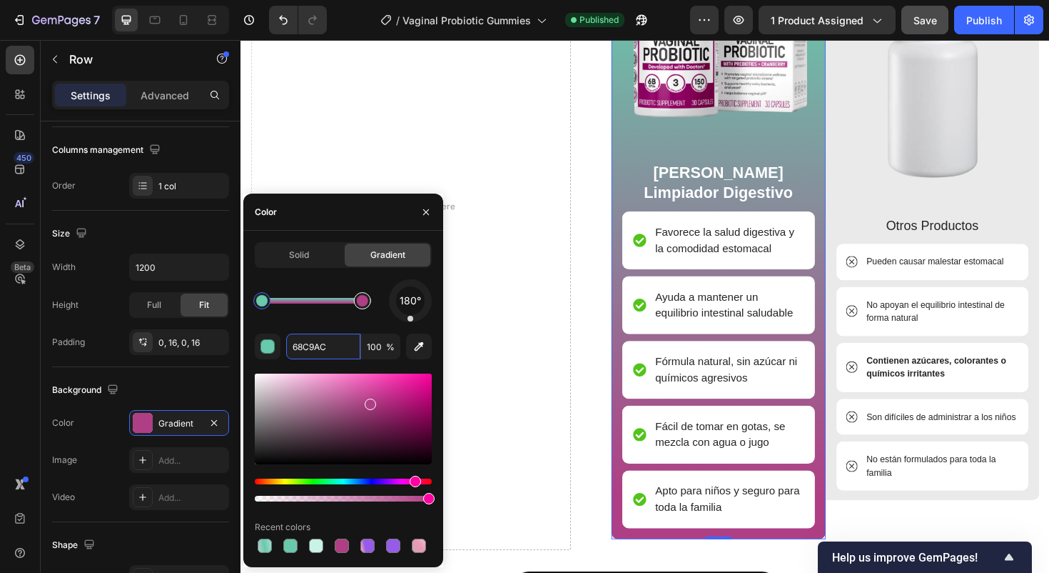
click at [362, 302] on div at bounding box center [362, 300] width 11 height 11
click at [326, 358] on input "68C9AC" at bounding box center [323, 346] width 74 height 26
click at [328, 348] on input "68C9AC" at bounding box center [323, 346] width 74 height 26
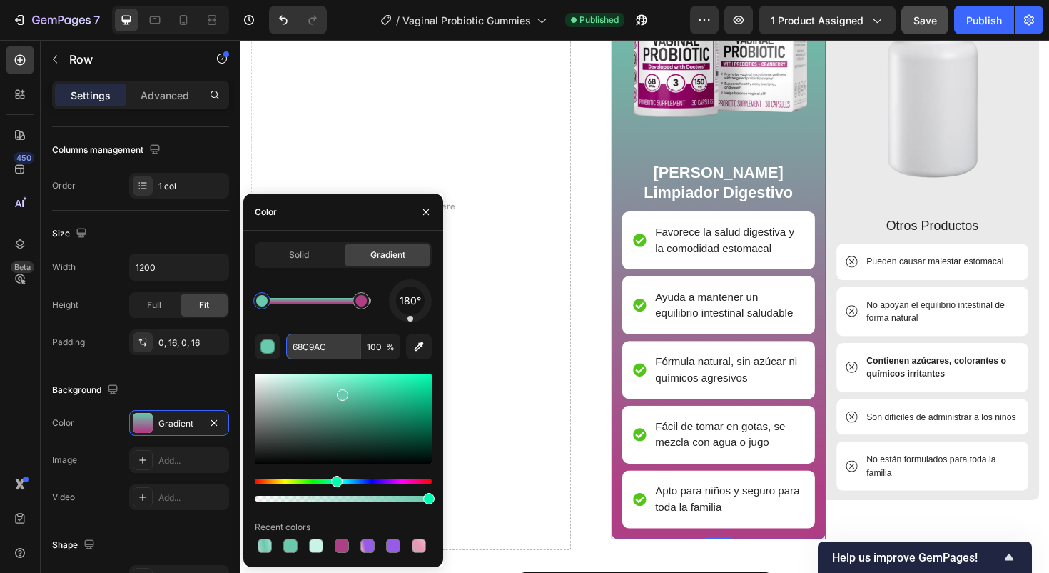
click at [328, 348] on input "68C9AC" at bounding box center [323, 346] width 74 height 26
paste input "AF3F85"
click at [370, 298] on div at bounding box center [361, 301] width 26 height 26
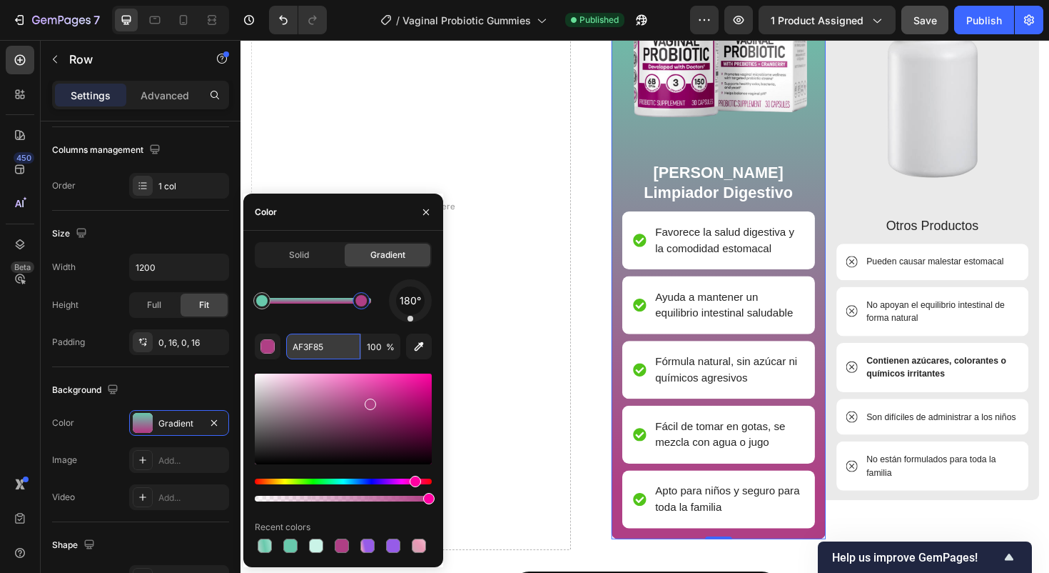
click at [326, 338] on input "AF3F85" at bounding box center [323, 346] width 74 height 26
paste input "68C9AC"
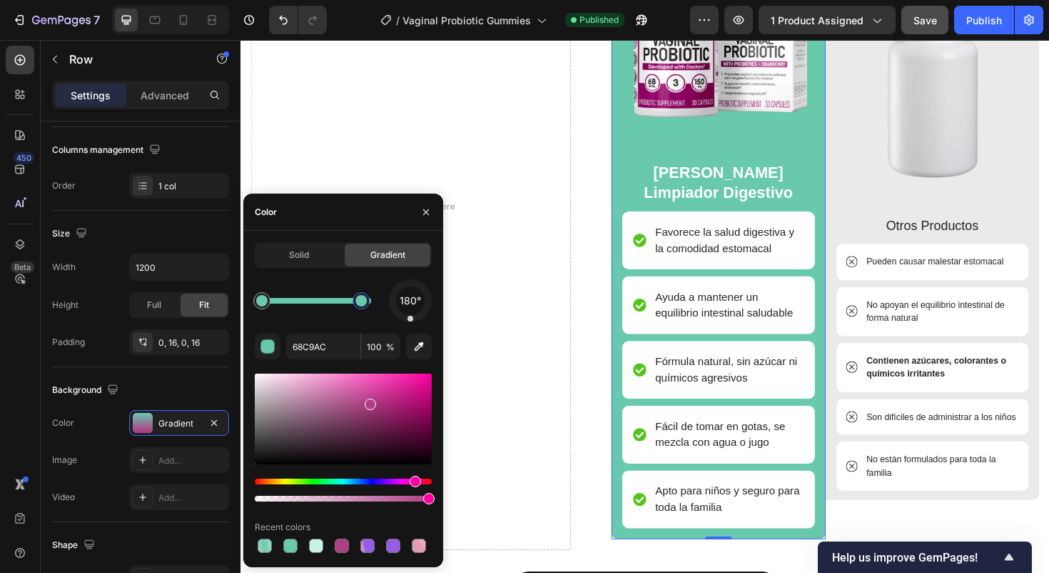
click at [343, 320] on div "180°" at bounding box center [343, 300] width 177 height 43
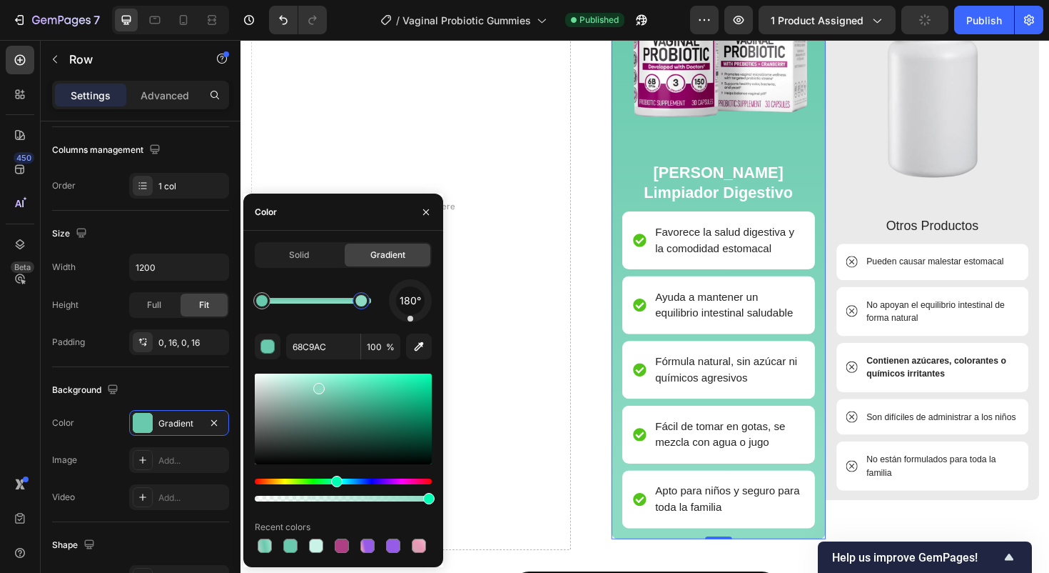
drag, startPoint x: 327, startPoint y: 396, endPoint x: 318, endPoint y: 386, distance: 13.2
click at [318, 386] on div at bounding box center [318, 388] width 11 height 11
click at [358, 306] on div at bounding box center [361, 300] width 17 height 17
click at [358, 302] on div at bounding box center [361, 300] width 11 height 11
click at [261, 303] on div at bounding box center [261, 300] width 11 height 11
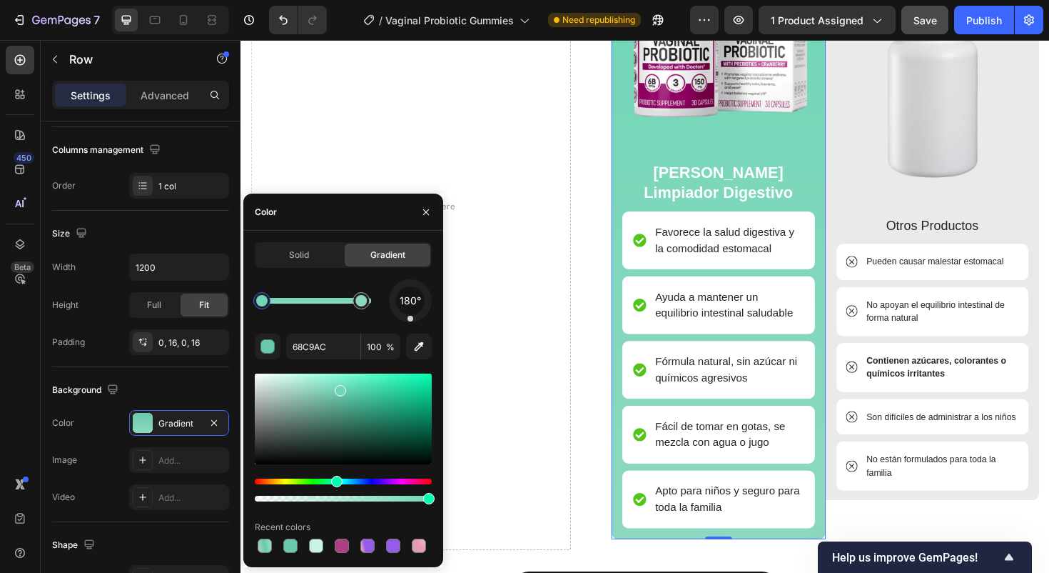
drag, startPoint x: 327, startPoint y: 388, endPoint x: 339, endPoint y: 388, distance: 12.1
click at [339, 388] on div at bounding box center [340, 390] width 11 height 11
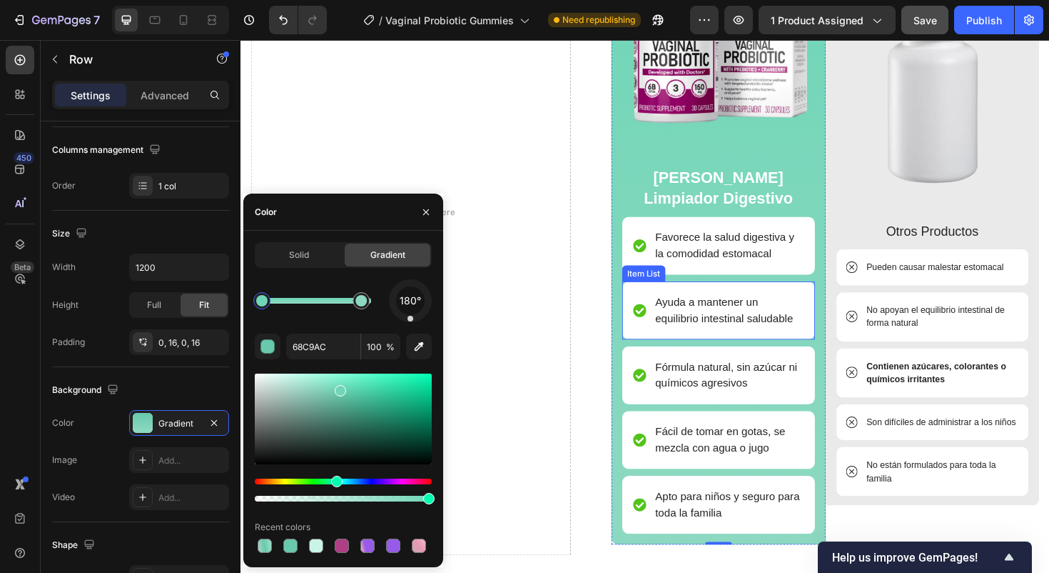
type input "71D6B7"
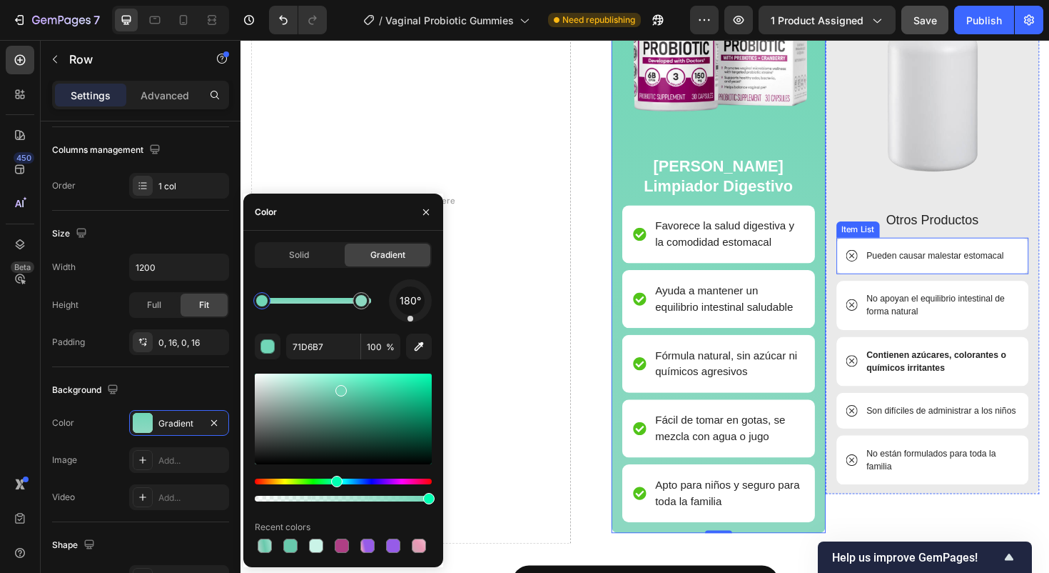
scroll to position [1887, 0]
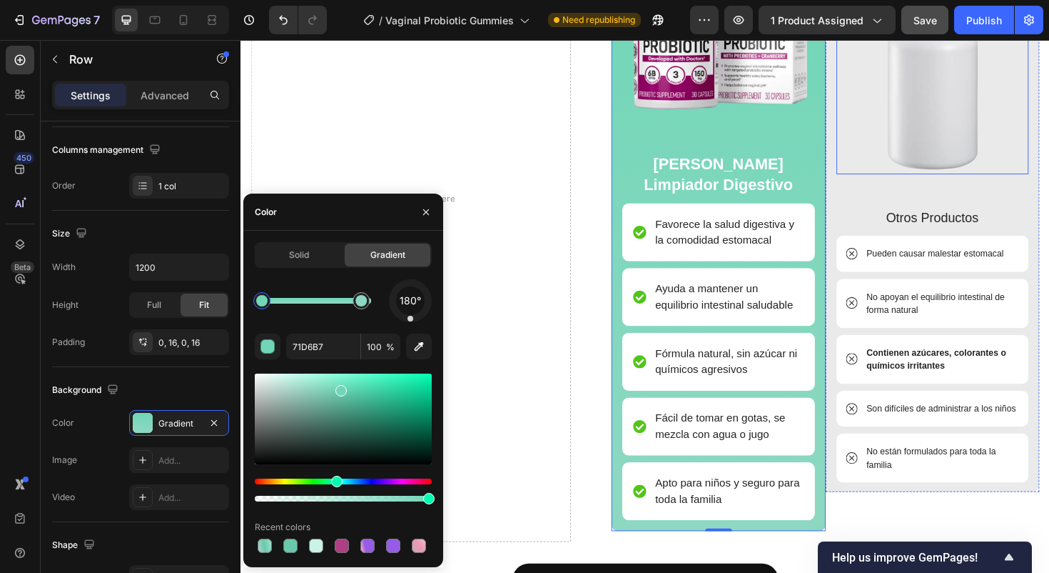
click at [939, 143] on img at bounding box center [974, 82] width 204 height 200
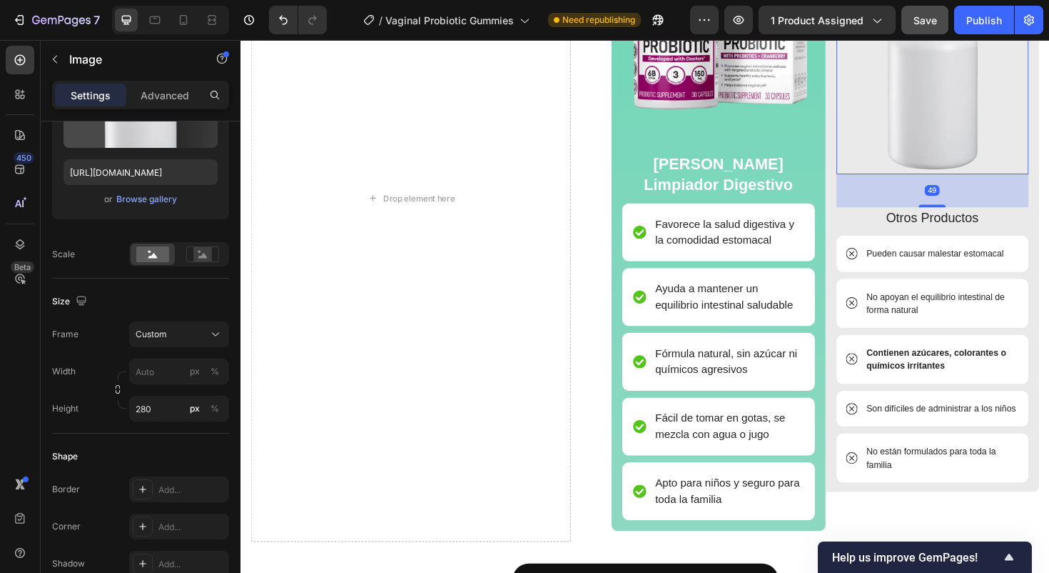
scroll to position [0, 0]
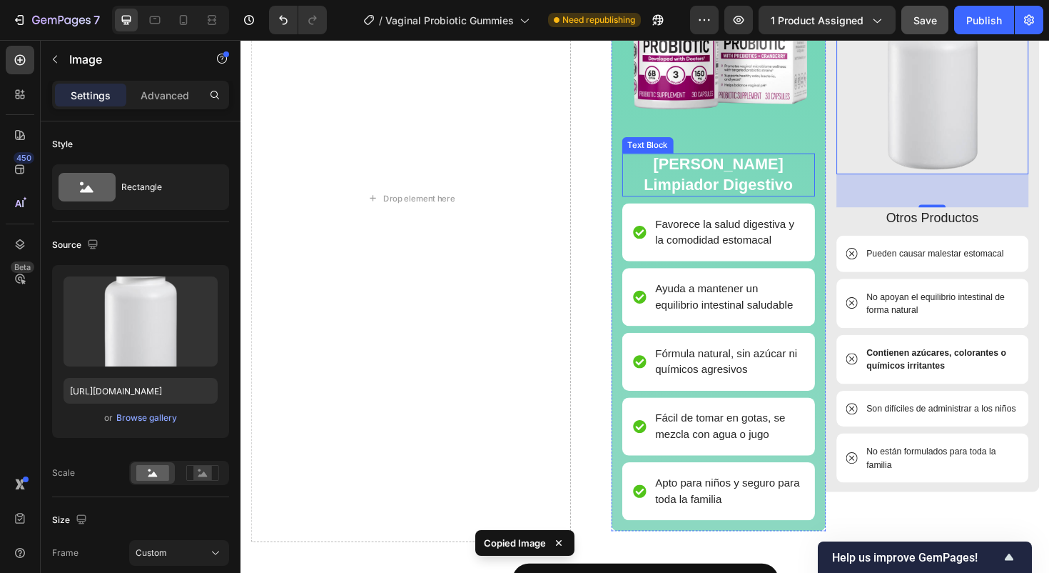
click at [977, 117] on img at bounding box center [974, 82] width 204 height 200
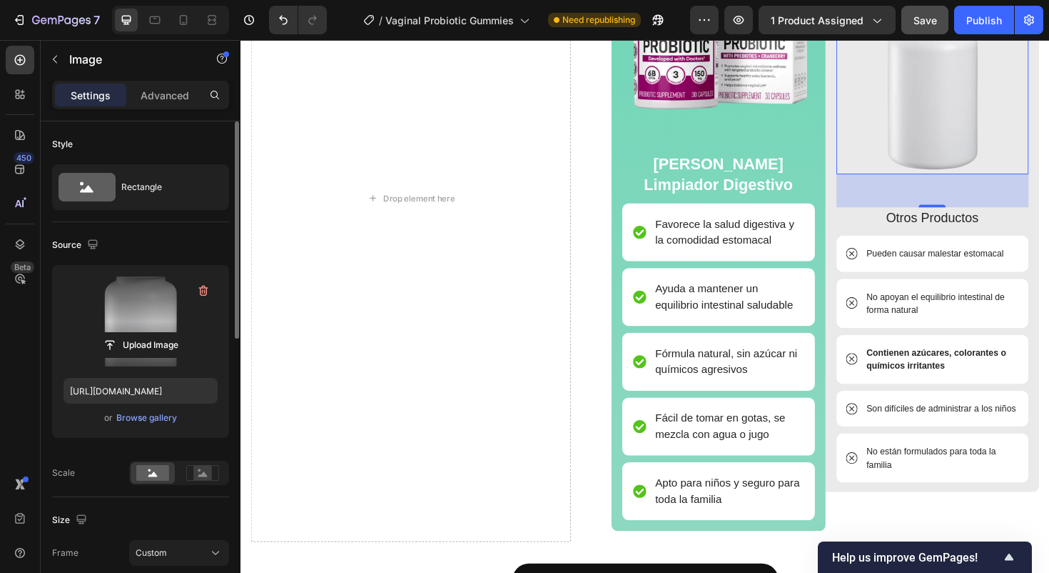
click at [182, 303] on label at bounding box center [141, 321] width 154 height 90
click at [182, 333] on input "file" at bounding box center [140, 345] width 99 height 24
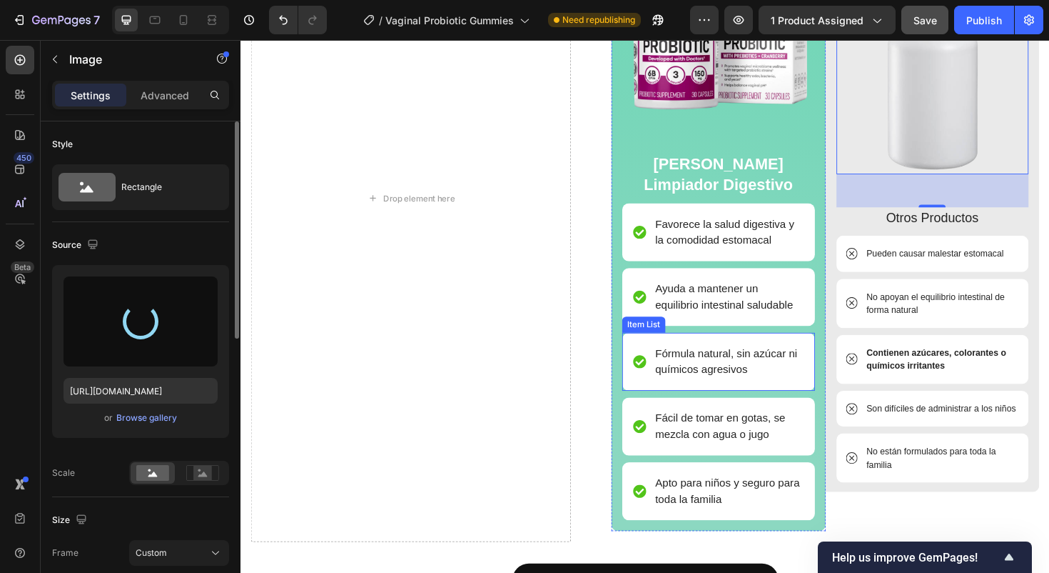
type input "[URL][DOMAIN_NAME]"
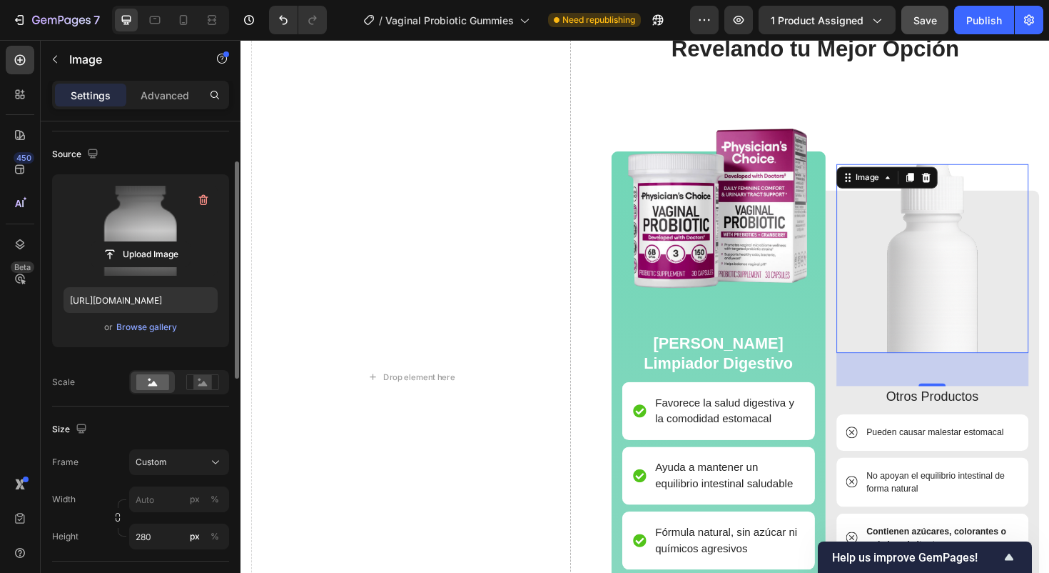
scroll to position [242, 0]
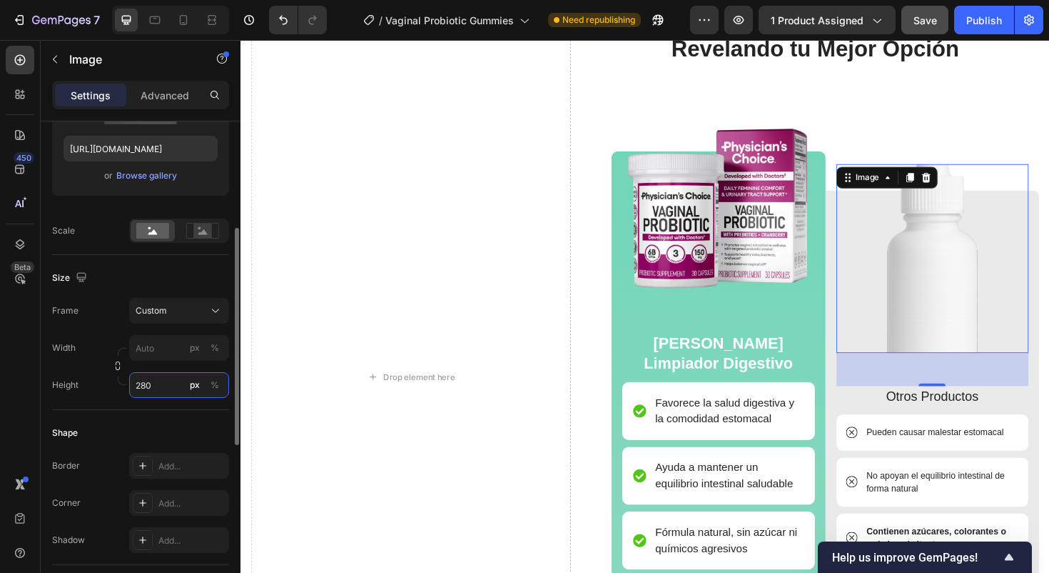
click at [153, 386] on input "280" at bounding box center [179, 385] width 100 height 26
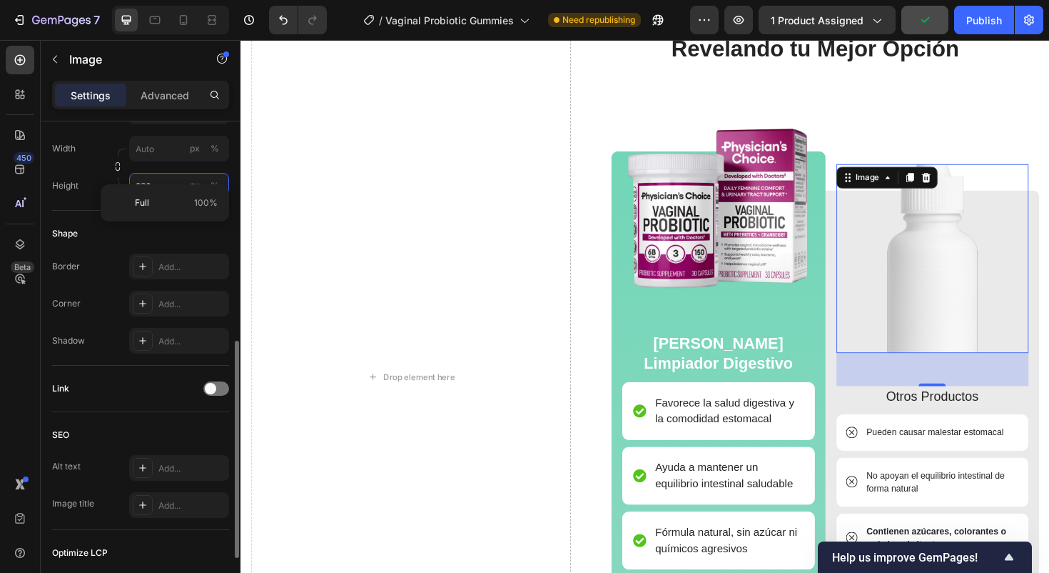
scroll to position [458, 0]
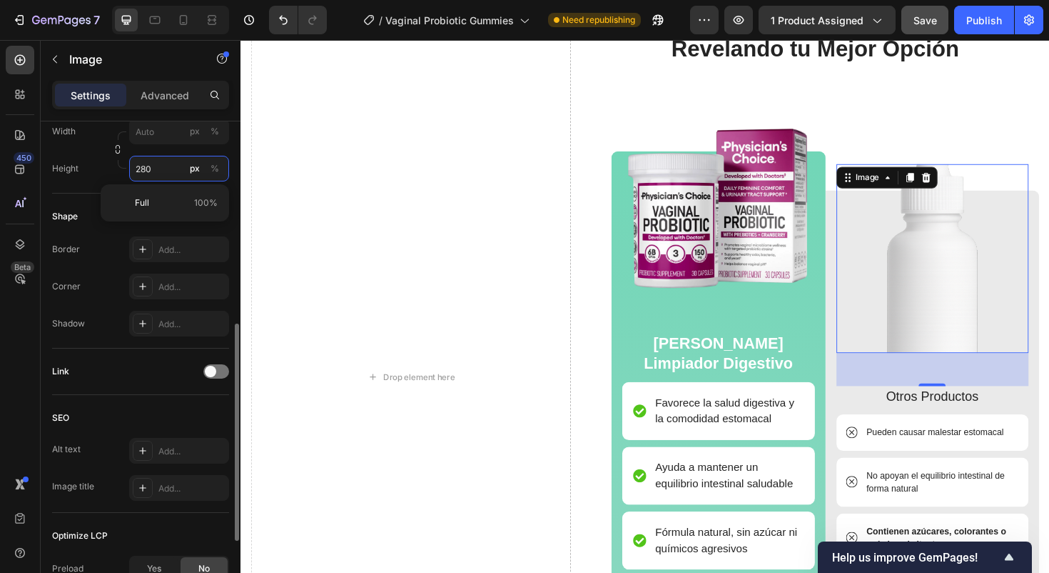
click at [143, 172] on input "280" at bounding box center [179, 169] width 100 height 26
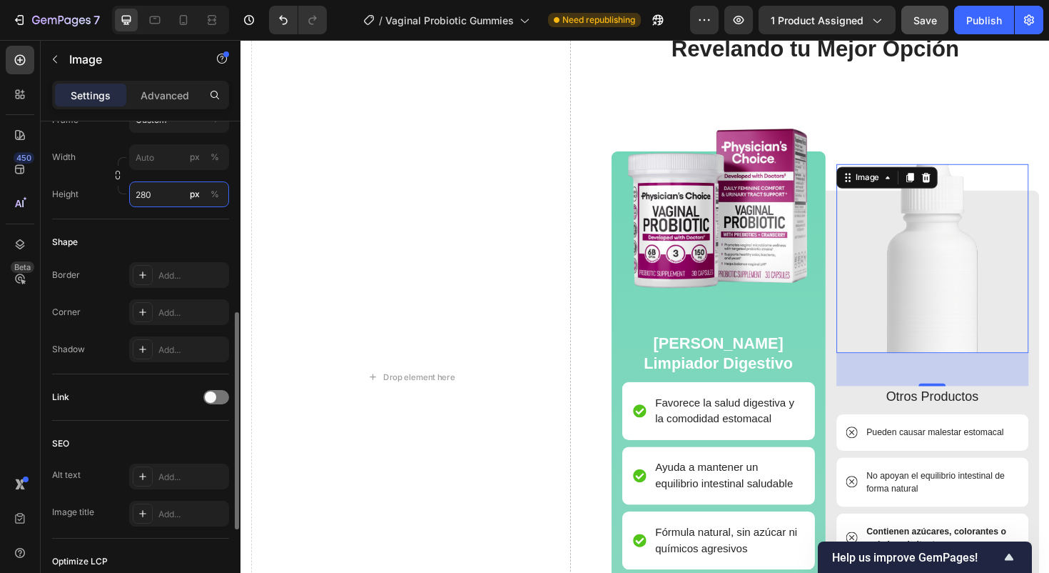
click at [148, 195] on input "280" at bounding box center [179, 194] width 100 height 26
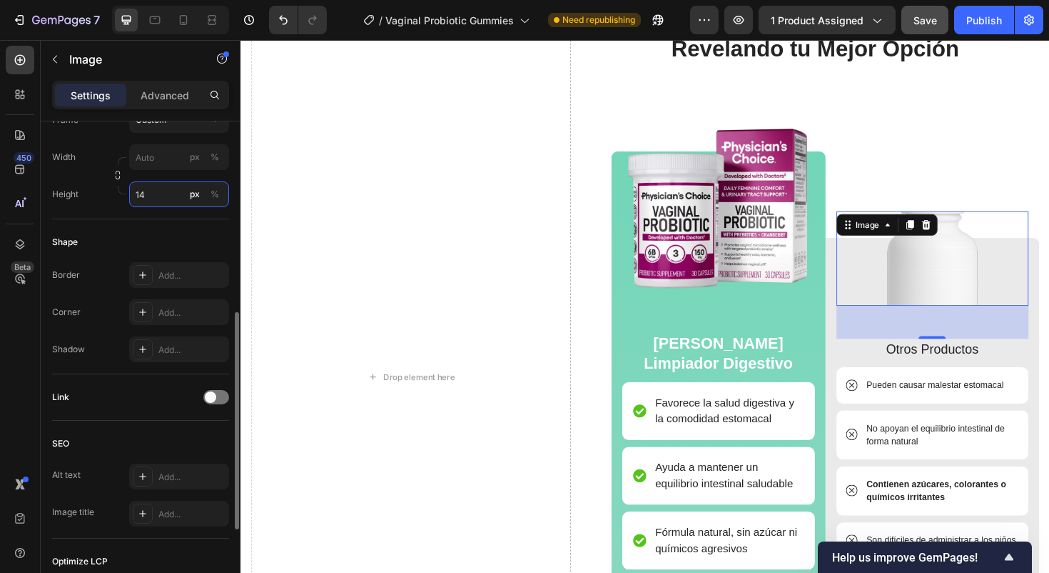
type input "1"
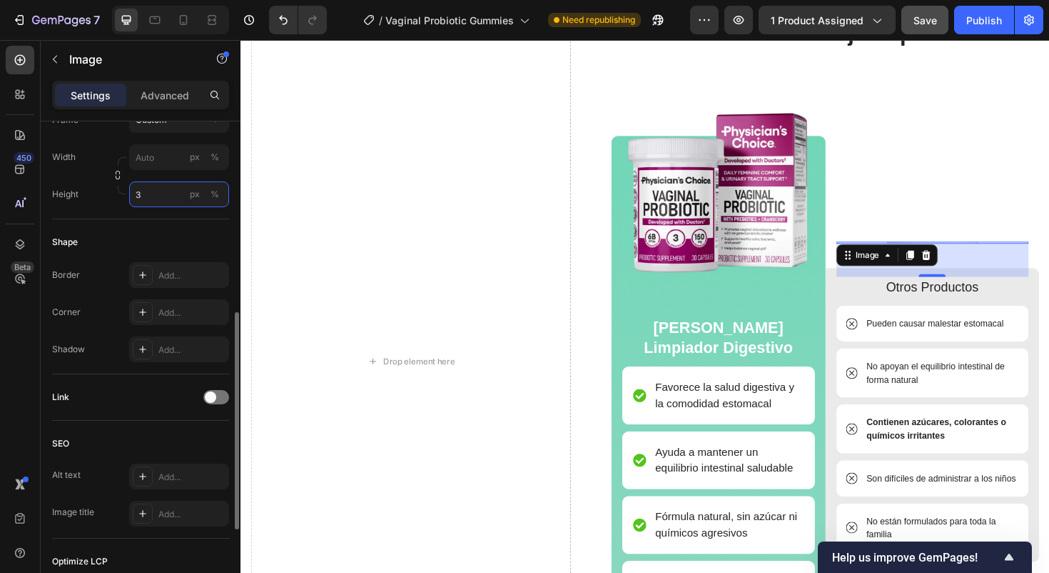
scroll to position [1698, 0]
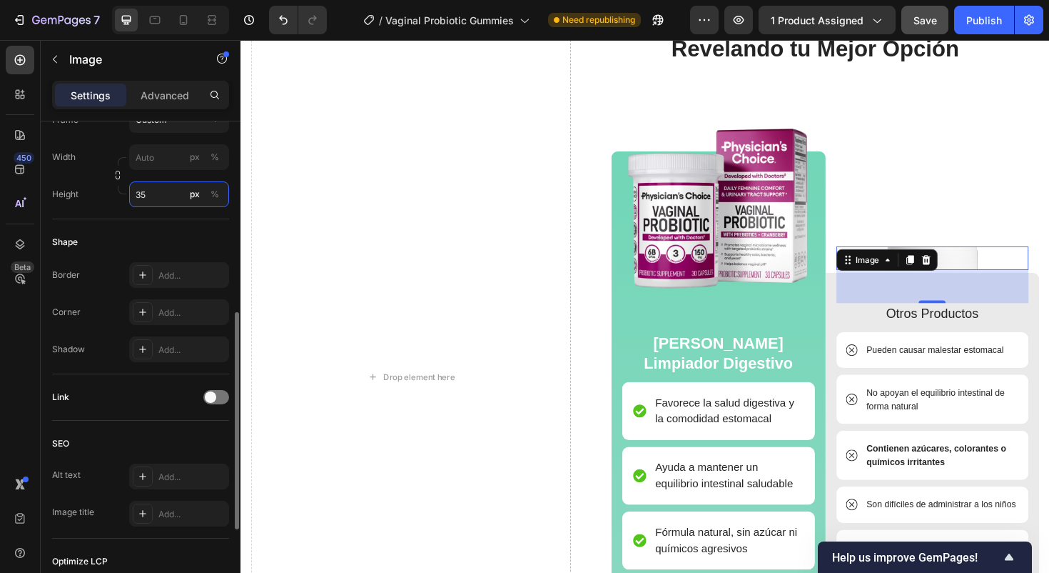
type input "3"
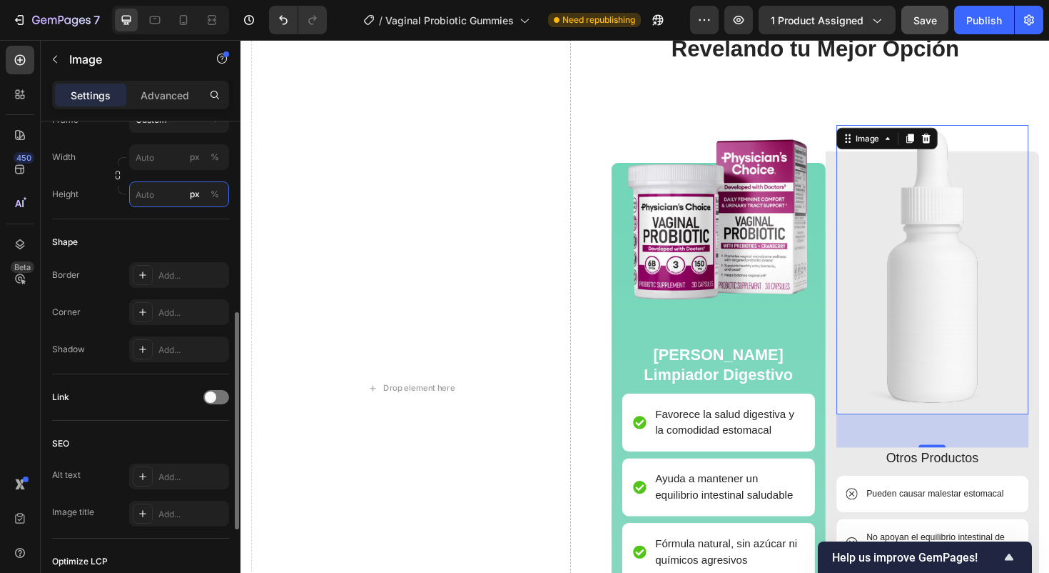
scroll to position [1715, 0]
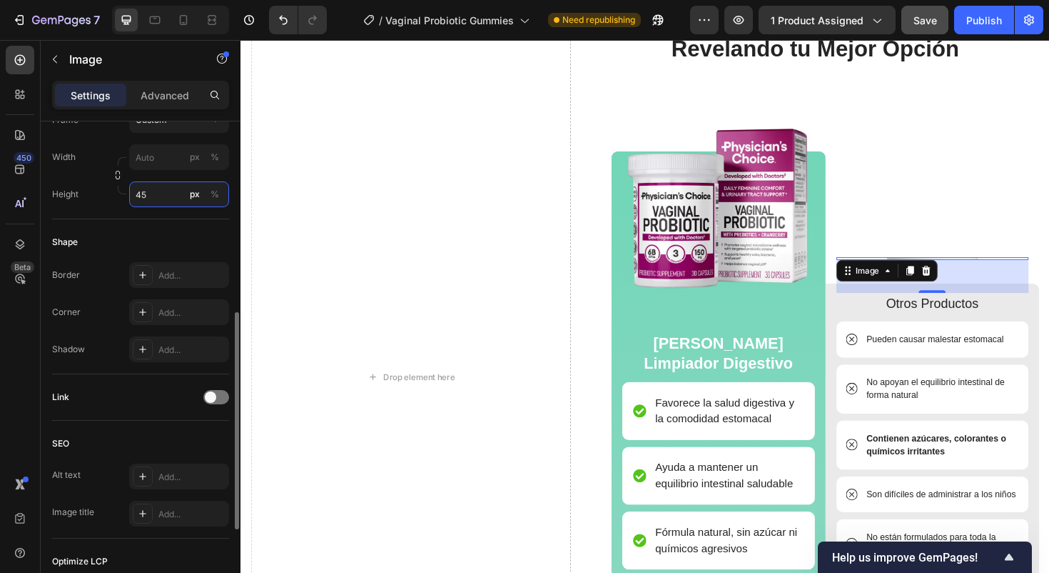
type input "450"
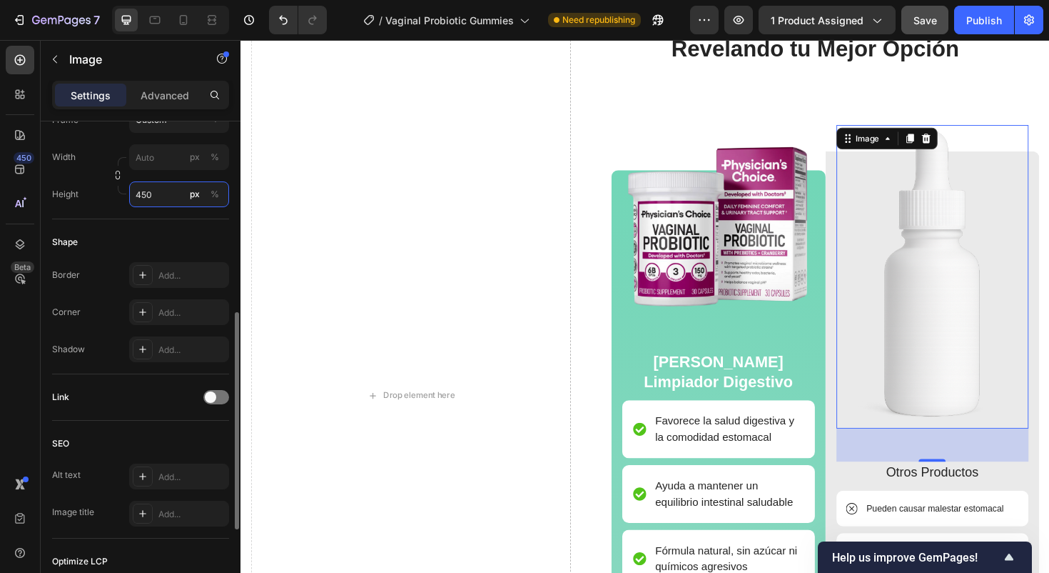
scroll to position [1725, 0]
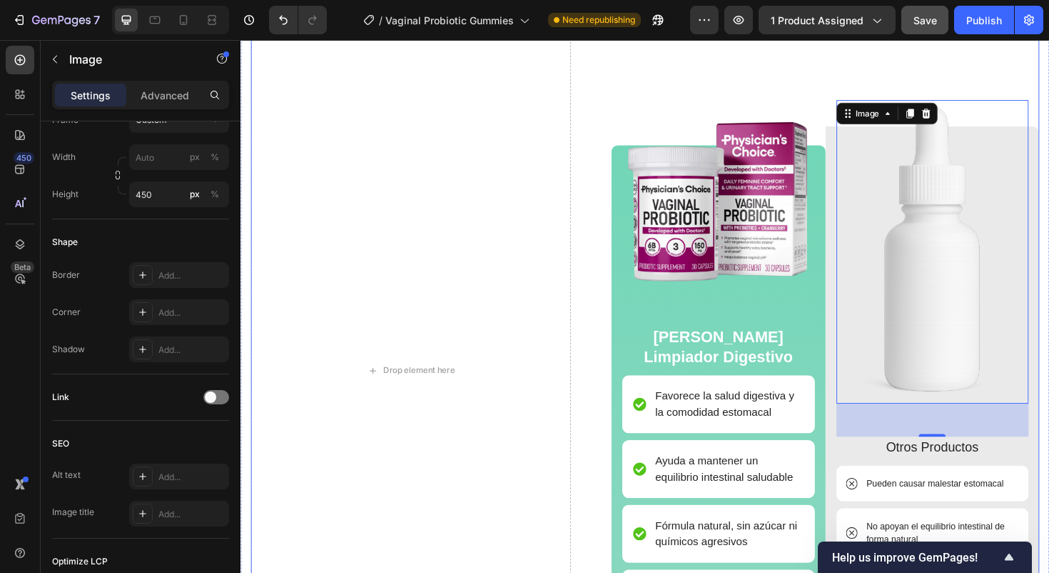
click at [802, 104] on div "Revelando tu Mejor Opción Heading Image [PERSON_NAME] Limpiador Digestivo Text …" at bounding box center [849, 389] width 475 height 766
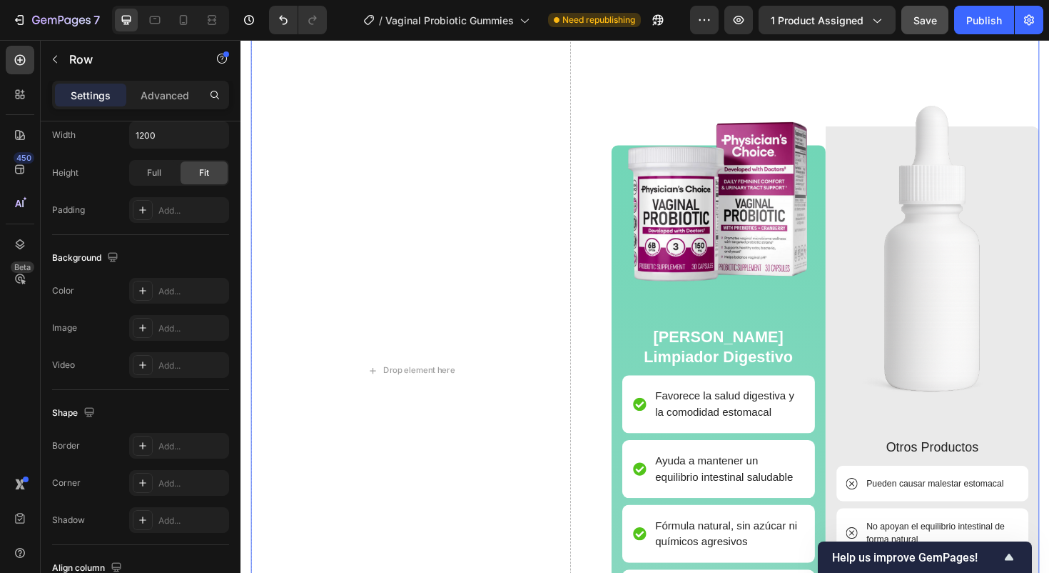
scroll to position [0, 0]
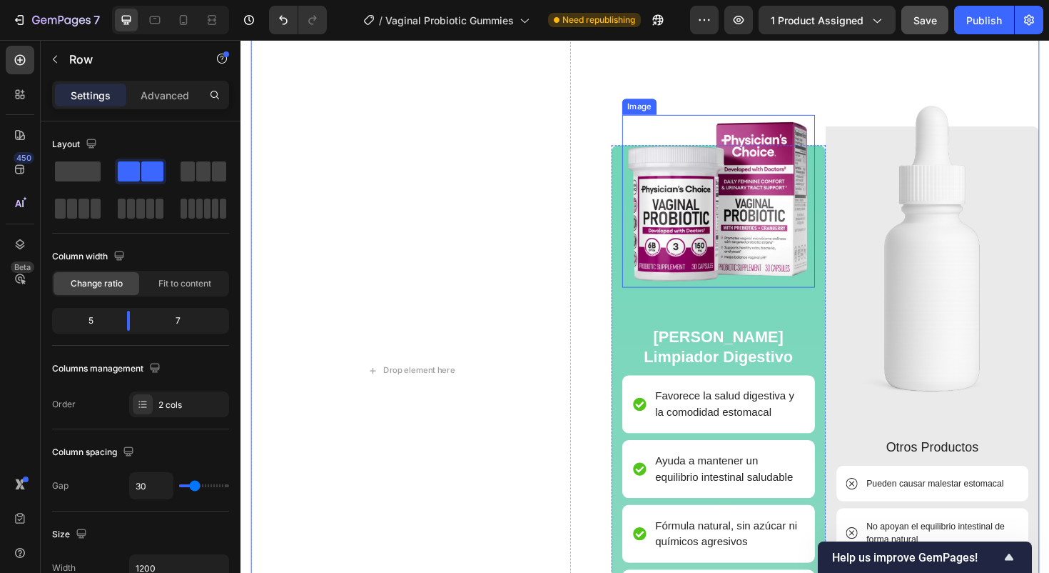
click at [773, 258] on img at bounding box center [747, 210] width 204 height 183
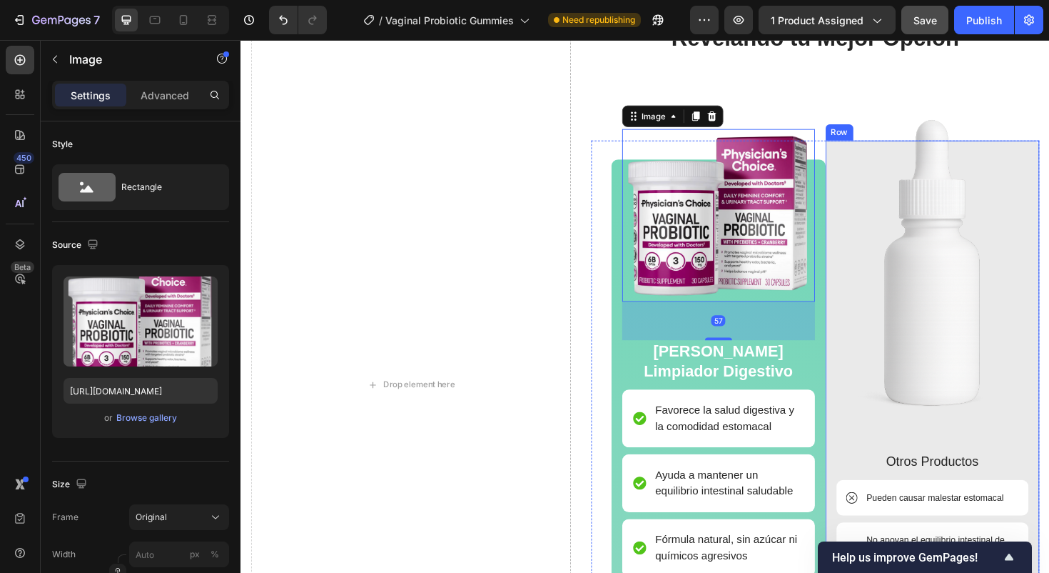
scroll to position [1621, 0]
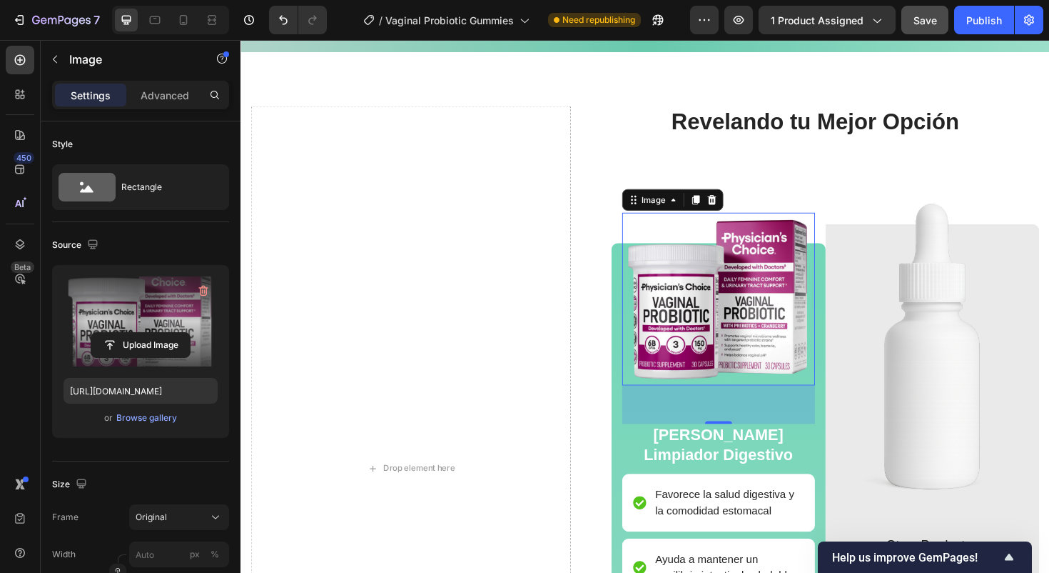
click at [118, 311] on label at bounding box center [141, 321] width 154 height 90
click at [118, 333] on input "file" at bounding box center [140, 345] width 99 height 24
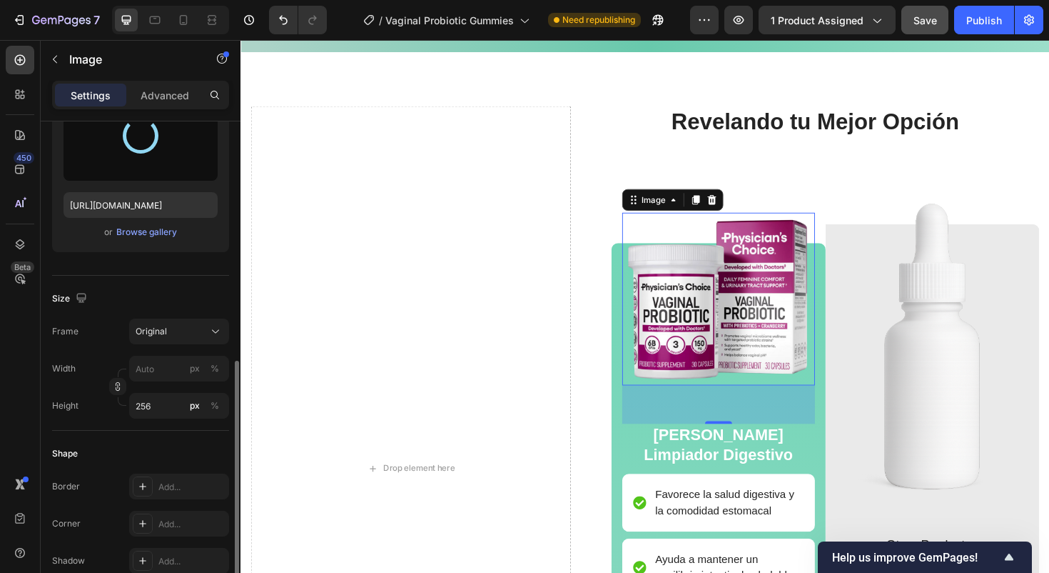
scroll to position [292, 0]
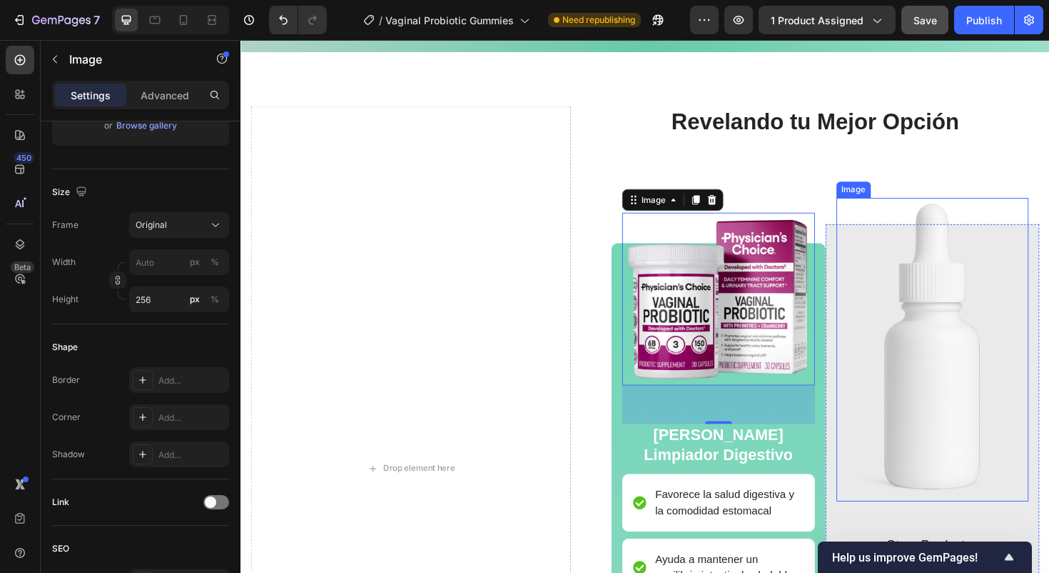
type input "[URL][DOMAIN_NAME]"
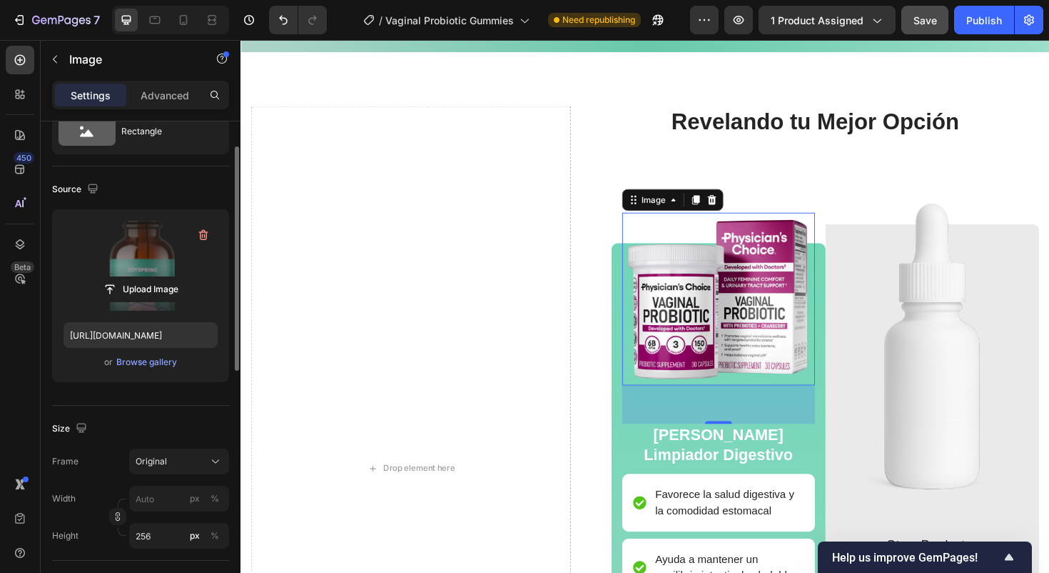
scroll to position [104, 0]
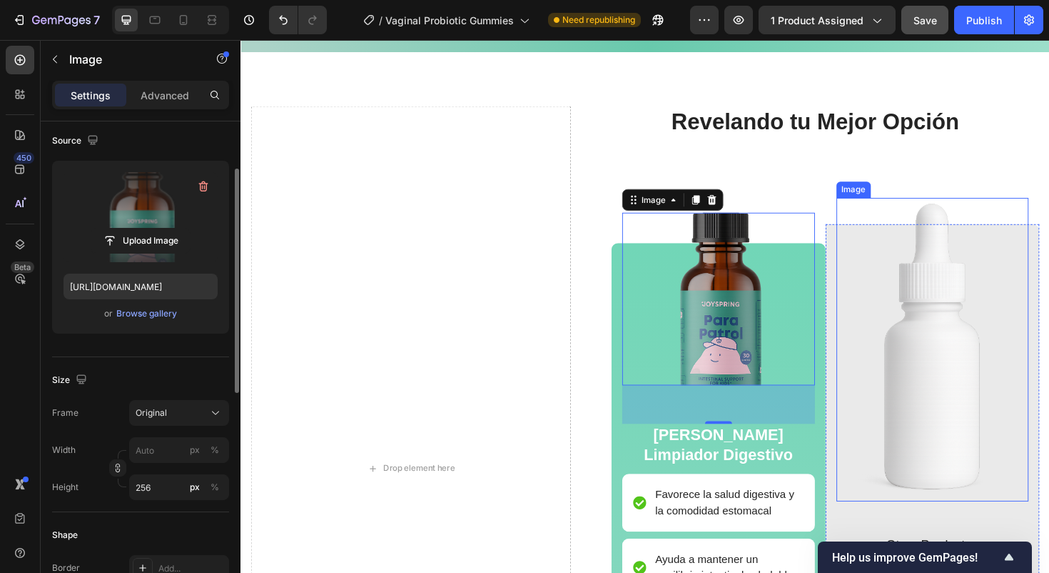
drag, startPoint x: 936, startPoint y: 368, endPoint x: 897, endPoint y: 373, distance: 39.5
click at [936, 368] on img at bounding box center [974, 367] width 204 height 321
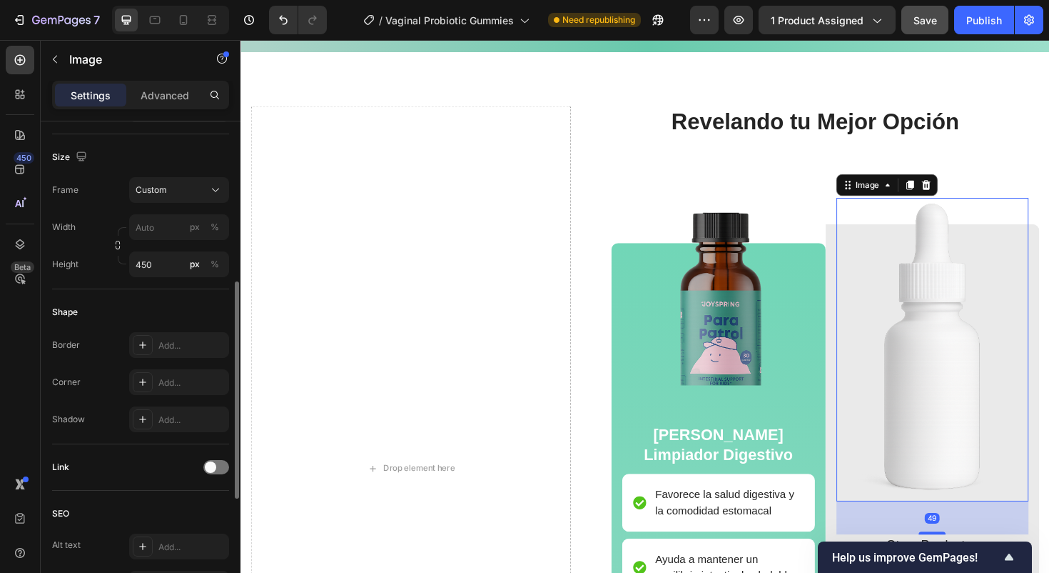
scroll to position [0, 0]
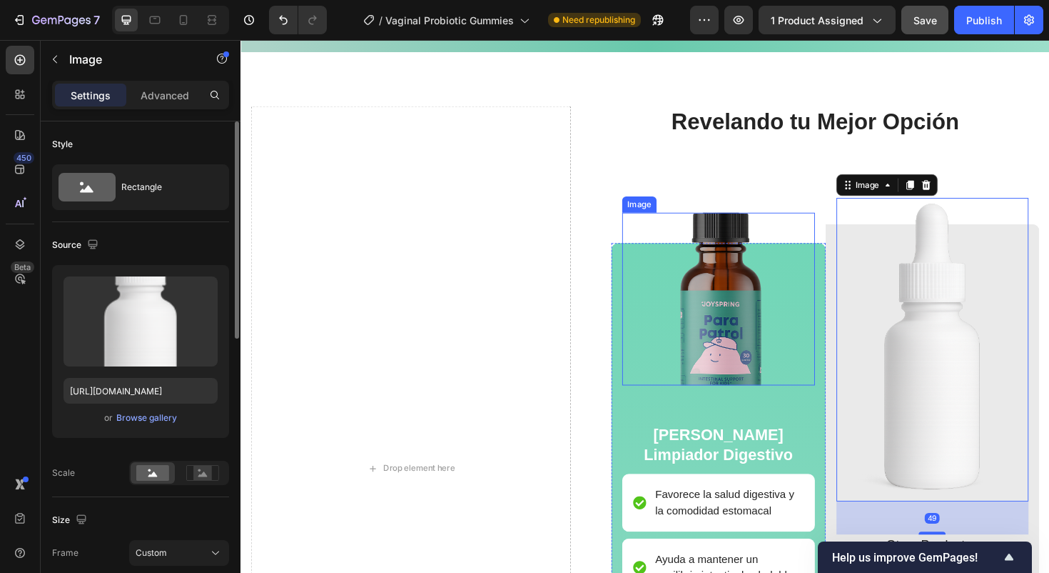
click at [775, 348] on img at bounding box center [747, 314] width 204 height 183
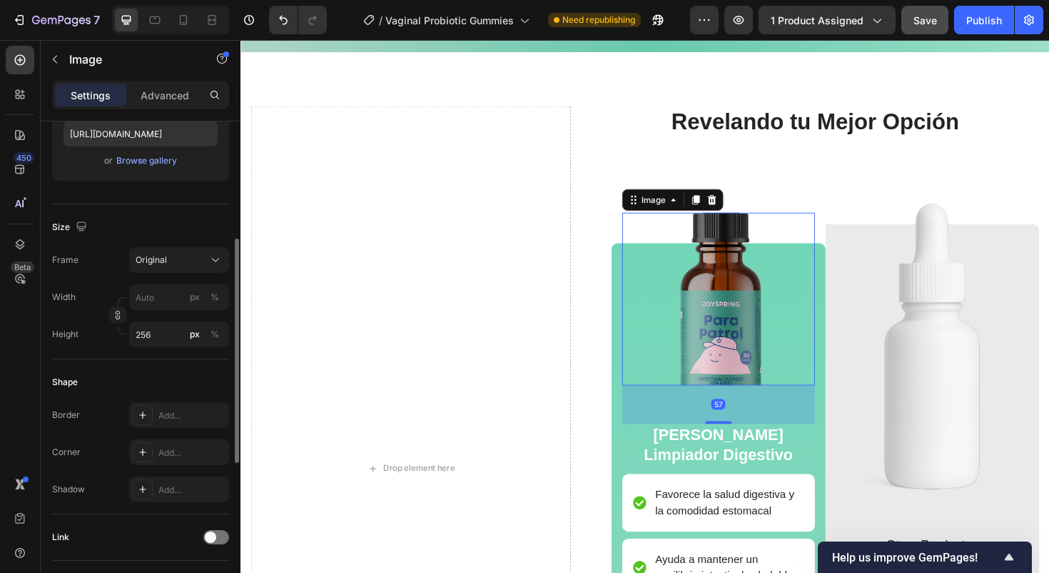
scroll to position [367, 0]
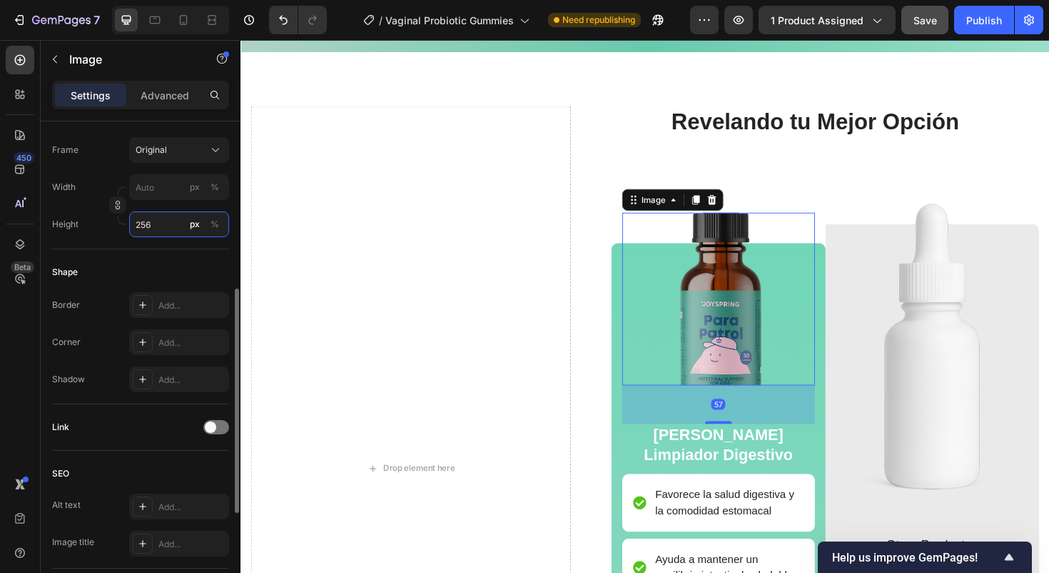
click at [160, 228] on input "256" at bounding box center [179, 224] width 100 height 26
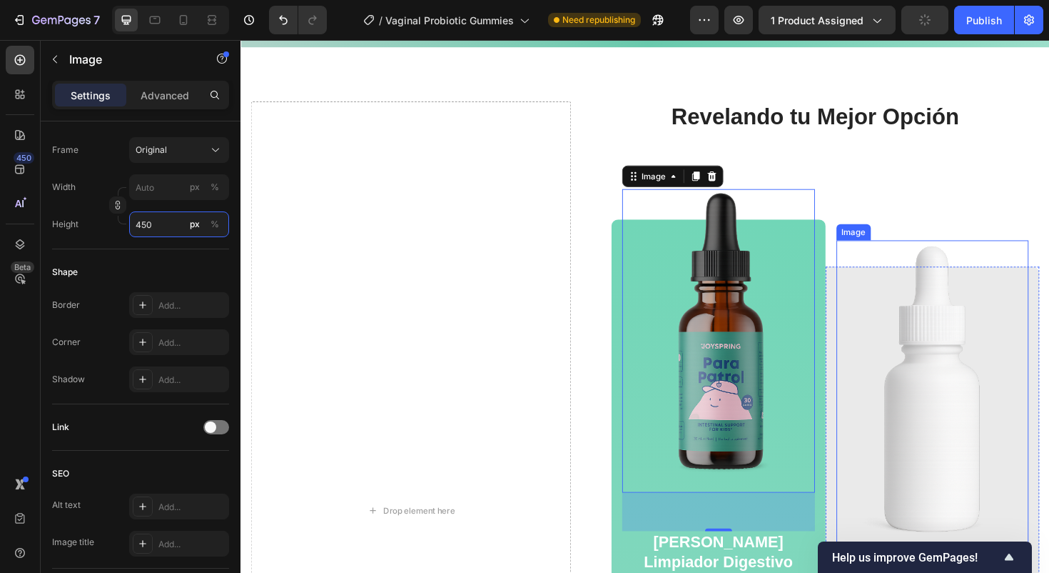
scroll to position [1728, 0]
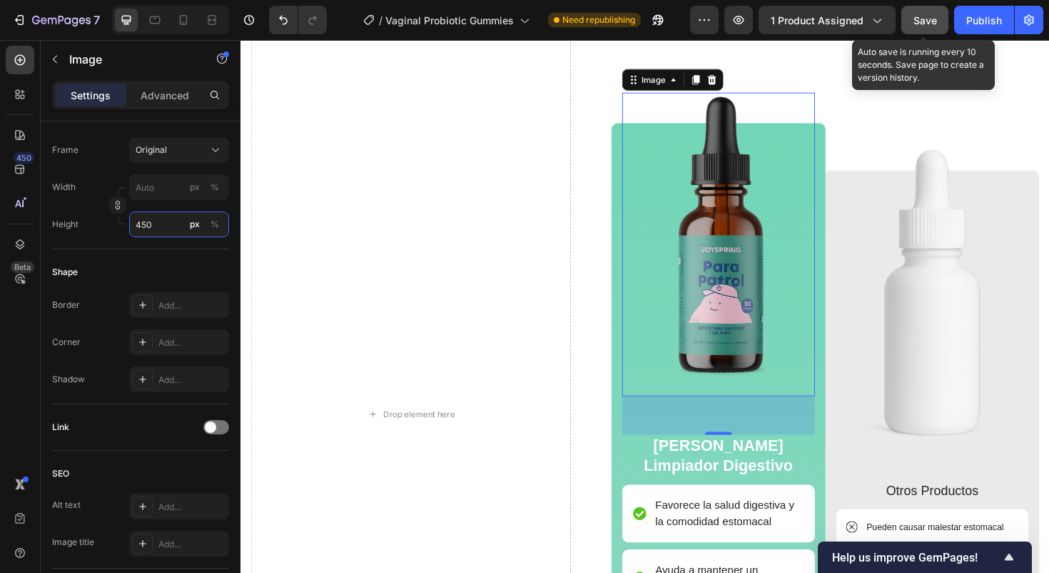
type input "450"
click at [930, 10] on button "Save" at bounding box center [925, 20] width 47 height 29
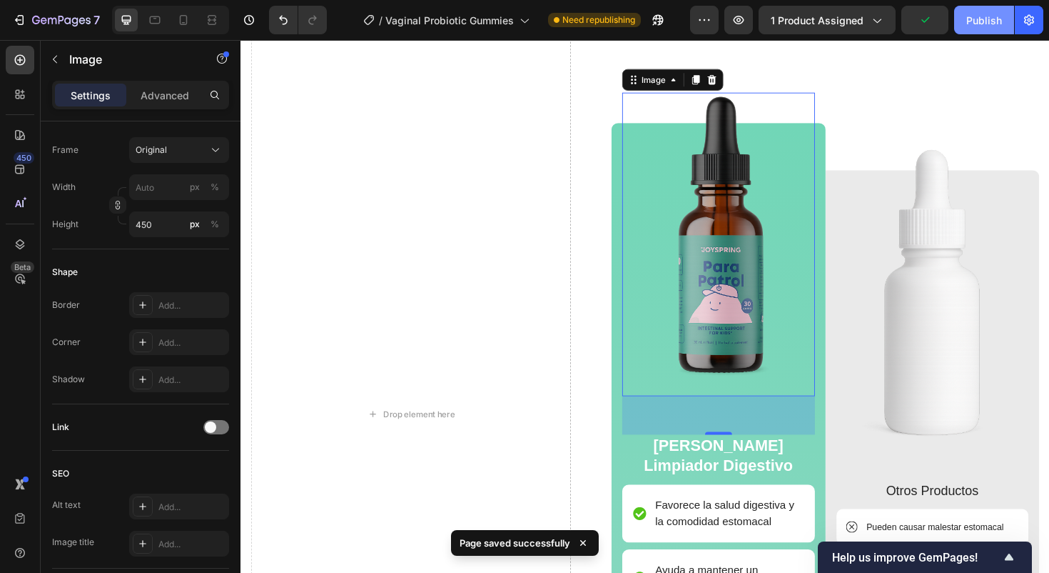
click at [961, 24] on button "Publish" at bounding box center [984, 20] width 60 height 29
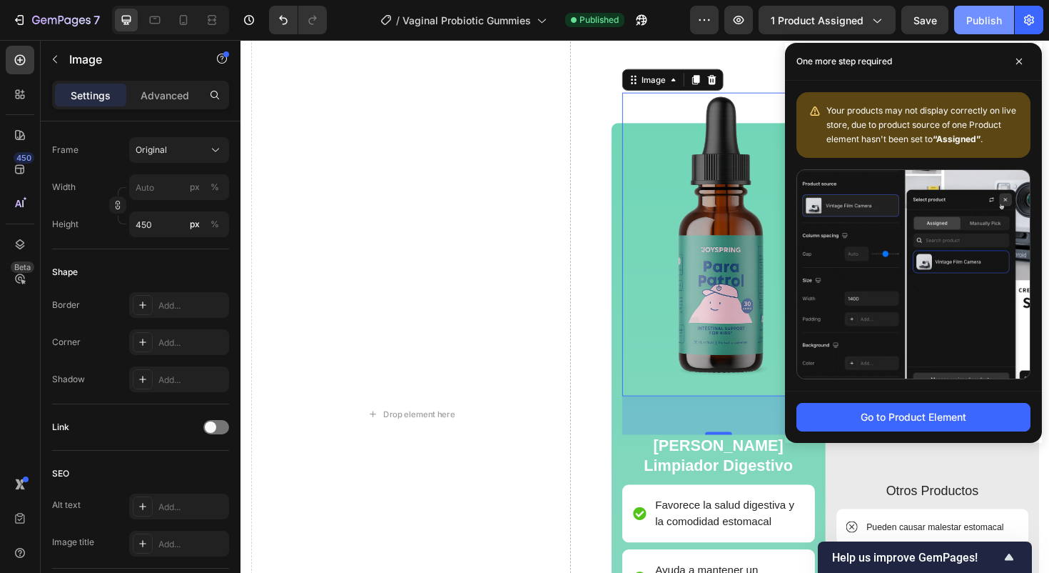
click at [994, 19] on div "Publish" at bounding box center [985, 20] width 36 height 15
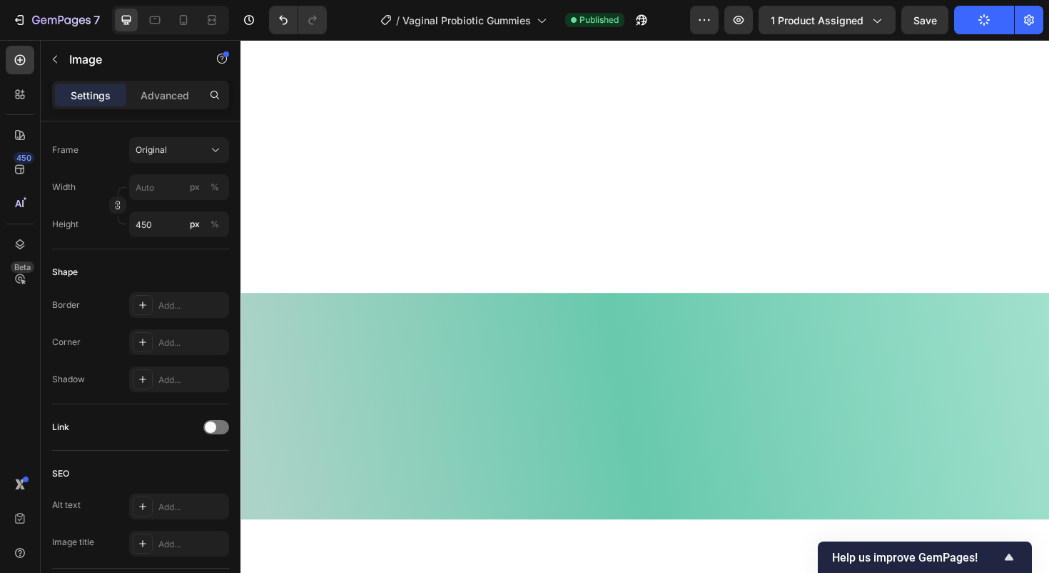
scroll to position [0, 0]
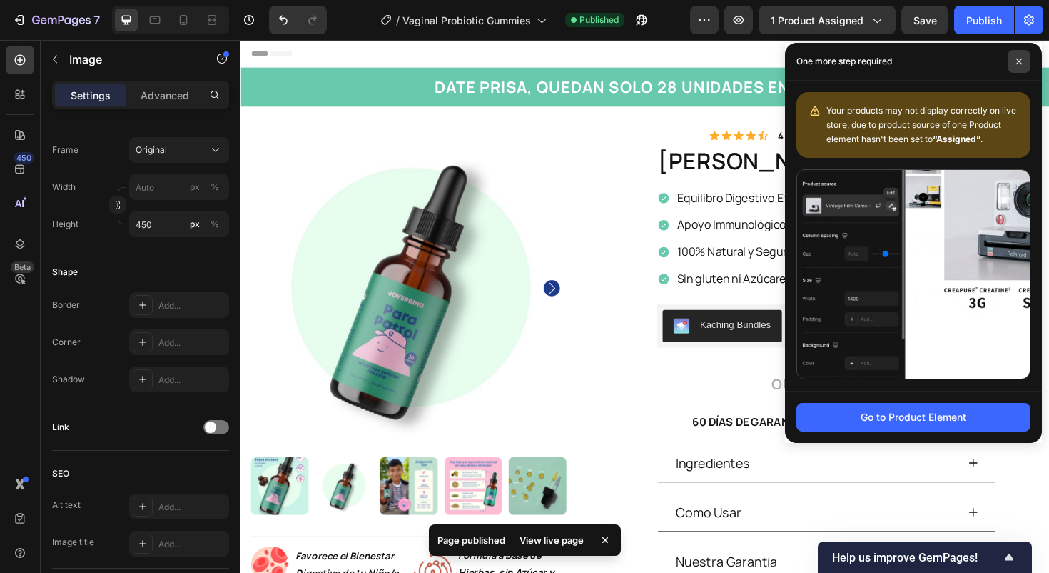
click at [1025, 66] on span at bounding box center [1019, 61] width 23 height 23
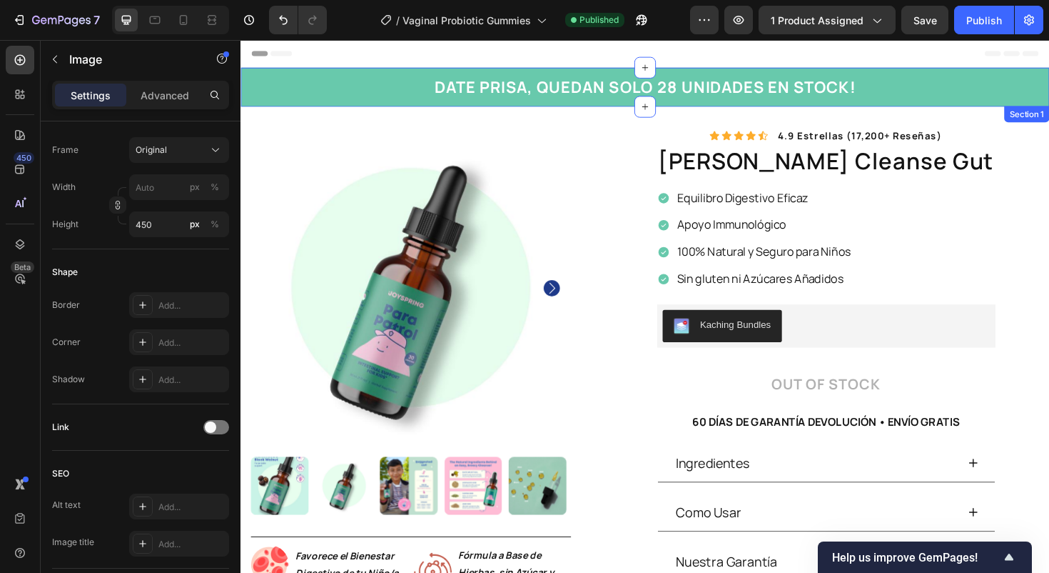
click at [338, 91] on div "DATE PRISA, QUEDAN SOLO 28 UNIDADES EN STOCK! Heading Row" at bounding box center [668, 90] width 835 height 24
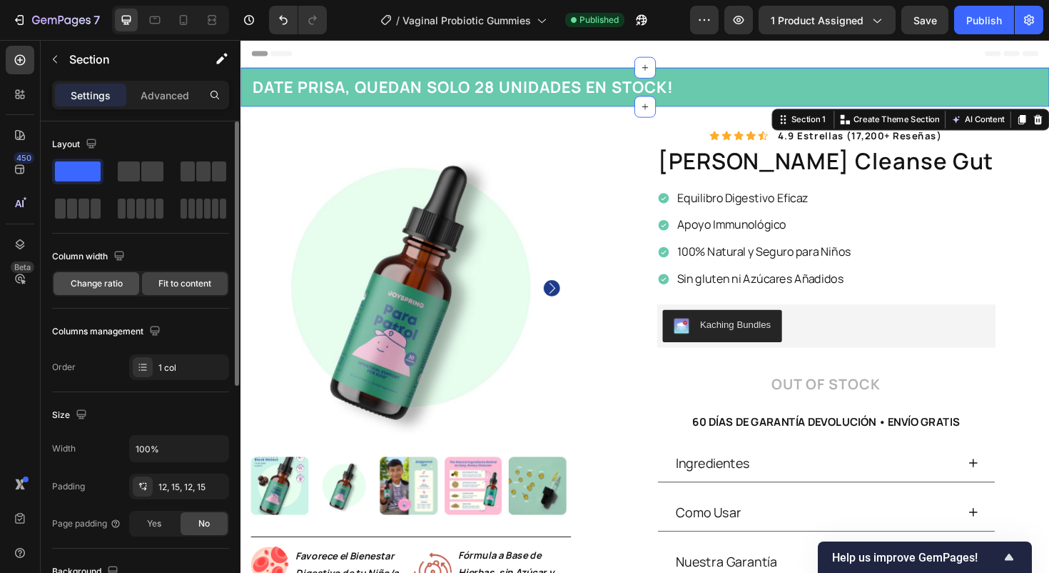
click at [99, 280] on span "Change ratio" at bounding box center [97, 283] width 52 height 13
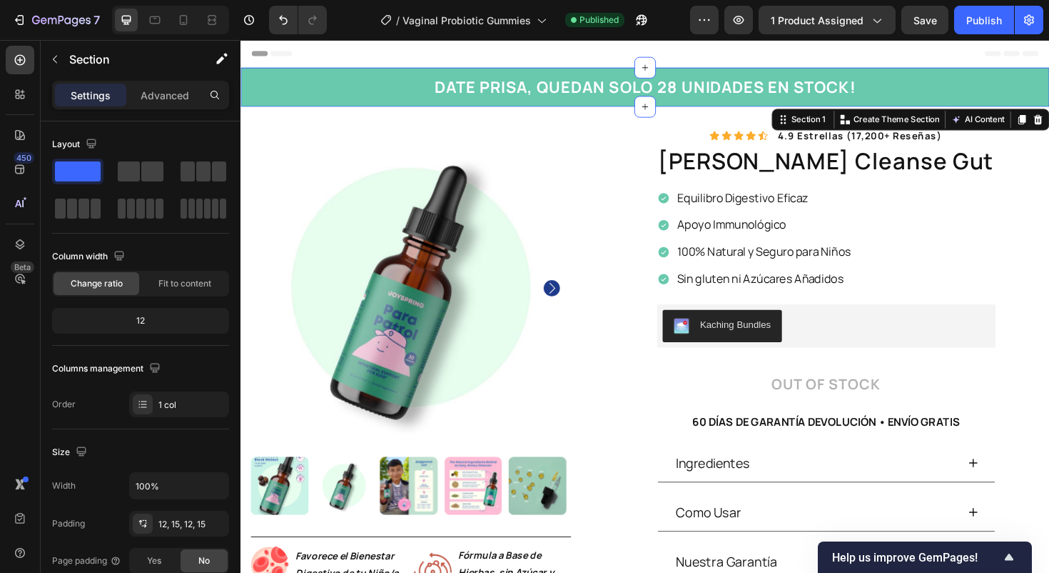
click at [291, 85] on div "DATE PRISA, QUEDAN SOLO 28 UNIDADES EN STOCK! Heading Row" at bounding box center [668, 90] width 835 height 24
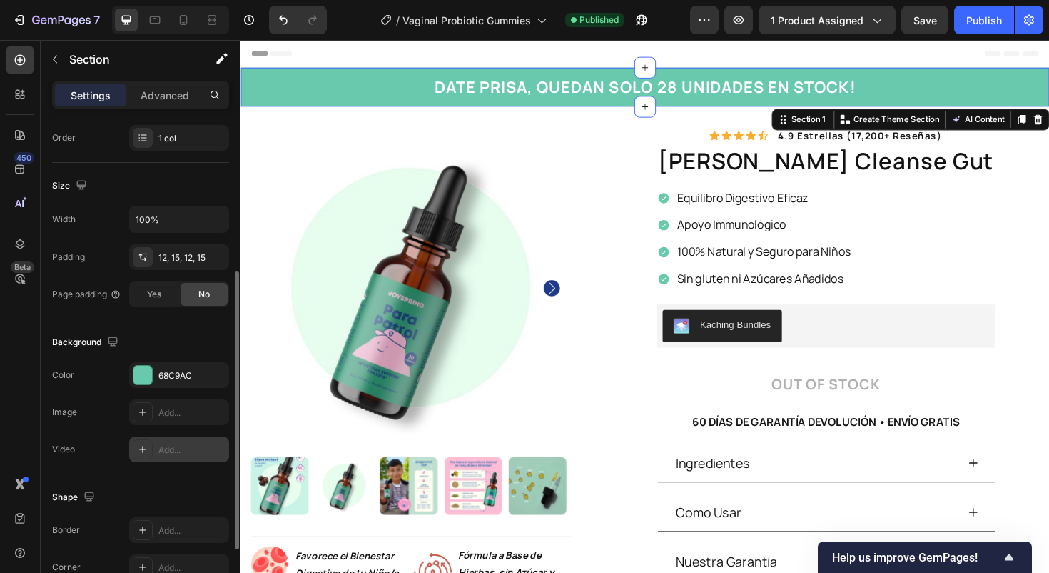
scroll to position [379, 0]
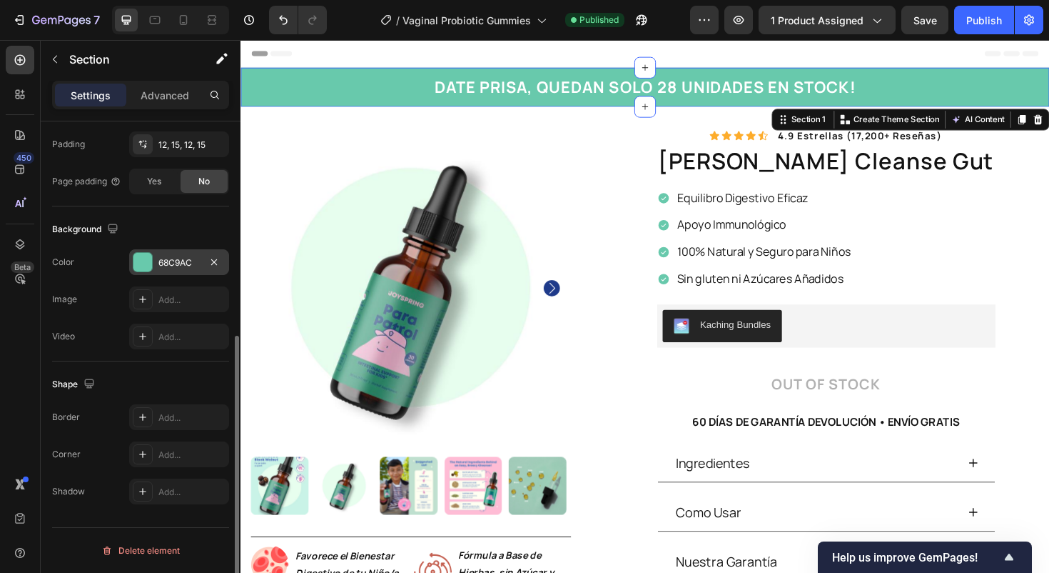
click at [159, 272] on div "68C9AC" at bounding box center [179, 262] width 100 height 26
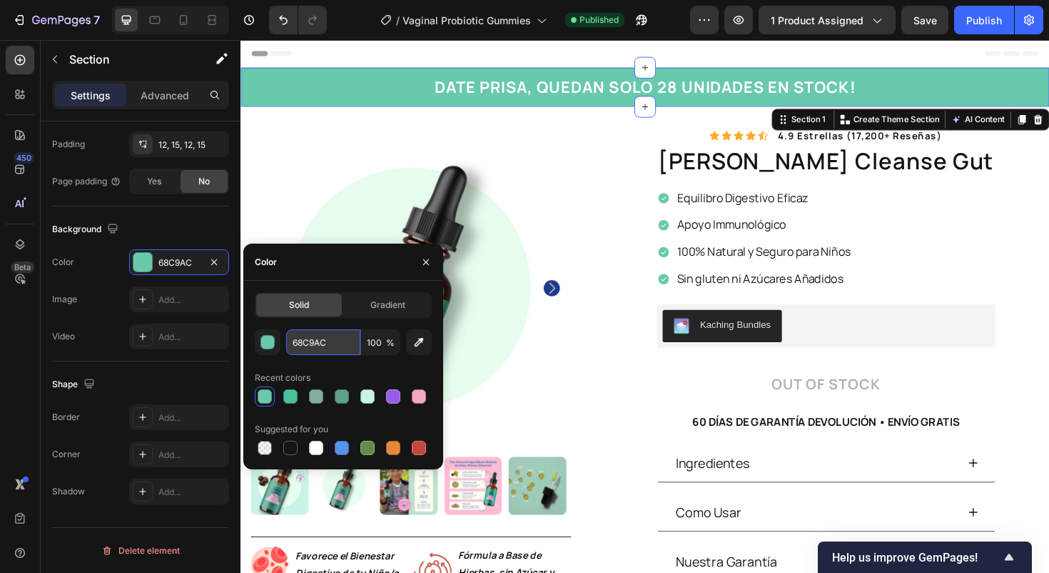
click at [328, 344] on input "68C9AC" at bounding box center [323, 342] width 74 height 26
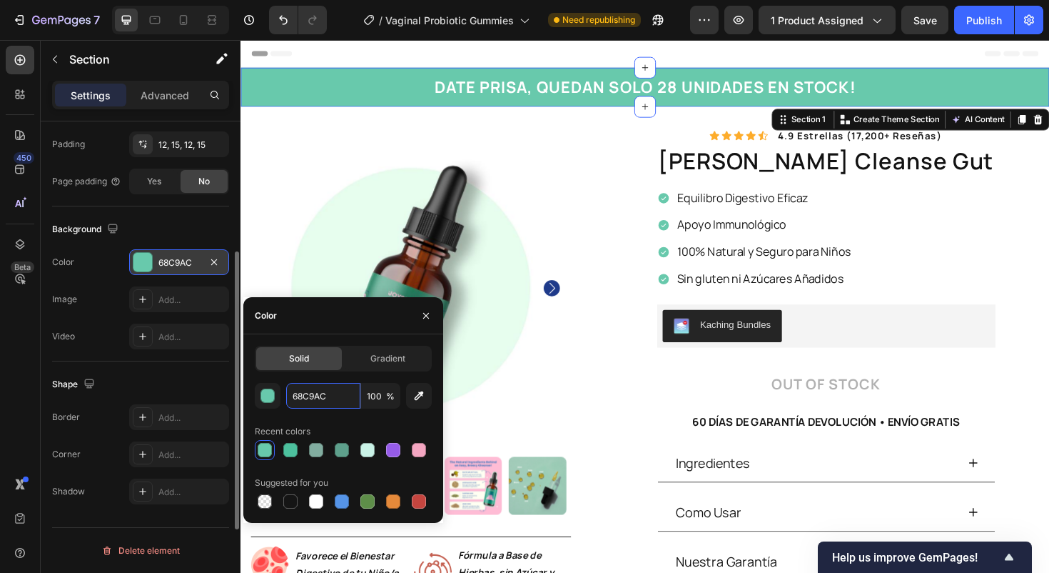
scroll to position [326, 0]
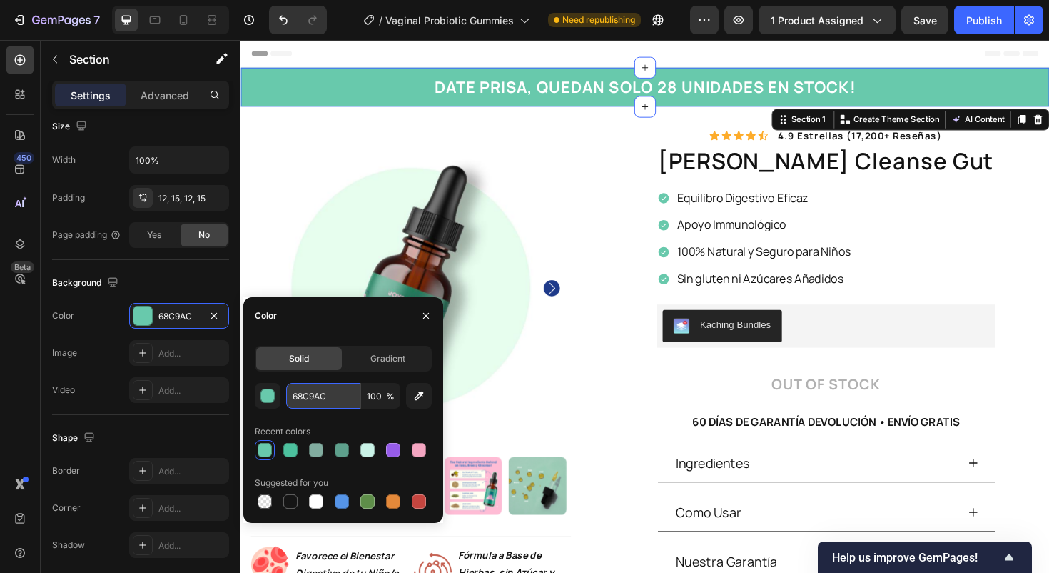
click at [315, 394] on input "68C9AC" at bounding box center [323, 396] width 74 height 26
click at [331, 395] on input "68C9AC" at bounding box center [323, 396] width 74 height 26
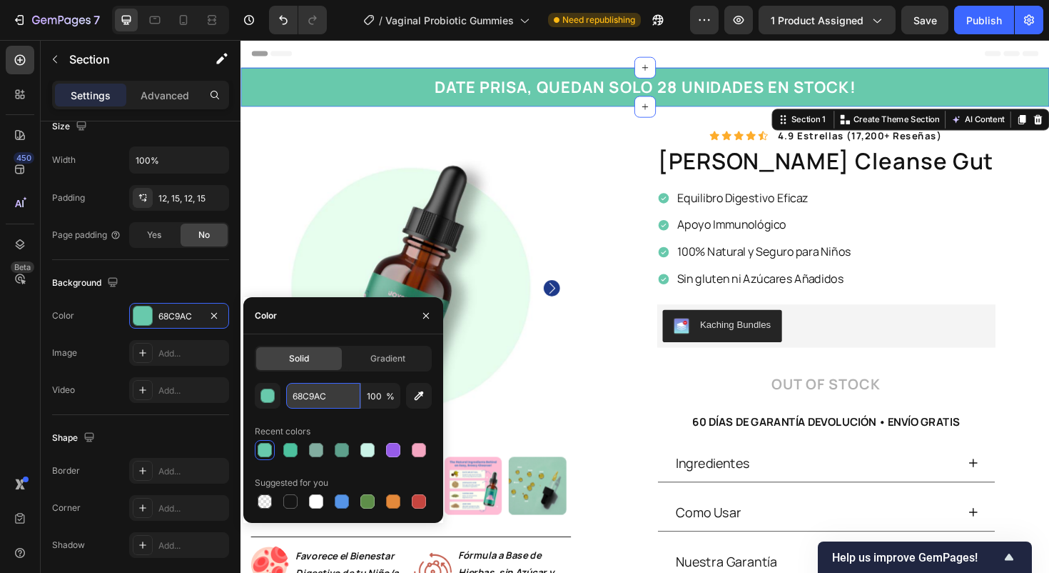
click at [331, 395] on input "68C9AC" at bounding box center [323, 396] width 74 height 26
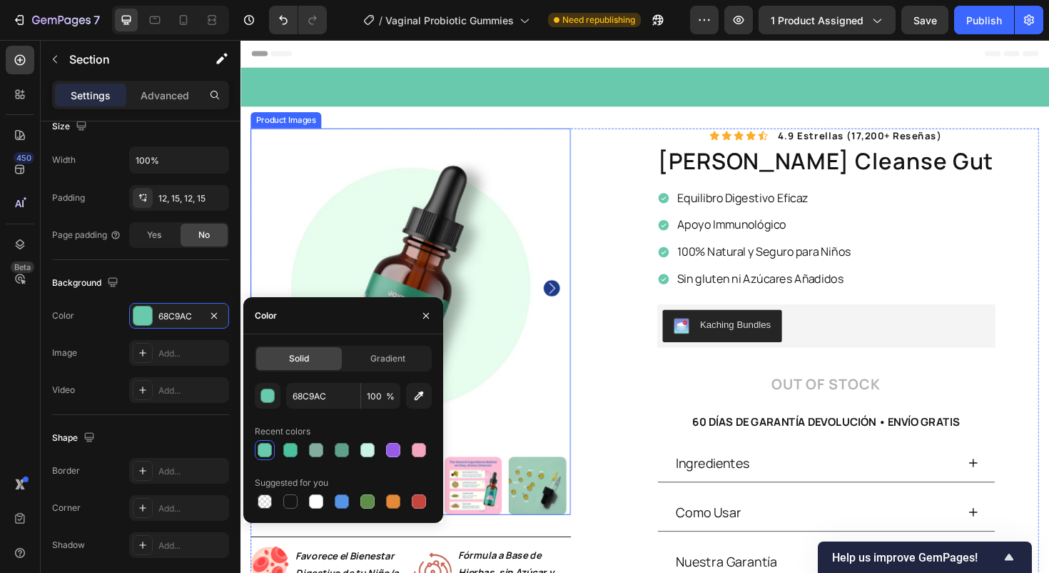
click at [793, 408] on button "Out of stock" at bounding box center [861, 405] width 358 height 44
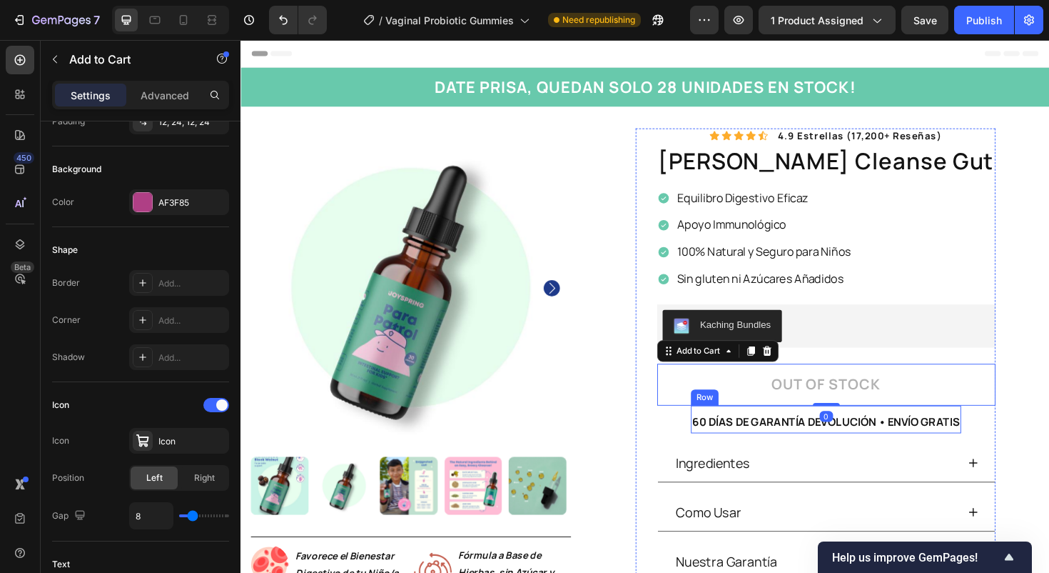
scroll to position [0, 0]
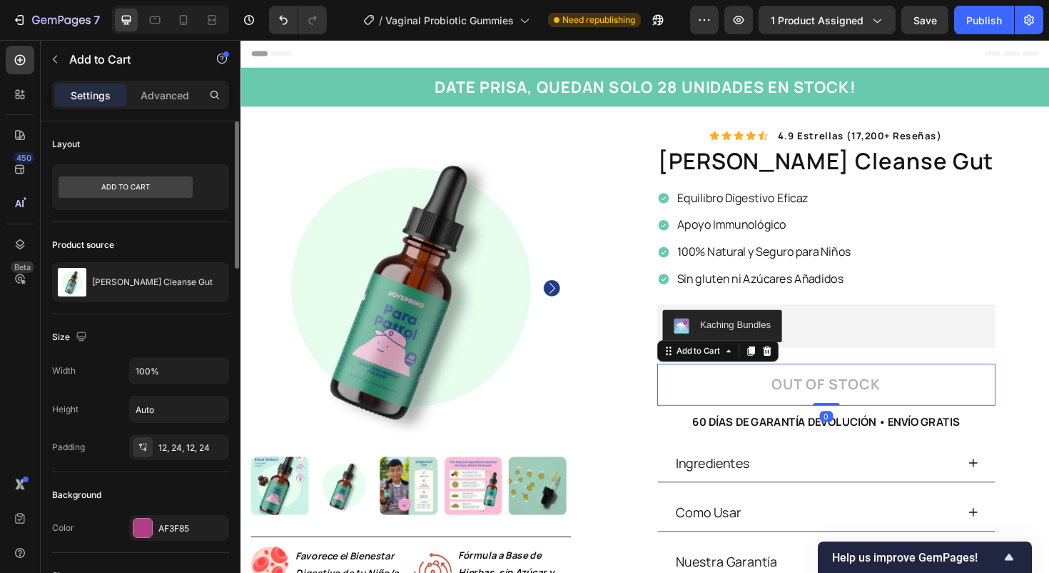
click at [772, 414] on button "Out of stock" at bounding box center [861, 405] width 358 height 44
click at [156, 525] on div "AF3F85" at bounding box center [179, 528] width 100 height 26
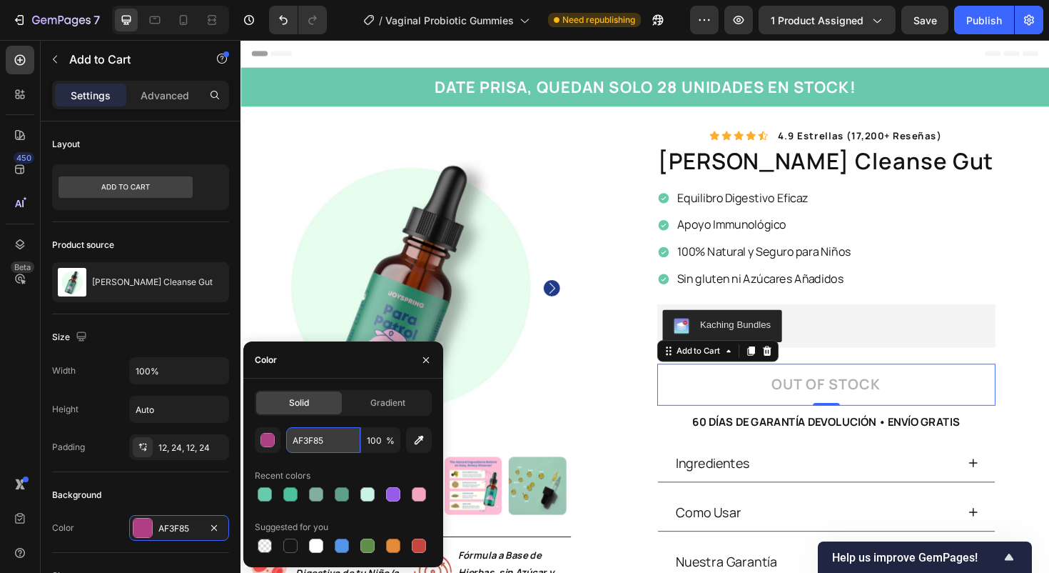
click at [330, 443] on input "AF3F85" at bounding box center [323, 440] width 74 height 26
paste input "68C9AC"
type input "68C9AC"
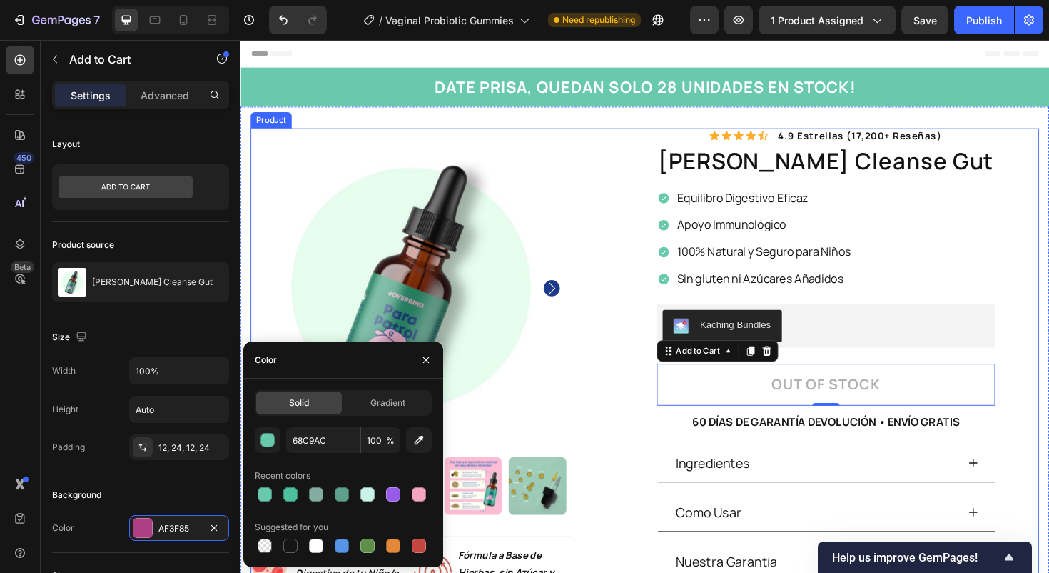
click at [650, 426] on div "Icon Icon Icon Icon Icon Icon List 4.9 estrellas (17,200+ reseñas) Text Block R…" at bounding box center [849, 387] width 475 height 508
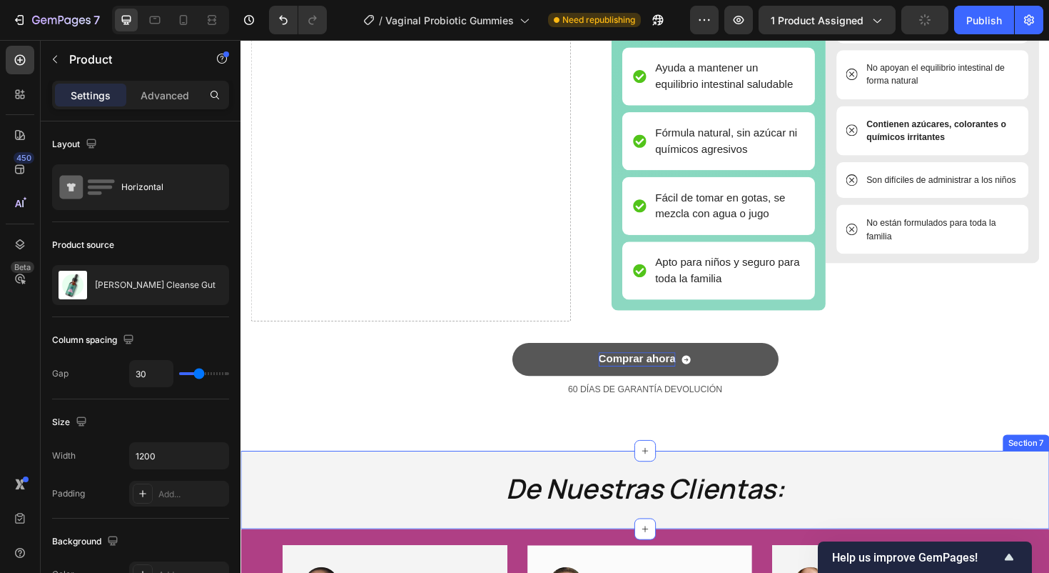
scroll to position [2673, 0]
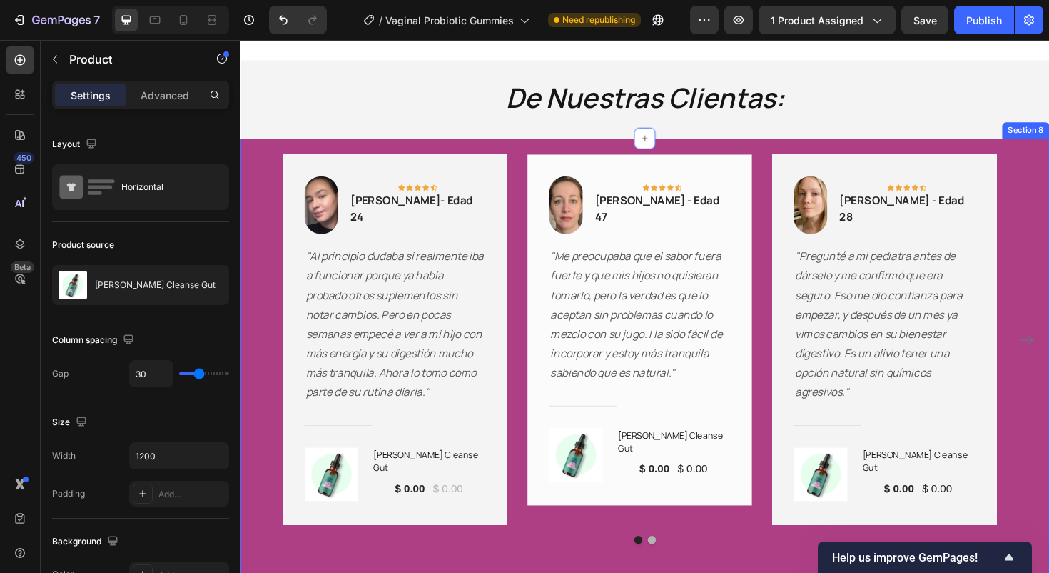
click at [243, 156] on div "Image Icon Icon Icon Icon Icon Row [PERSON_NAME]- Edad 24 Text block Row "Al pr…" at bounding box center [669, 386] width 857 height 485
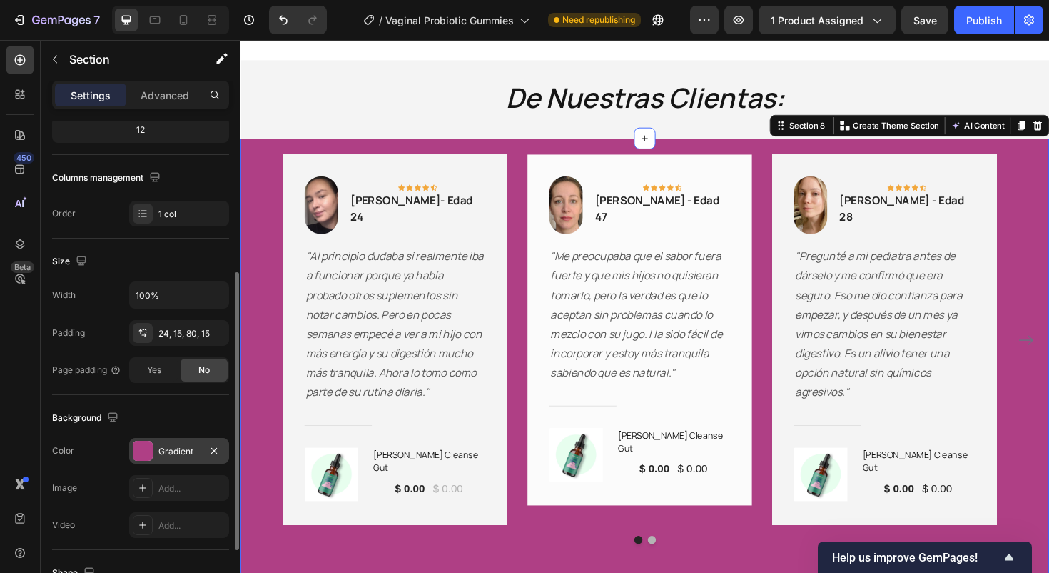
scroll to position [218, 0]
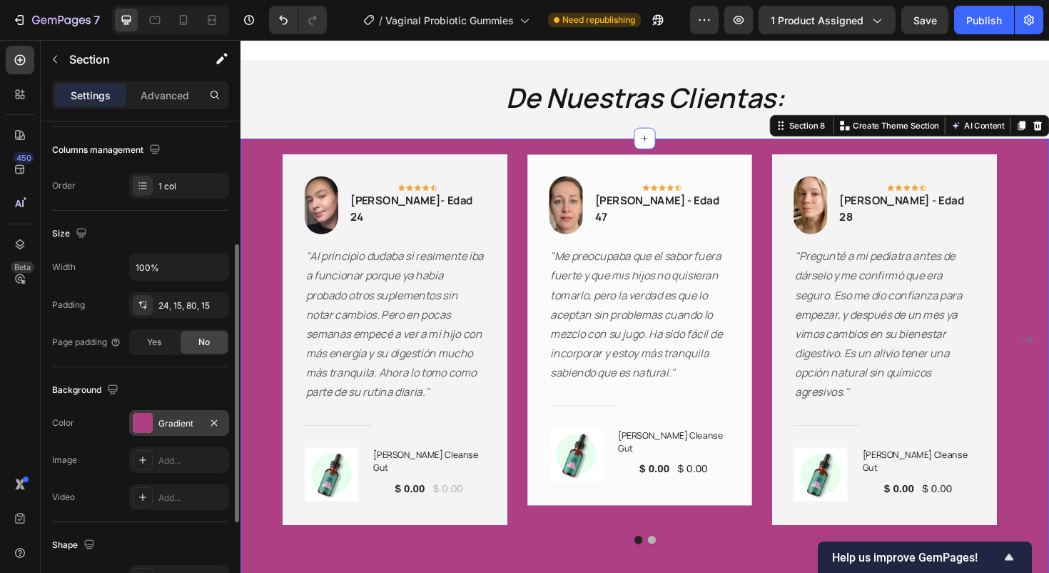
click at [160, 417] on div "Gradient" at bounding box center [178, 423] width 41 height 13
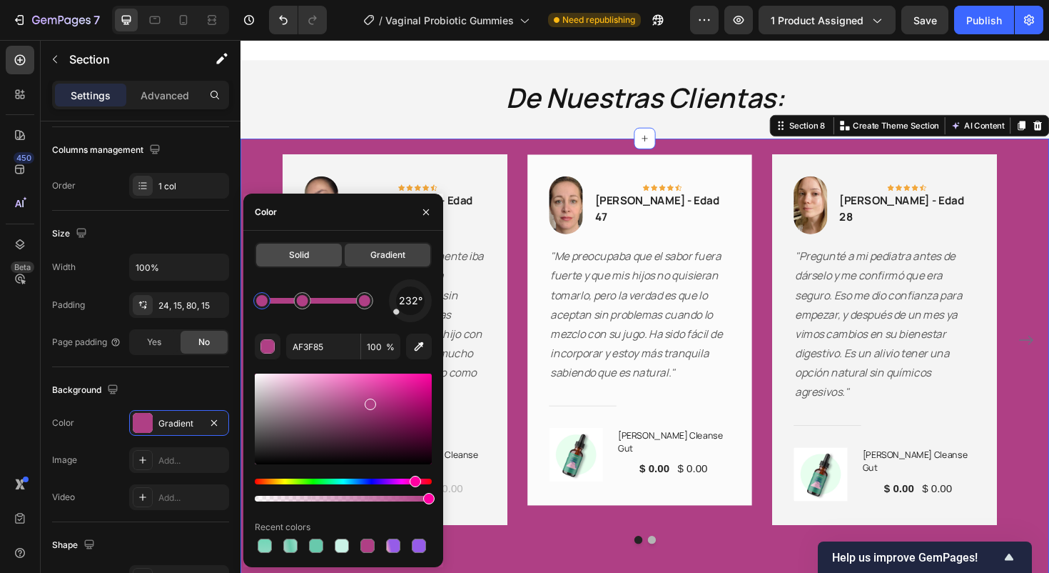
click at [306, 254] on span "Solid" at bounding box center [299, 254] width 20 height 13
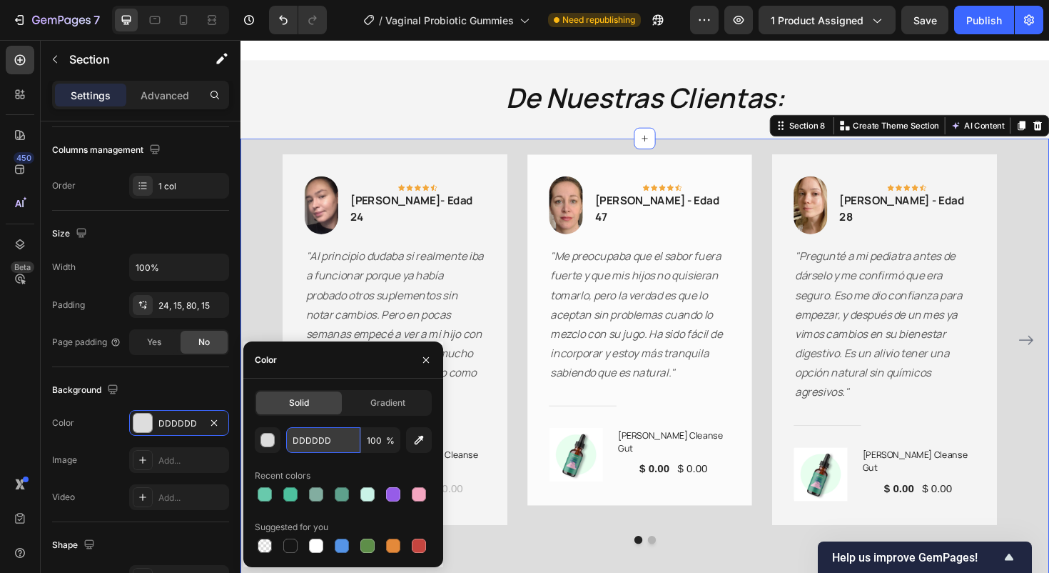
click at [317, 446] on input "DDDDDD" at bounding box center [323, 440] width 74 height 26
paste input "68C9AC"
type input "68C9AC"
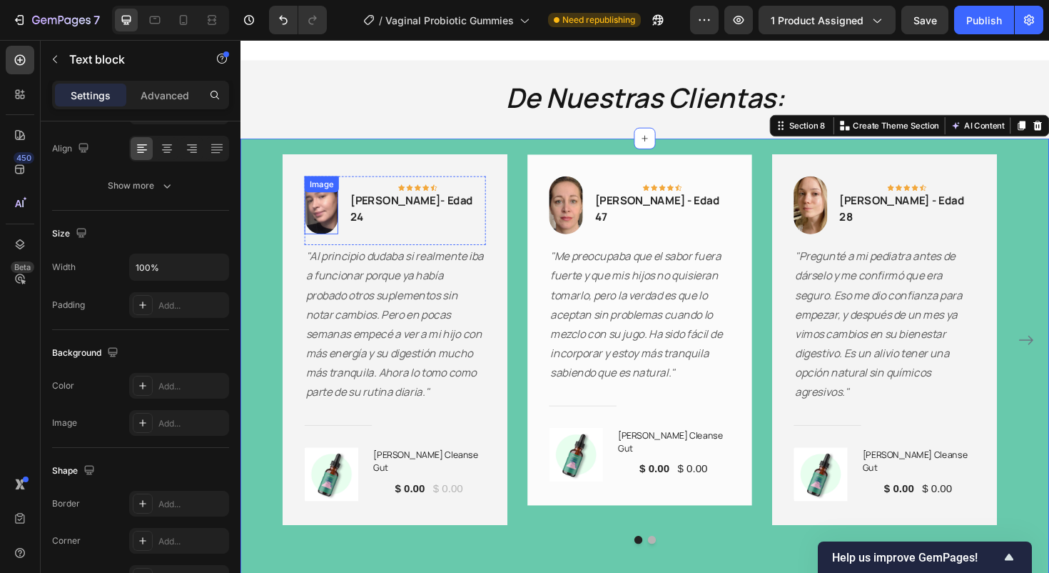
click at [401, 213] on p "[PERSON_NAME]- Edad 24" at bounding box center [428, 218] width 142 height 34
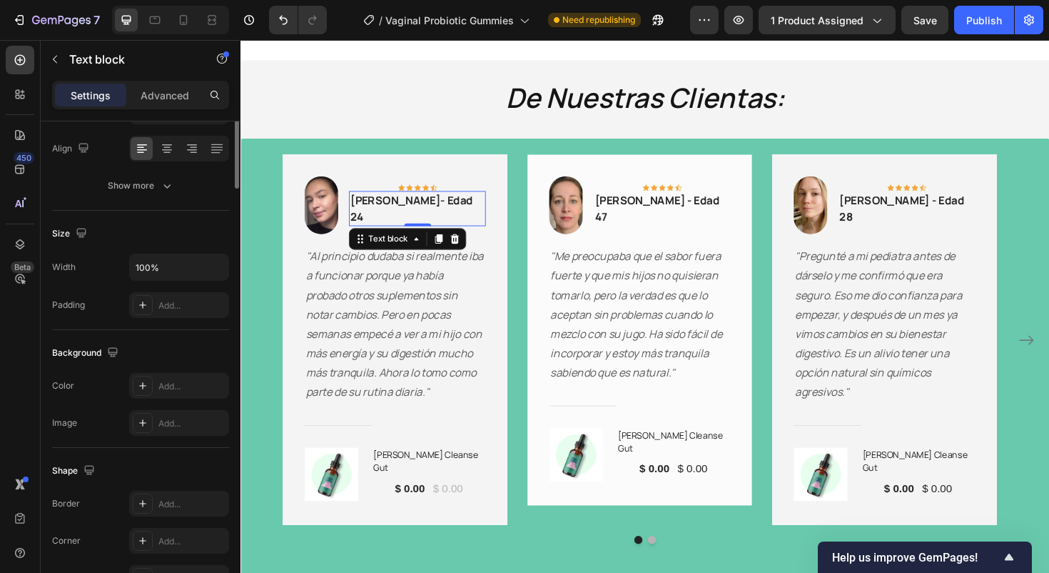
click at [429, 210] on p "[PERSON_NAME]- Edad 24" at bounding box center [428, 218] width 142 height 34
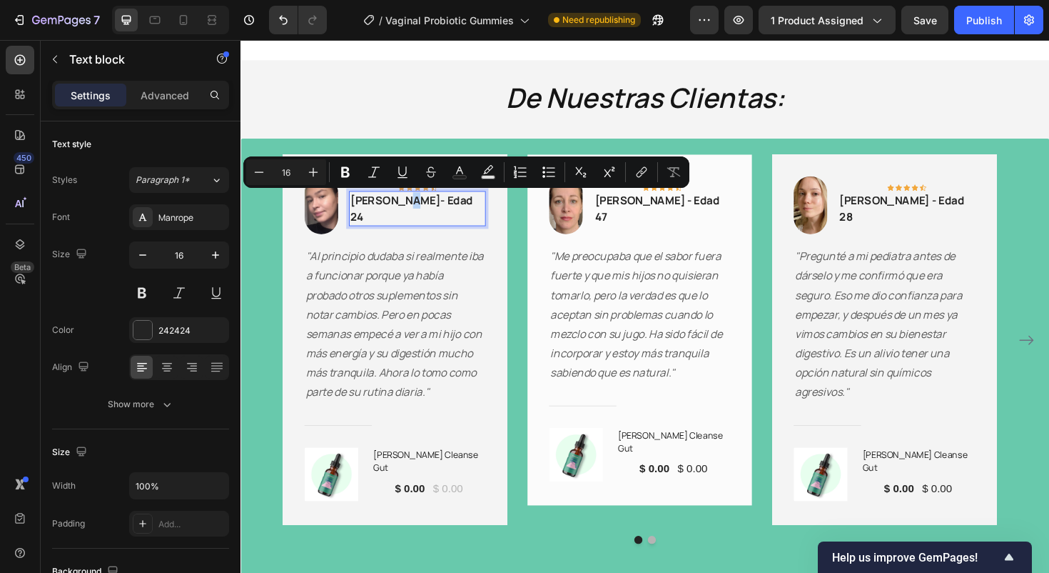
click at [469, 212] on p "[PERSON_NAME]- Edad 24" at bounding box center [428, 218] width 142 height 34
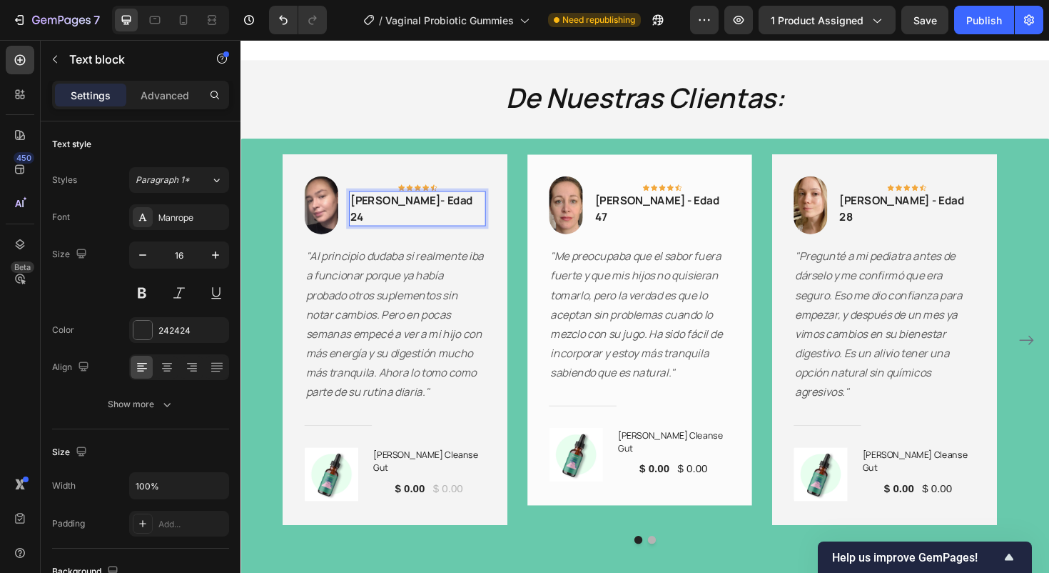
click at [472, 211] on p "[PERSON_NAME]- Edad 24" at bounding box center [428, 218] width 142 height 34
click at [969, 213] on p "[PERSON_NAME] - Edad 28" at bounding box center [946, 218] width 142 height 34
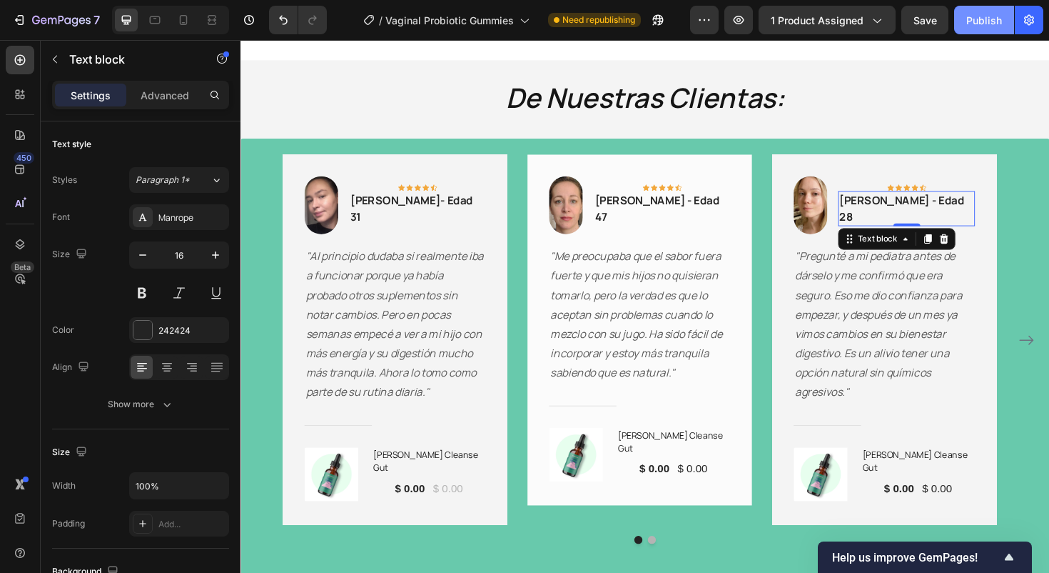
click at [980, 11] on button "Publish" at bounding box center [984, 20] width 60 height 29
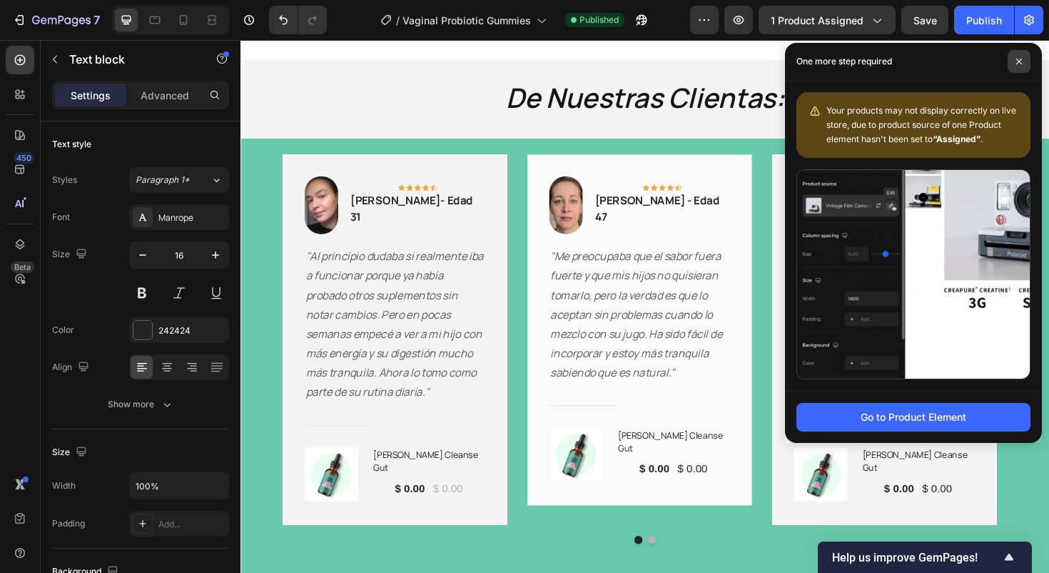
click at [1018, 70] on span at bounding box center [1019, 61] width 23 height 23
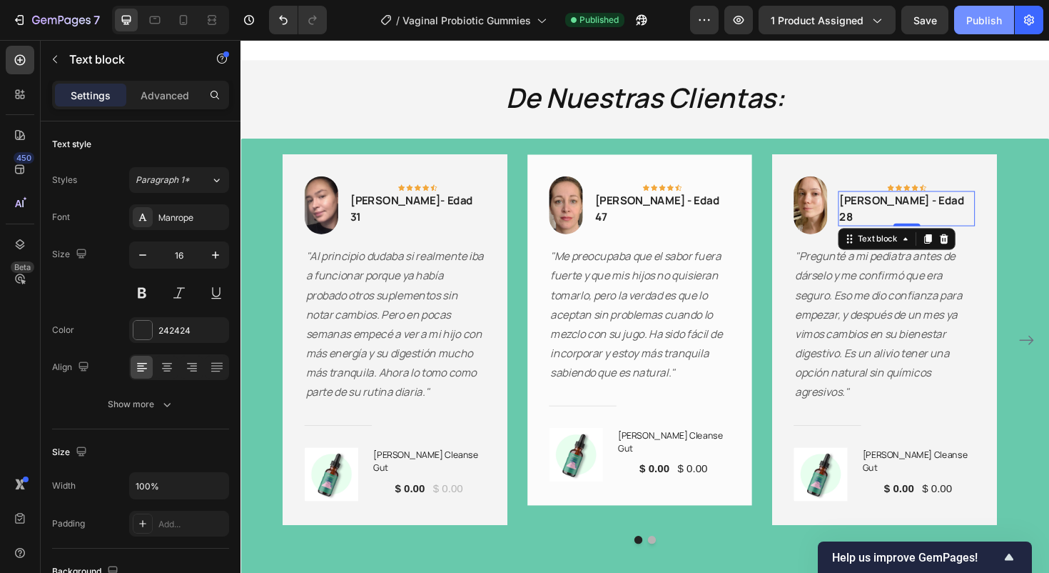
click at [984, 25] on div "Publish" at bounding box center [985, 20] width 36 height 15
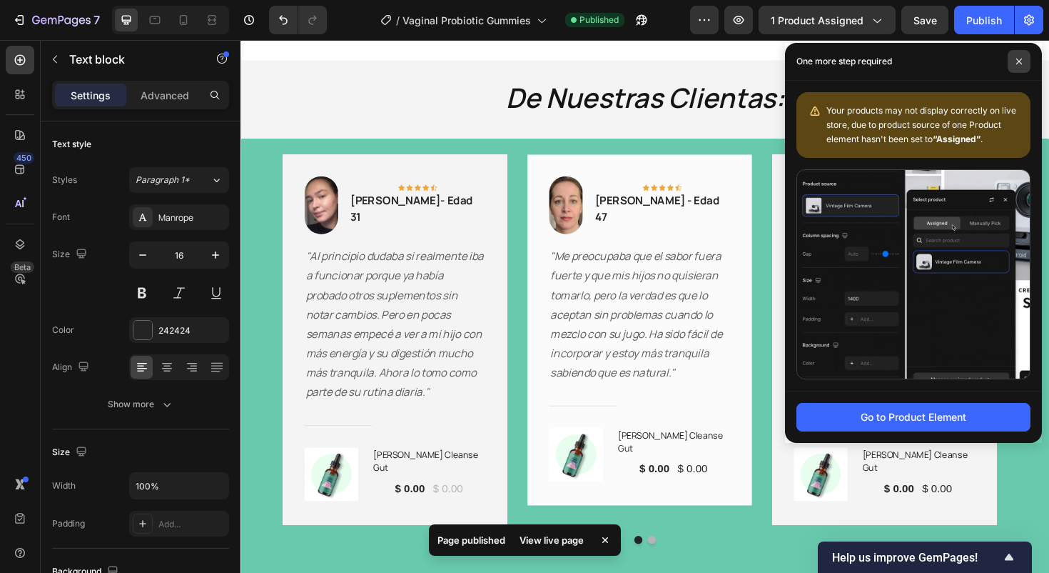
click at [1016, 67] on span at bounding box center [1019, 61] width 23 height 23
